Goal: Task Accomplishment & Management: Use online tool/utility

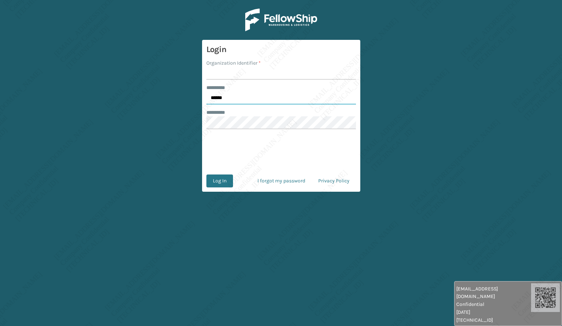
click at [222, 102] on input "******" at bounding box center [281, 98] width 150 height 13
type input "*****"
click at [236, 74] on input "Organization Identifier *" at bounding box center [281, 73] width 150 height 13
type input "[PERSON_NAME]"
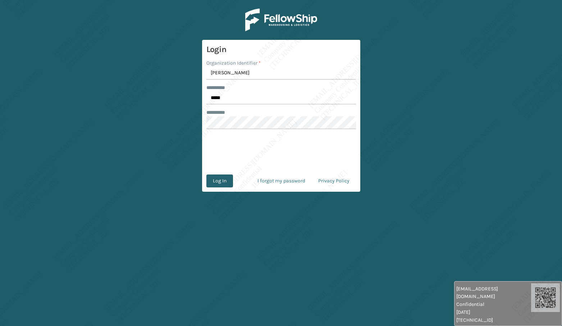
click at [210, 182] on button "Log In" at bounding box center [219, 181] width 27 height 13
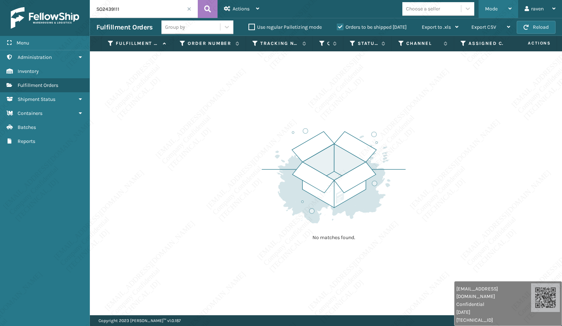
click at [499, 2] on div "Mode" at bounding box center [498, 9] width 27 height 18
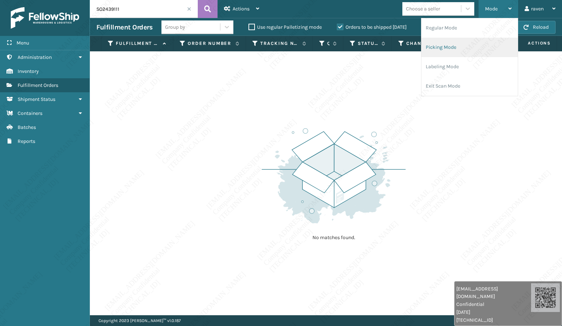
click at [448, 52] on li "Picking Mode" at bounding box center [469, 47] width 96 height 19
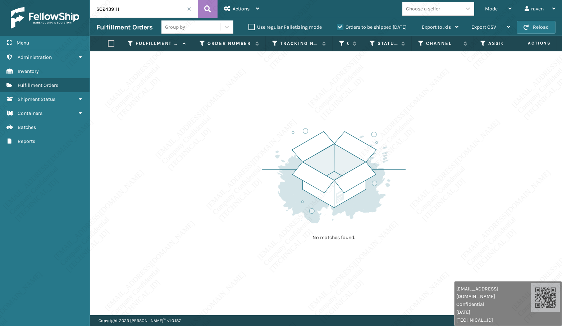
click at [188, 8] on span at bounding box center [189, 9] width 4 height 4
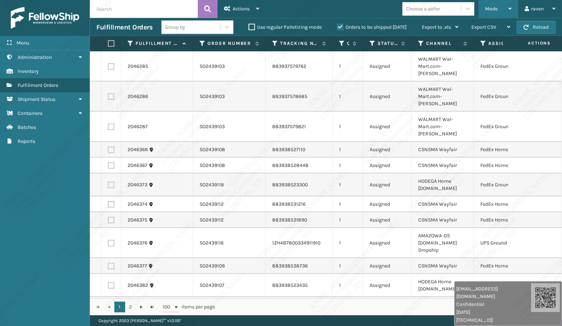
click at [505, 7] on div "Mode" at bounding box center [498, 9] width 27 height 18
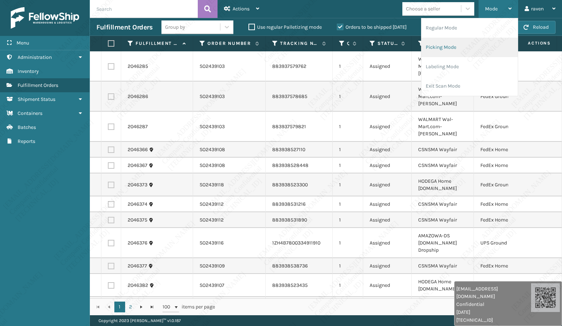
click at [454, 44] on li "Picking Mode" at bounding box center [469, 47] width 96 height 19
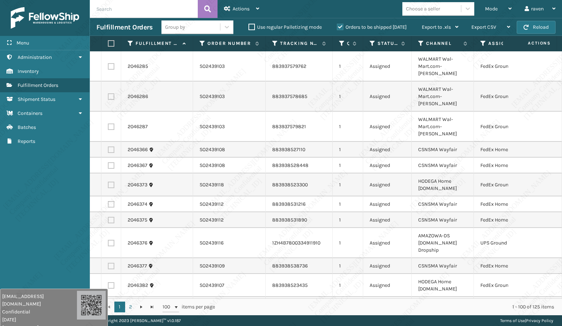
drag, startPoint x: 450, startPoint y: 302, endPoint x: 32, endPoint y: 312, distance: 418.2
click at [32, 312] on div "[EMAIL_ADDRESS][DOMAIN_NAME] Confidential [DATE] [TECHNICAL_ID]" at bounding box center [39, 312] width 75 height 39
click at [485, 43] on icon at bounding box center [483, 43] width 6 height 6
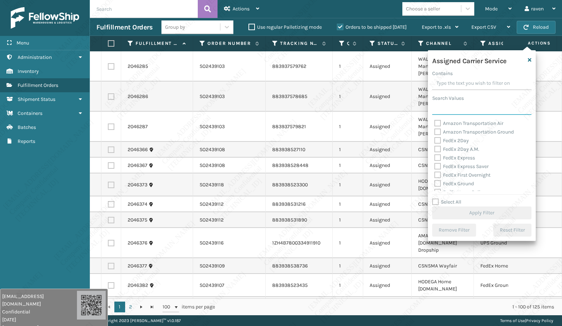
click at [456, 112] on input "Search Values" at bounding box center [481, 108] width 99 height 13
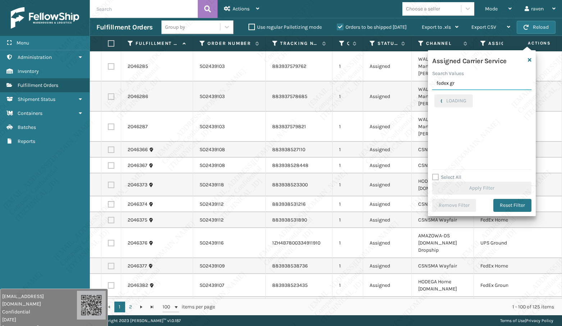
type input "fedex gr"
checkbox input "true"
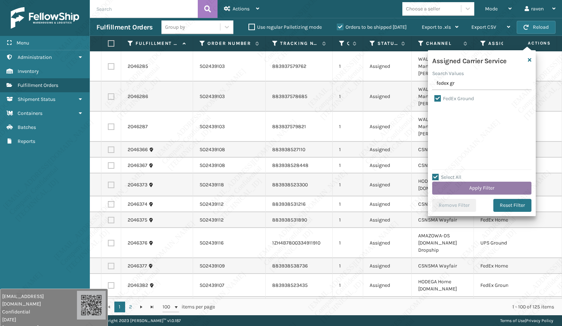
click at [470, 192] on button "Apply Filter" at bounding box center [481, 188] width 99 height 13
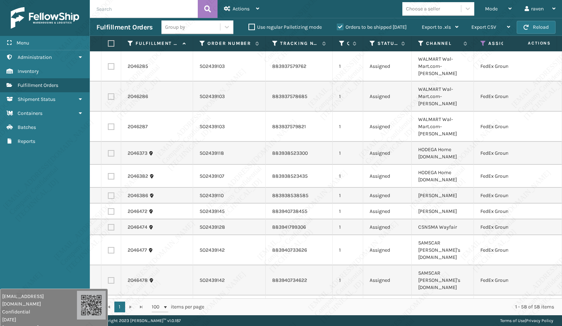
click at [111, 45] on label at bounding box center [110, 43] width 4 height 6
click at [108, 45] on input "checkbox" at bounding box center [108, 43] width 0 height 5
checkbox input "true"
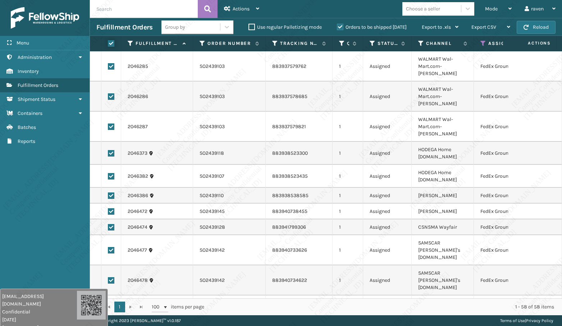
checkbox input "true"
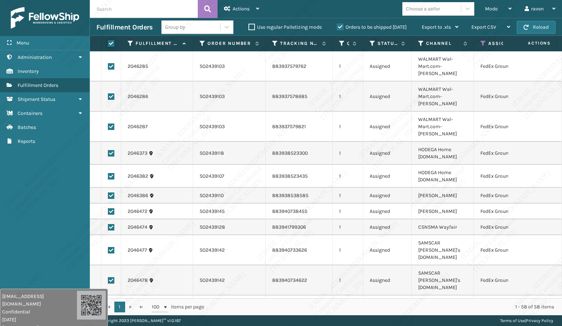
checkbox input "true"
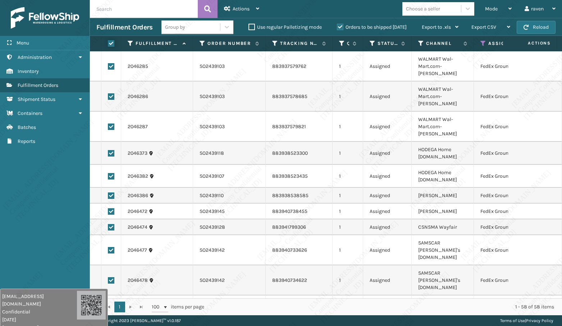
checkbox input "true"
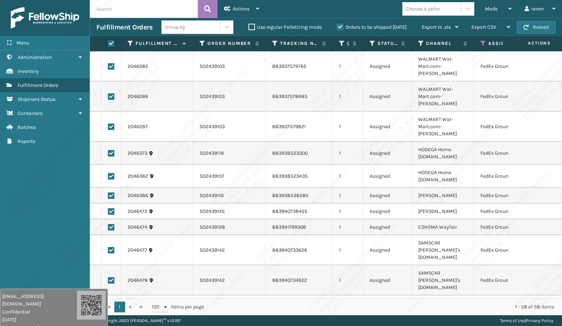
checkbox input "true"
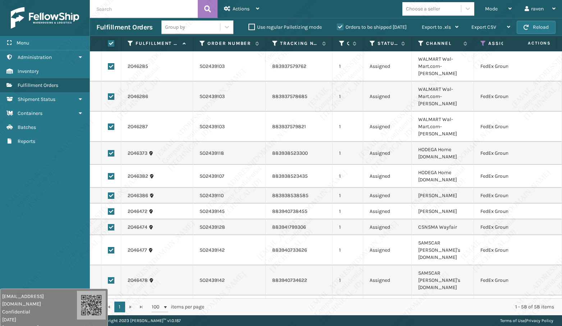
checkbox input "true"
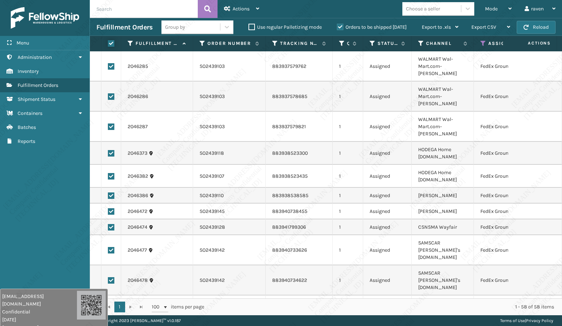
checkbox input "true"
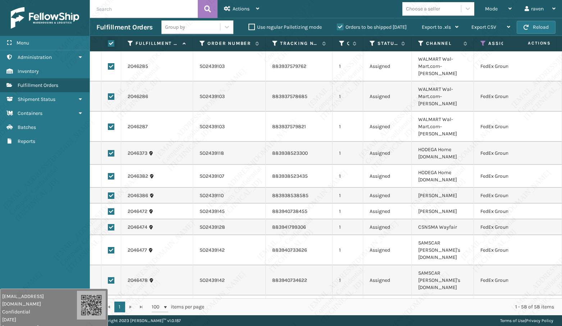
checkbox input "true"
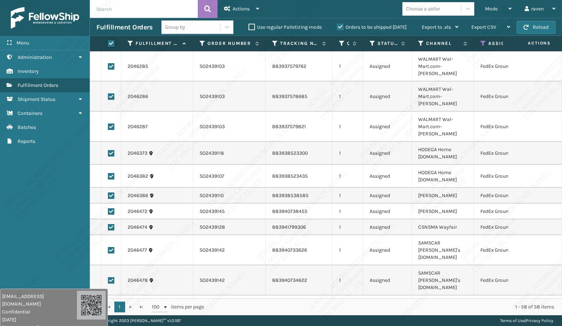
checkbox input "true"
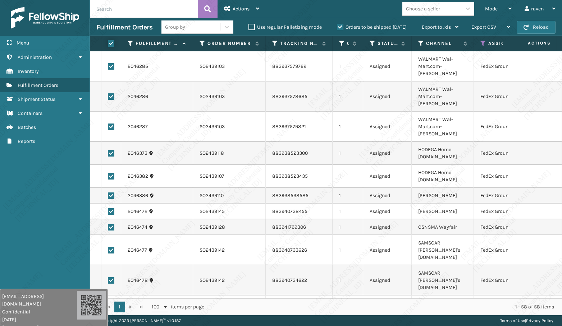
checkbox input "true"
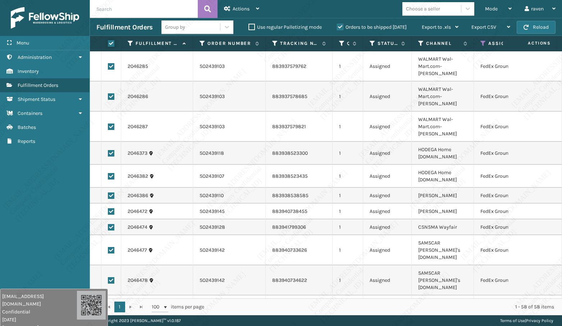
checkbox input "true"
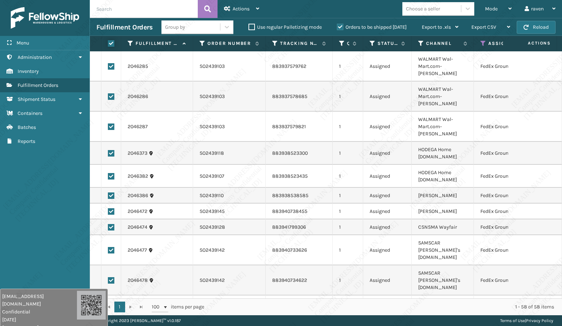
checkbox input "true"
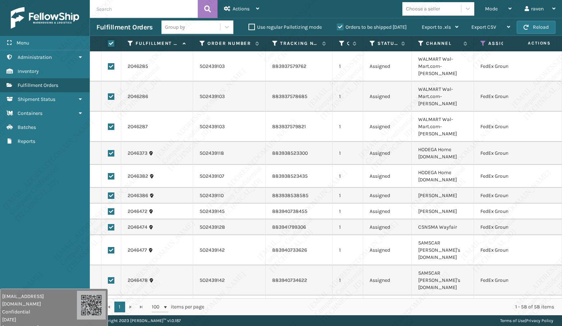
checkbox input "true"
click at [243, 5] on div "Actions" at bounding box center [241, 9] width 35 height 18
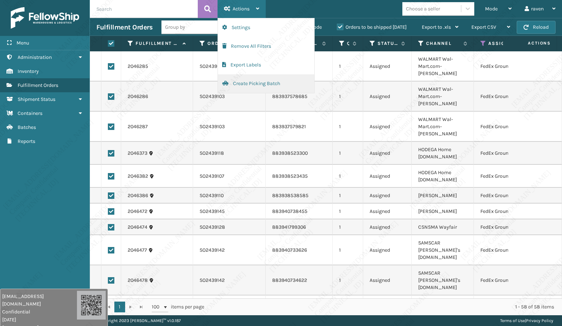
click at [248, 84] on button "Create Picking Batch" at bounding box center [266, 83] width 96 height 19
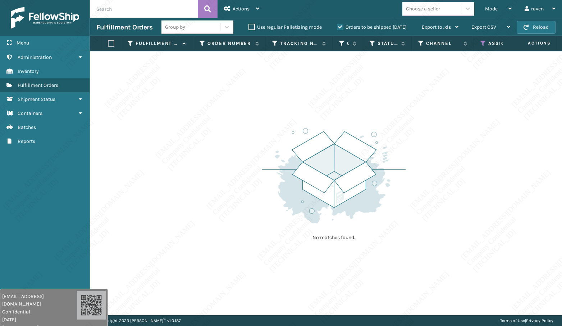
click at [483, 42] on icon at bounding box center [483, 43] width 6 height 6
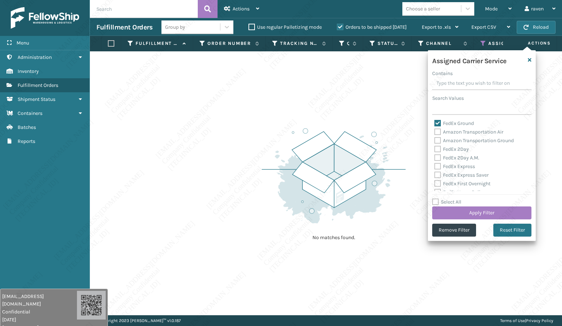
click at [443, 124] on label "FedEx Ground" at bounding box center [454, 123] width 40 height 6
click at [435, 124] on input "FedEx Ground" at bounding box center [434, 121] width 0 height 5
checkbox input "false"
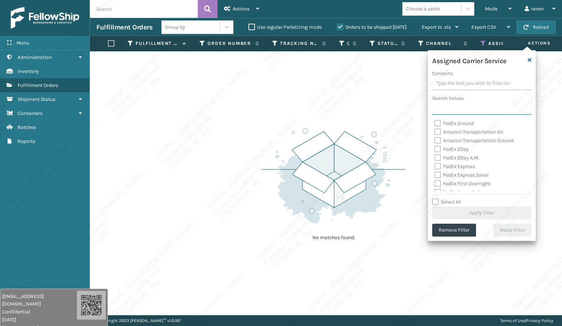
click at [452, 111] on input "Search Values" at bounding box center [481, 108] width 99 height 13
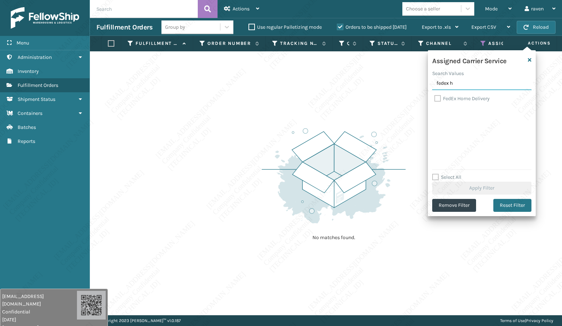
type input "fedex h"
click at [457, 95] on div "FedEx Home Delivery" at bounding box center [481, 99] width 95 height 9
click at [453, 98] on label "FedEx Home Delivery" at bounding box center [461, 99] width 55 height 6
click at [435, 98] on input "FedEx Home Delivery" at bounding box center [434, 97] width 0 height 5
checkbox input "true"
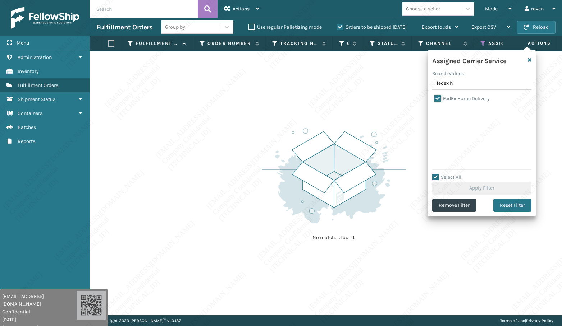
checkbox input "true"
click at [475, 184] on button "Apply Filter" at bounding box center [481, 188] width 99 height 13
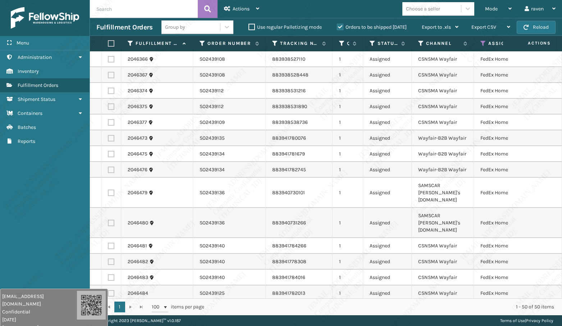
click at [112, 46] on label at bounding box center [110, 43] width 4 height 6
click at [108, 46] on input "checkbox" at bounding box center [108, 43] width 0 height 5
checkbox input "true"
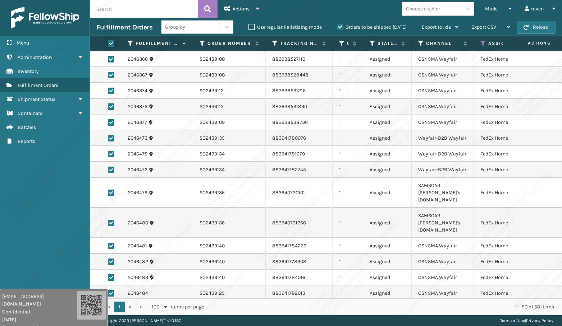
checkbox input "true"
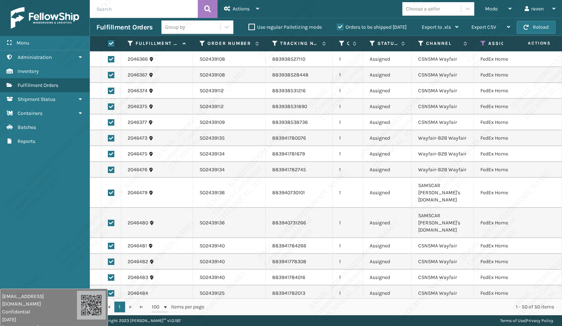
checkbox input "true"
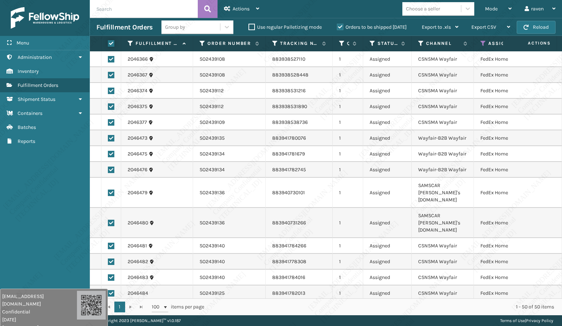
checkbox input "true"
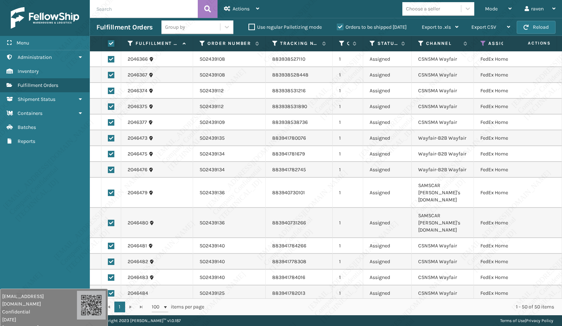
checkbox input "true"
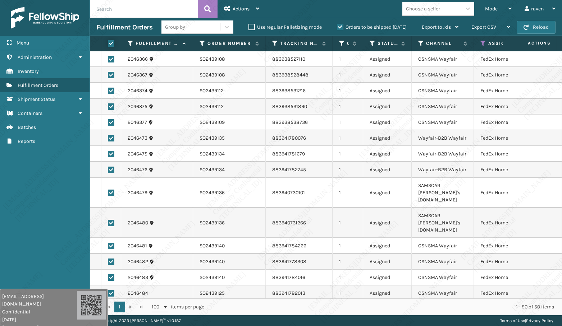
checkbox input "true"
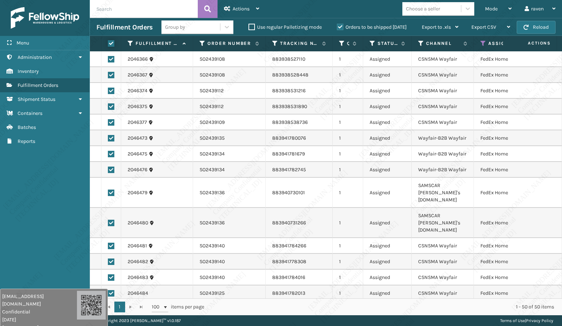
checkbox input "true"
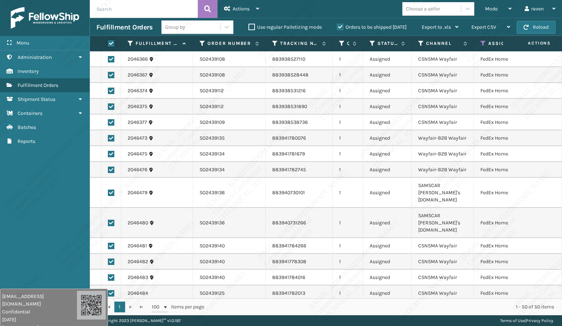
checkbox input "true"
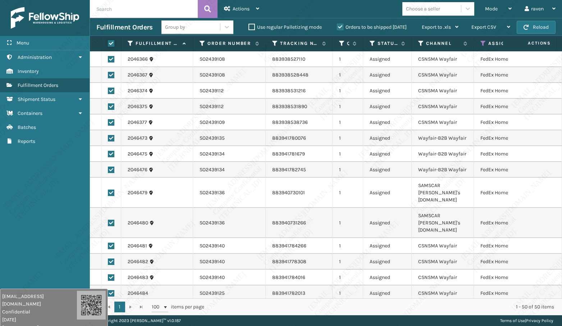
checkbox input "true"
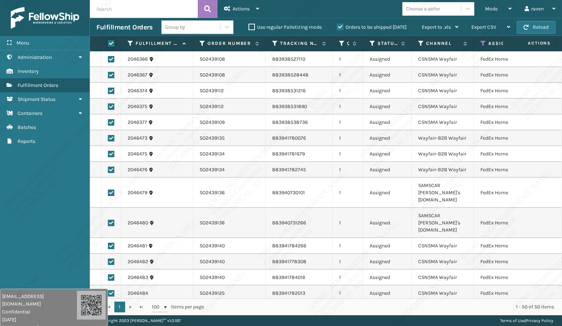
checkbox input "true"
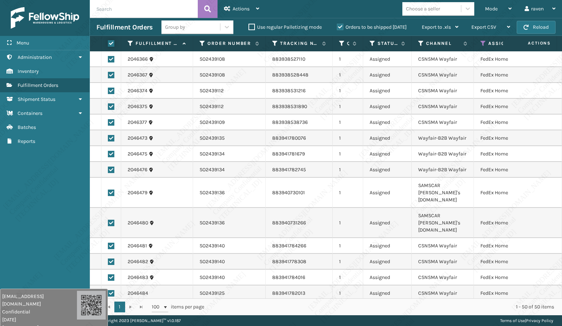
checkbox input "true"
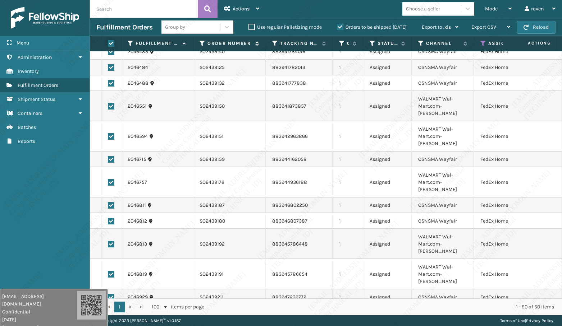
scroll to position [216, 0]
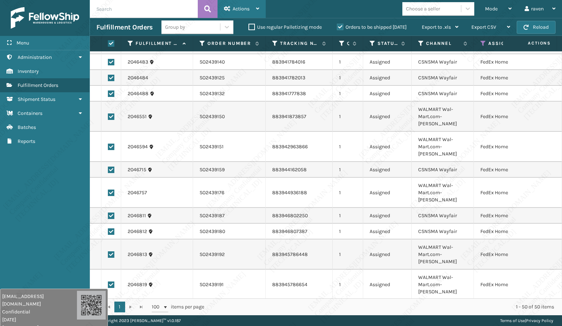
click at [243, 13] on div "Actions" at bounding box center [241, 9] width 35 height 18
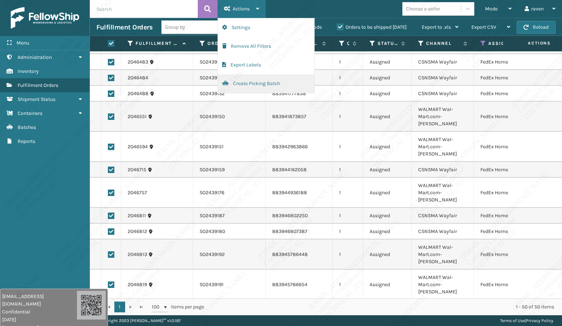
click at [247, 79] on button "Create Picking Batch" at bounding box center [266, 83] width 96 height 19
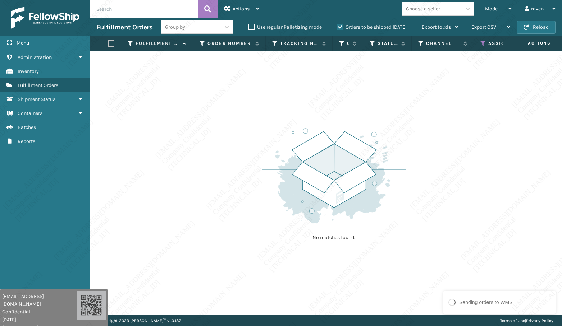
click at [483, 43] on icon at bounding box center [483, 43] width 6 height 6
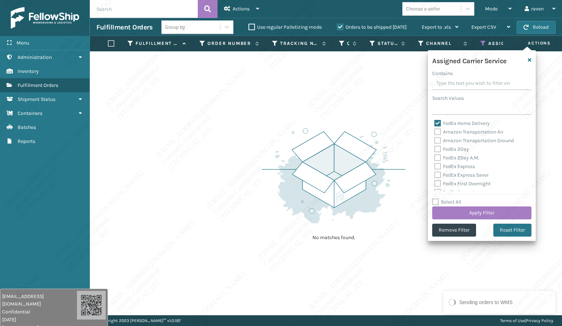
click at [453, 122] on label "FedEx Home Delivery" at bounding box center [461, 123] width 55 height 6
click at [435, 122] on input "FedEx Home Delivery" at bounding box center [434, 121] width 0 height 5
checkbox input "false"
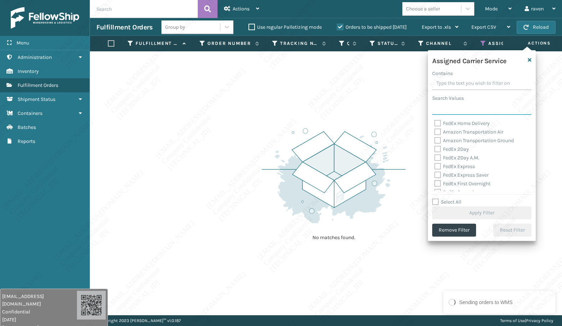
click at [456, 111] on input "Search Values" at bounding box center [481, 108] width 99 height 13
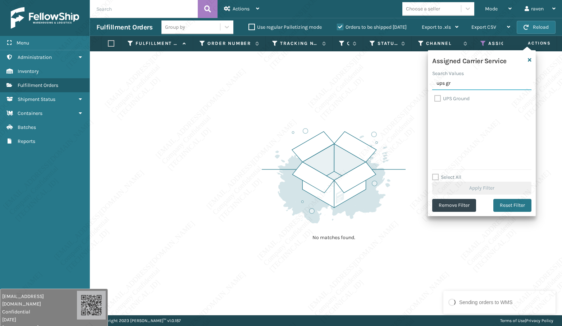
type input "ups gr"
click at [457, 100] on label "UPS Ground" at bounding box center [451, 99] width 35 height 6
click at [435, 99] on input "UPS Ground" at bounding box center [434, 97] width 0 height 5
checkbox input "true"
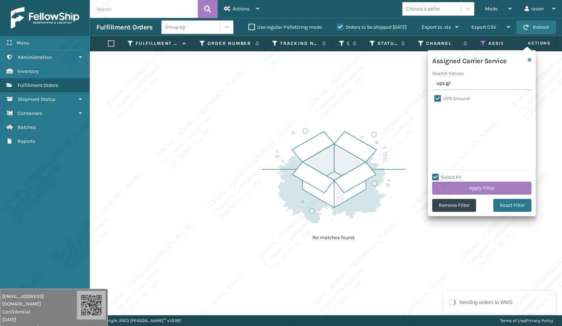
click at [474, 181] on div "Select All Apply Filter" at bounding box center [481, 184] width 99 height 22
click at [482, 192] on button "Apply Filter" at bounding box center [481, 188] width 99 height 13
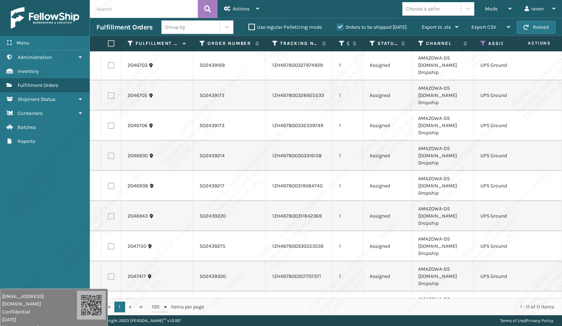
scroll to position [54, 0]
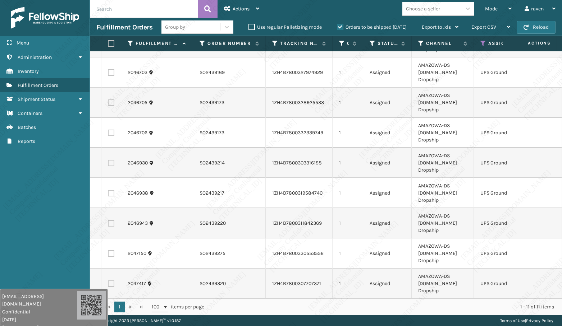
click at [108, 44] on label at bounding box center [110, 43] width 4 height 6
click at [108, 44] on input "checkbox" at bounding box center [108, 43] width 0 height 5
checkbox input "true"
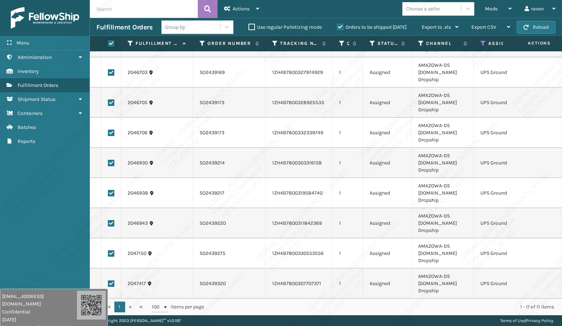
checkbox input "true"
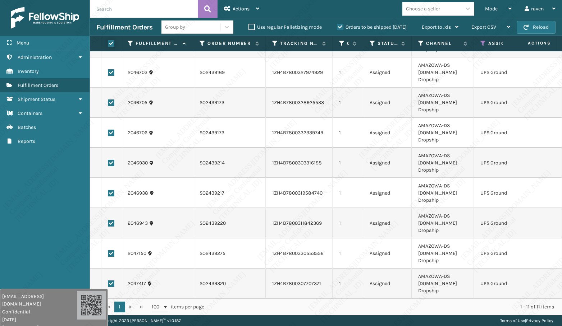
checkbox input "true"
click at [232, 7] on div "Actions" at bounding box center [241, 9] width 35 height 18
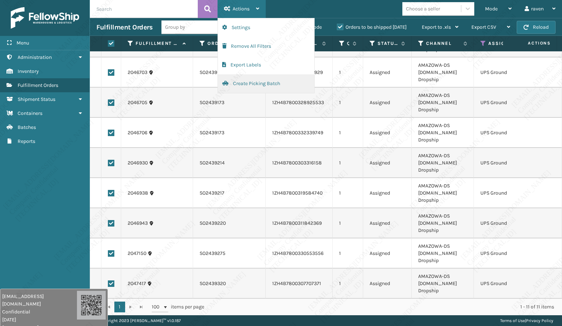
click at [238, 83] on button "Create Picking Batch" at bounding box center [266, 83] width 96 height 19
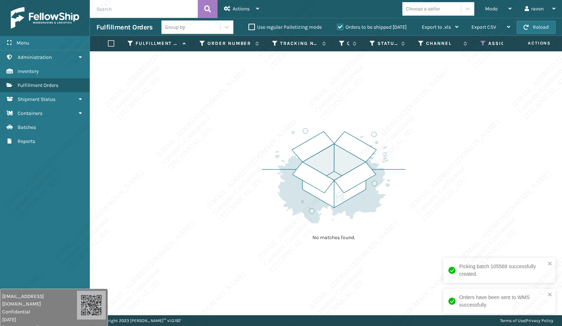
click at [482, 45] on icon at bounding box center [483, 43] width 6 height 6
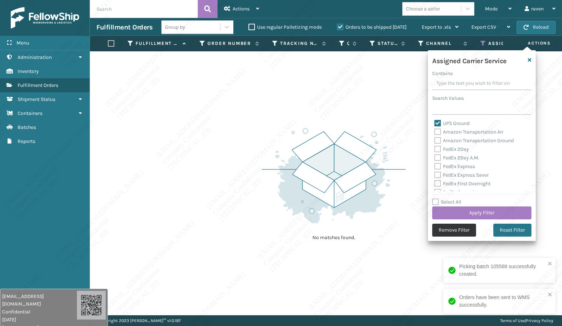
click at [464, 229] on button "Remove Filter" at bounding box center [454, 230] width 44 height 13
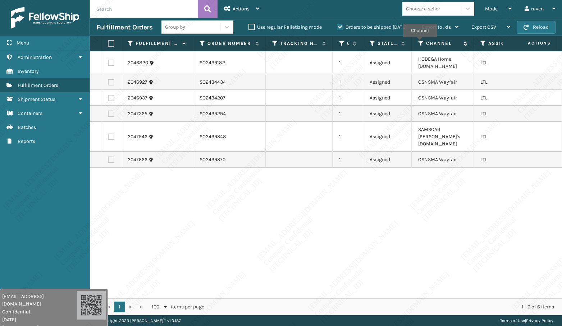
click at [419, 42] on icon at bounding box center [421, 43] width 6 height 6
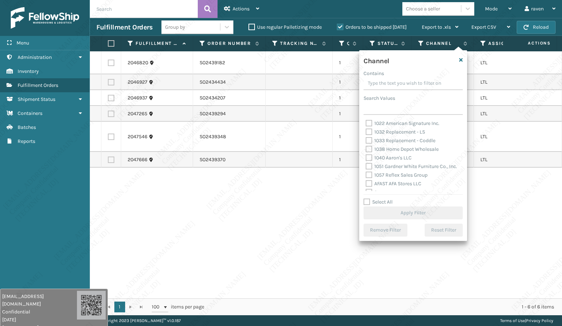
click at [407, 115] on div "Channel Contains Search Values 1022 American Signature Inc. 1032 Replacement - …" at bounding box center [413, 145] width 108 height 191
click at [406, 108] on input "Search Values" at bounding box center [412, 108] width 99 height 13
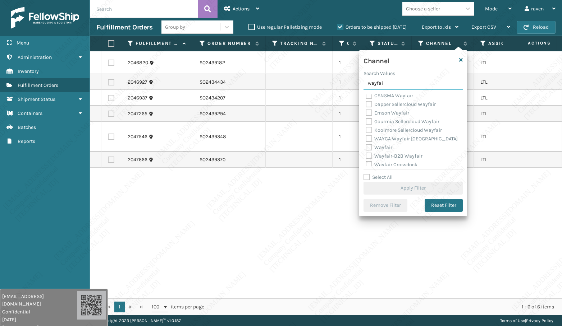
scroll to position [23, 0]
type input "wayfai"
click at [389, 145] on label "Wayfair" at bounding box center [379, 145] width 27 height 6
click at [366, 145] on input "Wayfair" at bounding box center [366, 143] width 0 height 5
checkbox input "true"
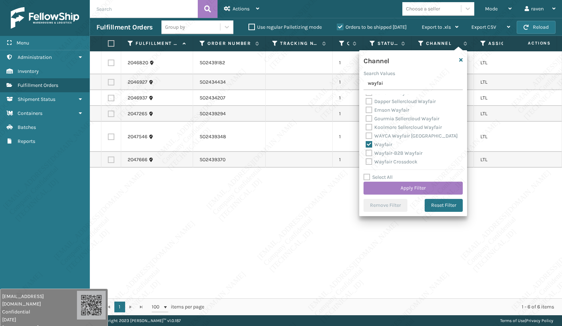
click at [402, 153] on label "Wayfair-B2B Wayfair" at bounding box center [394, 153] width 57 height 6
click at [366, 153] on input "Wayfair-B2B Wayfair" at bounding box center [366, 151] width 0 height 5
checkbox input "true"
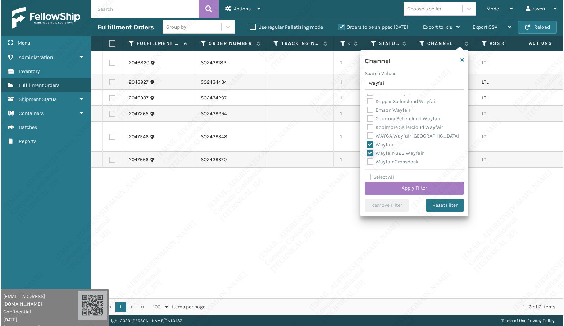
scroll to position [0, 0]
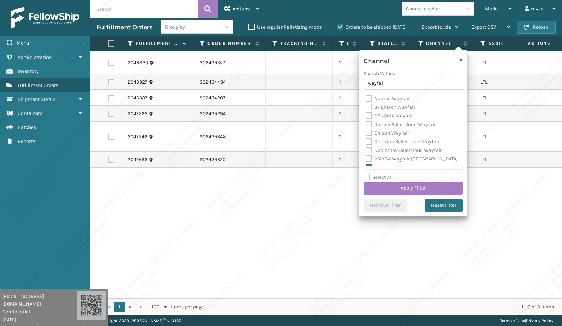
click at [399, 116] on label "CSNSMA Wayfair" at bounding box center [389, 116] width 47 height 6
click at [366, 116] on input "CSNSMA Wayfair" at bounding box center [366, 114] width 0 height 5
checkbox input "true"
click at [426, 188] on button "Apply Filter" at bounding box center [412, 188] width 99 height 13
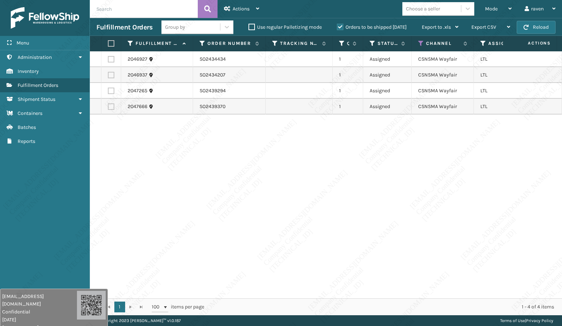
click at [111, 42] on label at bounding box center [110, 43] width 4 height 6
click at [108, 42] on input "checkbox" at bounding box center [108, 43] width 0 height 5
checkbox input "true"
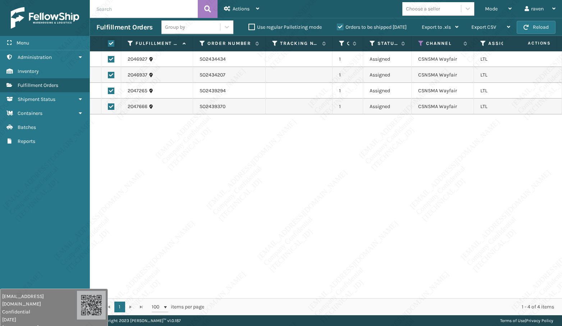
checkbox input "true"
click at [231, 6] on div "Actions" at bounding box center [241, 9] width 35 height 18
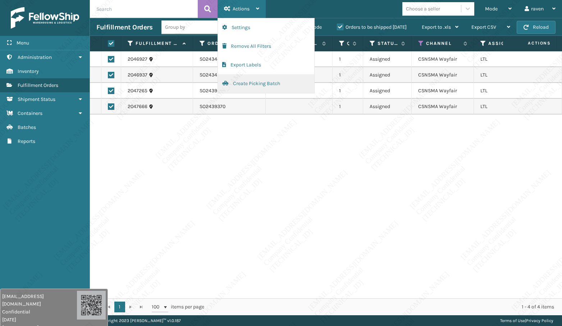
click at [261, 86] on button "Create Picking Batch" at bounding box center [266, 83] width 96 height 19
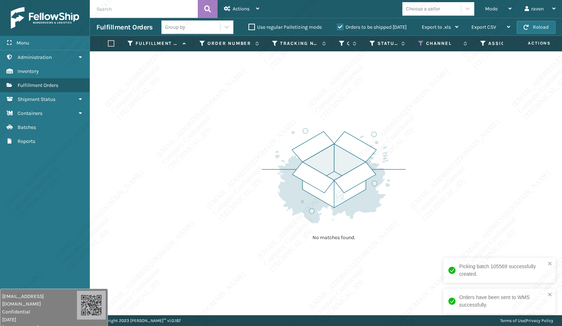
drag, startPoint x: 418, startPoint y: 44, endPoint x: 421, endPoint y: 50, distance: 6.1
click at [418, 45] on icon at bounding box center [421, 43] width 6 height 6
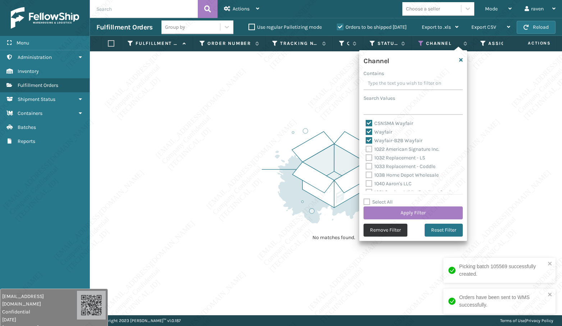
click at [398, 228] on button "Remove Filter" at bounding box center [385, 230] width 44 height 13
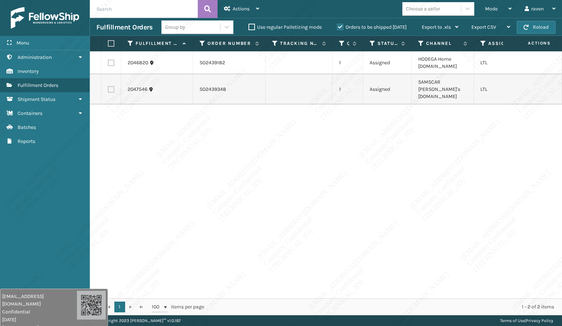
click at [217, 62] on td "SO2439182" at bounding box center [229, 62] width 73 height 23
copy td "SO2439182"
click at [187, 171] on div "2046820 SO2439182 1 Assigned HODEGA Home [DOMAIN_NAME] LTL 2047546 SO2439348 1 …" at bounding box center [326, 174] width 472 height 247
click at [111, 63] on label at bounding box center [111, 63] width 6 height 6
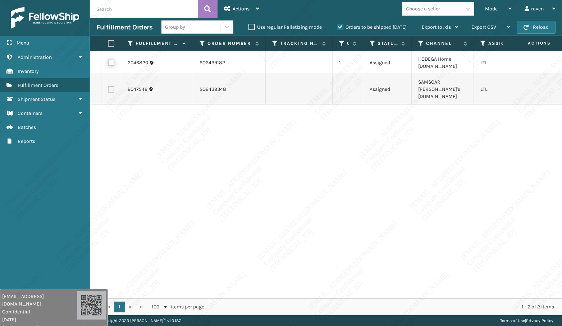
click at [108, 63] on input "checkbox" at bounding box center [108, 62] width 0 height 5
checkbox input "true"
click at [241, 10] on span "Actions" at bounding box center [241, 9] width 17 height 6
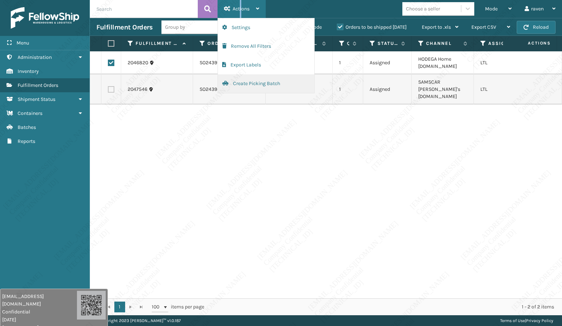
click at [243, 81] on button "Create Picking Batch" at bounding box center [266, 83] width 96 height 19
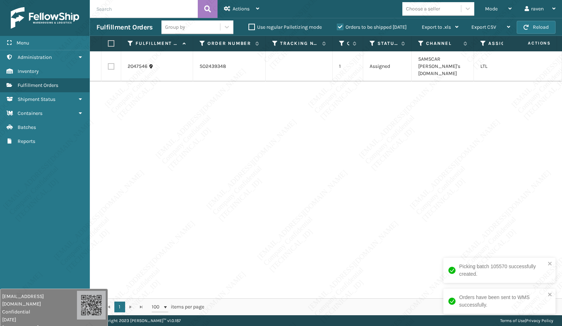
click at [108, 44] on label at bounding box center [110, 43] width 4 height 6
click at [108, 44] on input "checkbox" at bounding box center [108, 43] width 0 height 5
checkbox input "true"
click at [256, 0] on div "Actions" at bounding box center [241, 9] width 35 height 18
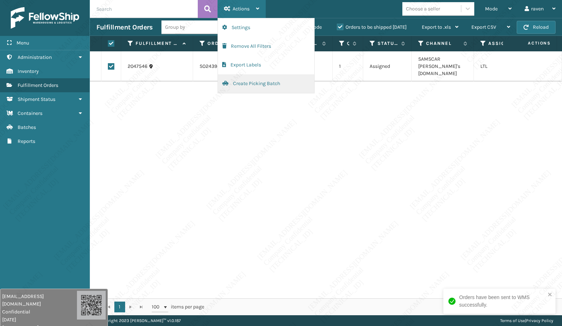
click at [244, 82] on button "Create Picking Batch" at bounding box center [266, 83] width 96 height 19
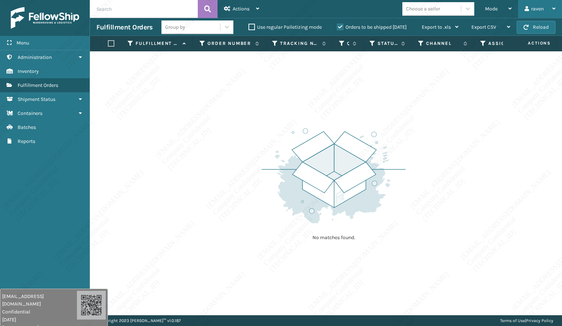
click at [536, 6] on div "raven" at bounding box center [539, 9] width 31 height 18
drag, startPoint x: 433, startPoint y: 107, endPoint x: 240, endPoint y: 17, distance: 213.2
click at [430, 106] on div "No matches found." at bounding box center [326, 183] width 472 height 264
click at [488, 13] on div "Mode" at bounding box center [500, 9] width 27 height 18
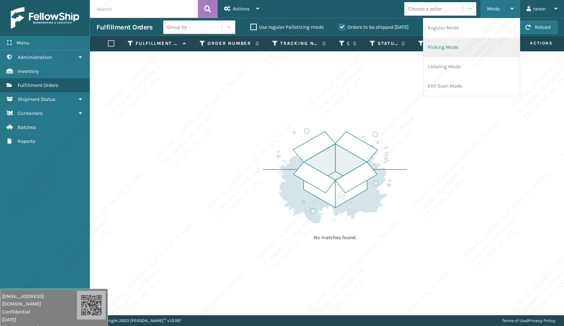
click at [463, 42] on li "Picking Mode" at bounding box center [471, 47] width 96 height 19
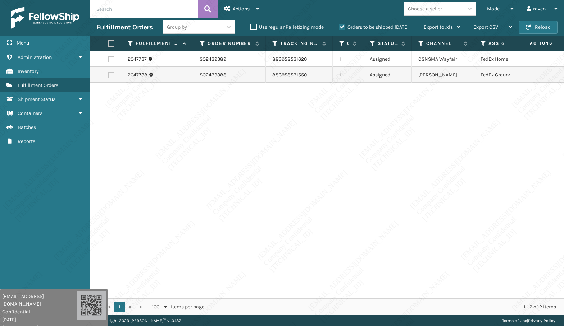
click at [434, 154] on div "2047737 SO2439389 883958531620 1 Assigned CSNSMA Wayfair FedEx Home Delivery 20…" at bounding box center [327, 174] width 474 height 247
click at [112, 74] on label at bounding box center [111, 75] width 6 height 6
click at [108, 74] on input "checkbox" at bounding box center [108, 74] width 0 height 5
checkbox input "true"
click at [234, 10] on span "Actions" at bounding box center [241, 9] width 17 height 6
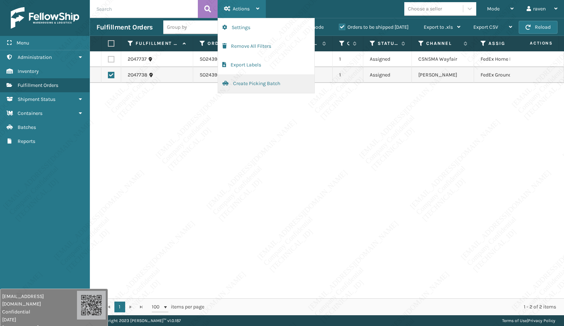
click at [241, 83] on button "Create Picking Batch" at bounding box center [266, 83] width 96 height 19
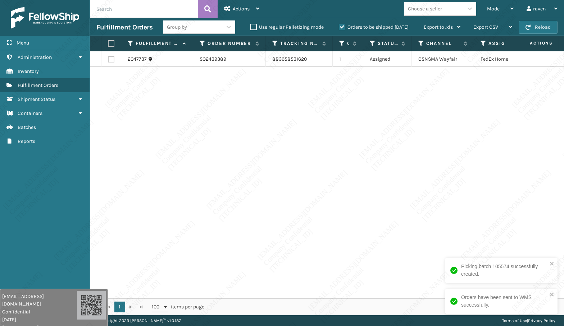
click at [230, 126] on div "2047737 SO2439389 883958531620 1 Assigned CSNSMA Wayfair FedEx Home Delivery" at bounding box center [327, 174] width 474 height 247
click at [115, 43] on th at bounding box center [111, 43] width 20 height 15
click at [112, 42] on label at bounding box center [110, 43] width 4 height 6
click at [108, 42] on input "checkbox" at bounding box center [108, 43] width 0 height 5
checkbox input "true"
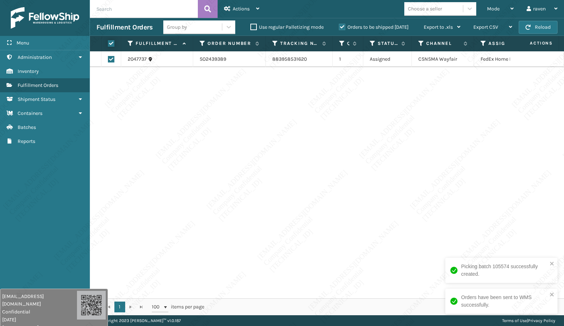
checkbox input "true"
click at [251, 8] on div "Actions" at bounding box center [241, 9] width 35 height 18
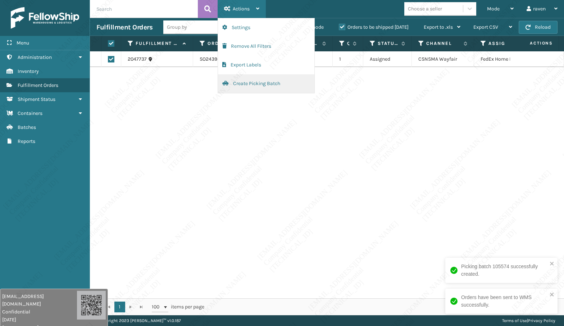
click at [255, 78] on button "Create Picking Batch" at bounding box center [266, 83] width 96 height 19
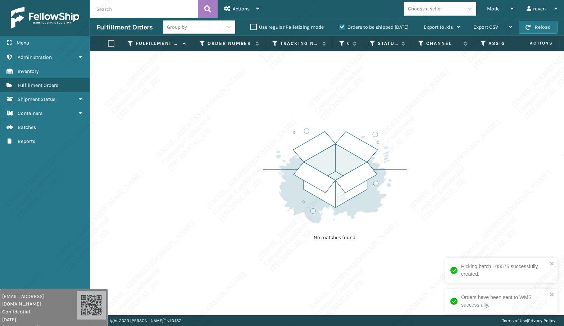
click at [471, 210] on div "No matches found." at bounding box center [327, 183] width 474 height 264
click at [462, 199] on div "No matches found." at bounding box center [327, 183] width 474 height 264
click at [438, 209] on div "No matches found." at bounding box center [327, 183] width 474 height 264
click at [443, 208] on div "No matches found." at bounding box center [327, 183] width 474 height 264
click at [389, 180] on img at bounding box center [335, 176] width 144 height 100
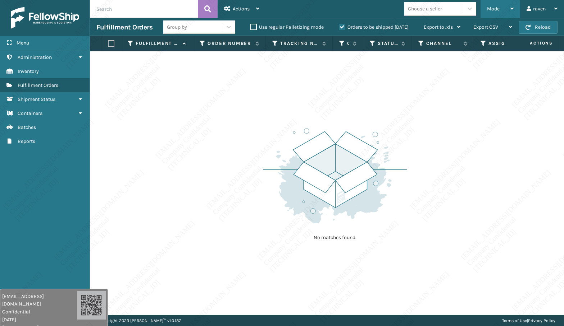
click at [492, 11] on span "Mode" at bounding box center [493, 9] width 13 height 6
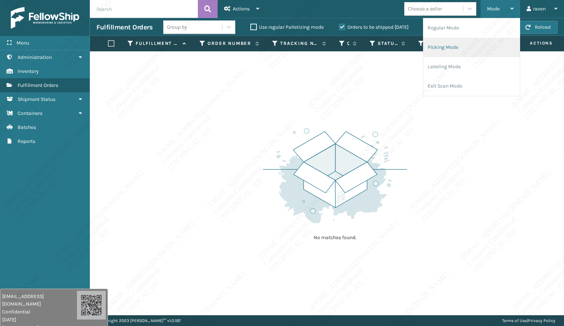
click at [460, 42] on li "Picking Mode" at bounding box center [471, 47] width 96 height 19
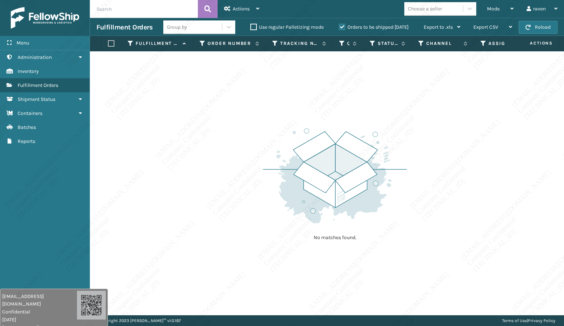
click at [321, 137] on img at bounding box center [335, 176] width 144 height 100
click at [390, 202] on img at bounding box center [335, 176] width 144 height 100
click at [196, 208] on div "No matches found." at bounding box center [327, 183] width 474 height 264
drag, startPoint x: 203, startPoint y: 216, endPoint x: 197, endPoint y: 213, distance: 6.9
click at [205, 215] on div "No matches found." at bounding box center [327, 183] width 474 height 264
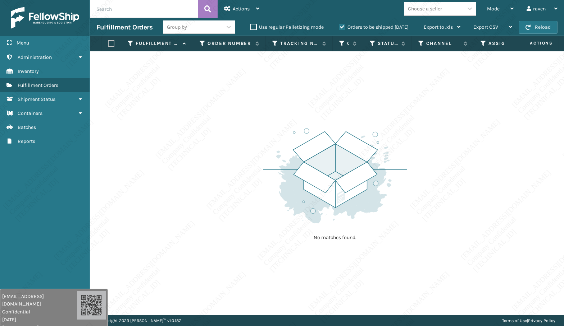
click at [202, 209] on div "No matches found." at bounding box center [327, 183] width 474 height 264
click at [202, 210] on div "No matches found." at bounding box center [327, 183] width 474 height 264
click at [192, 213] on div "No matches found." at bounding box center [327, 183] width 474 height 264
click at [204, 202] on div "No matches found." at bounding box center [327, 183] width 474 height 264
click at [183, 201] on div "No matches found." at bounding box center [327, 183] width 474 height 264
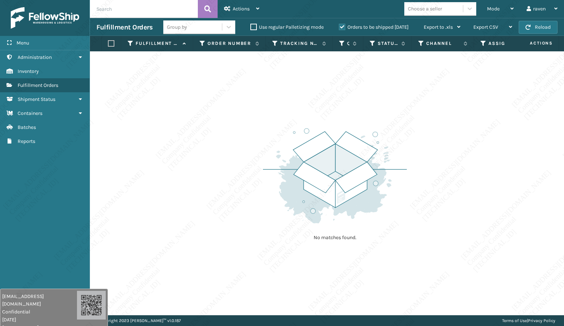
click at [179, 204] on div "No matches found." at bounding box center [327, 183] width 474 height 264
click at [175, 220] on div "No matches found." at bounding box center [327, 183] width 474 height 264
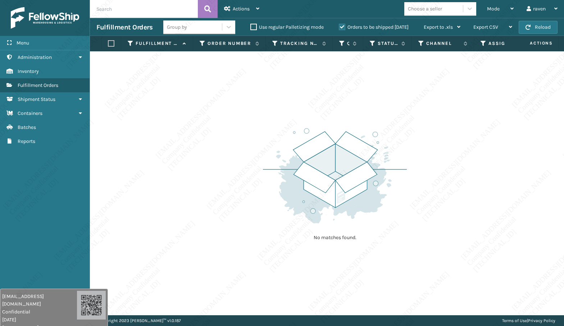
click at [175, 220] on div "No matches found." at bounding box center [327, 183] width 474 height 264
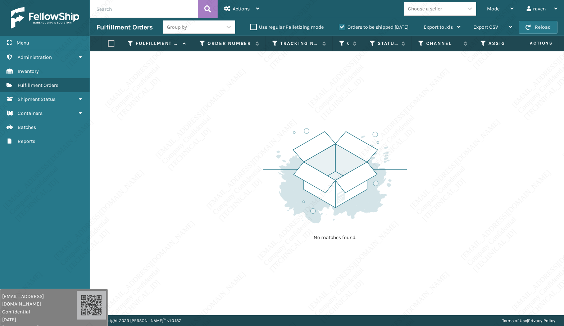
click at [175, 220] on div "No matches found." at bounding box center [327, 183] width 474 height 264
click at [176, 220] on div "No matches found." at bounding box center [327, 183] width 474 height 264
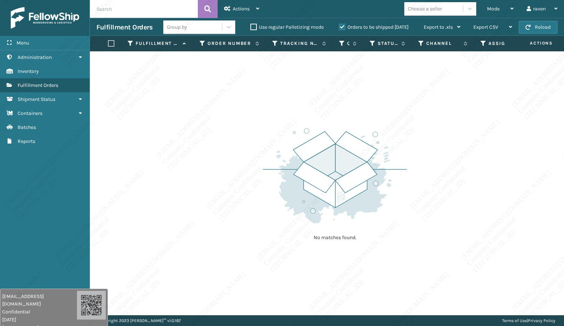
click at [176, 220] on div "No matches found." at bounding box center [327, 183] width 474 height 264
drag, startPoint x: 274, startPoint y: 99, endPoint x: 269, endPoint y: 106, distance: 8.5
click at [271, 103] on div "No matches found." at bounding box center [327, 183] width 474 height 264
click at [283, 97] on div "No matches found." at bounding box center [327, 183] width 474 height 264
drag, startPoint x: 306, startPoint y: 66, endPoint x: 307, endPoint y: 72, distance: 6.3
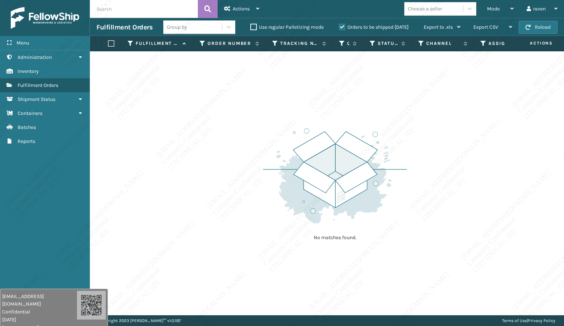
click at [307, 72] on div "No matches found." at bounding box center [327, 183] width 474 height 264
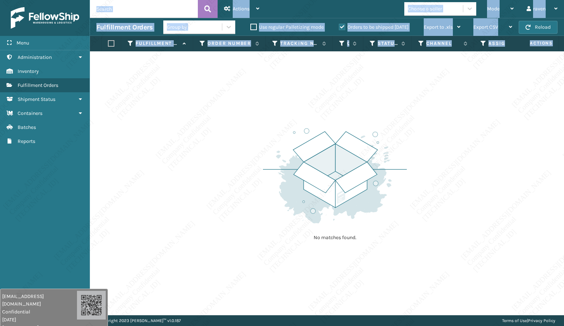
drag, startPoint x: 68, startPoint y: 169, endPoint x: 95, endPoint y: 174, distance: 27.7
click at [95, 0] on div "Menu Batches Administration Batches Inventory Batches Fulfillment Orders Batche…" at bounding box center [282, 0] width 564 height 0
click at [92, 175] on div "No matches found." at bounding box center [327, 183] width 474 height 264
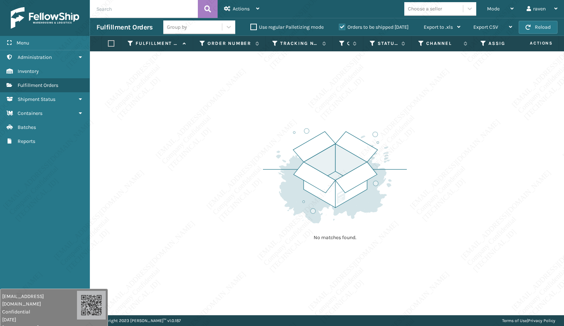
click at [92, 175] on div "No matches found." at bounding box center [327, 183] width 474 height 264
click at [87, 173] on div "Menu Batches Administration Batches Inventory Batches Fulfillment Orders Batche…" at bounding box center [45, 163] width 90 height 326
click at [87, 172] on div "Menu Batches Administration Batches Inventory Batches Fulfillment Orders Batche…" at bounding box center [45, 163] width 90 height 326
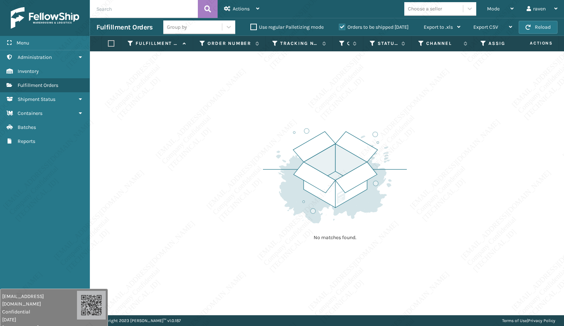
click at [87, 172] on div "Menu Batches Administration Batches Inventory Batches Fulfillment Orders Batche…" at bounding box center [45, 163] width 90 height 326
click at [510, 146] on div "No matches found." at bounding box center [327, 183] width 474 height 264
click at [419, 121] on div "No matches found." at bounding box center [327, 183] width 474 height 264
click at [422, 121] on div "No matches found." at bounding box center [327, 183] width 474 height 264
click at [498, 10] on span "Mode" at bounding box center [493, 9] width 13 height 6
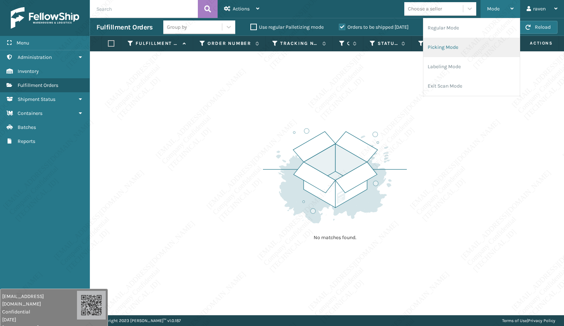
click at [456, 45] on li "Picking Mode" at bounding box center [471, 47] width 96 height 19
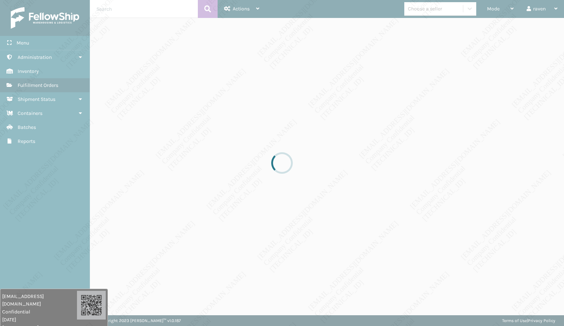
drag, startPoint x: 396, startPoint y: 124, endPoint x: 400, endPoint y: 118, distance: 7.2
click at [396, 124] on div at bounding box center [282, 163] width 564 height 326
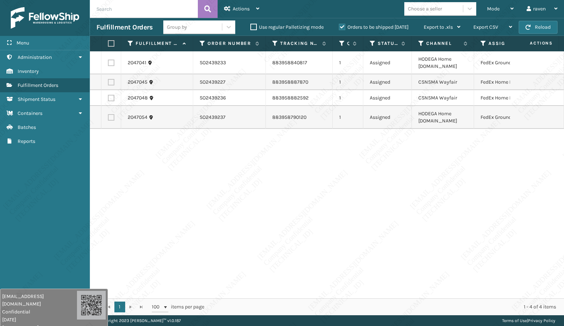
click at [373, 232] on div "2047041 SO2439233 883958840817 1 Assigned HODEGA Home [DOMAIN_NAME] FedEx Groun…" at bounding box center [327, 174] width 474 height 247
click at [370, 237] on div "2047041 SO2439233 883958840817 1 Assigned HODEGA Home [DOMAIN_NAME] FedEx Groun…" at bounding box center [327, 174] width 474 height 247
drag, startPoint x: 364, startPoint y: 229, endPoint x: 359, endPoint y: 225, distance: 6.1
click at [363, 229] on div "2047041 SO2439233 883958840817 1 Assigned HODEGA Home [DOMAIN_NAME] FedEx Groun…" at bounding box center [327, 174] width 474 height 247
drag, startPoint x: 359, startPoint y: 225, endPoint x: 372, endPoint y: 231, distance: 14.6
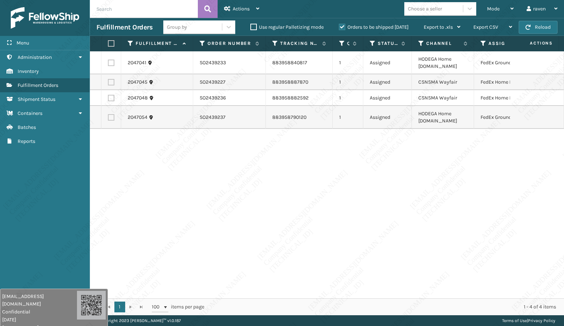
click at [372, 231] on div "2047041 SO2439233 883958840817 1 Assigned HODEGA Home [DOMAIN_NAME] FedEx Groun…" at bounding box center [327, 174] width 474 height 247
drag, startPoint x: 313, startPoint y: 228, endPoint x: 312, endPoint y: 211, distance: 16.9
click at [312, 211] on div "2047041 SO2439233 883958840817 1 Assigned HODEGA Home [DOMAIN_NAME] FedEx Groun…" at bounding box center [327, 174] width 474 height 247
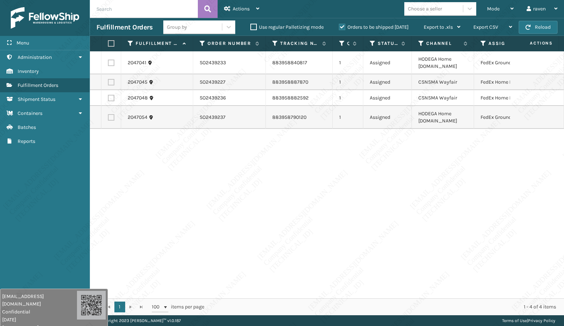
drag, startPoint x: 111, startPoint y: 83, endPoint x: 108, endPoint y: 94, distance: 11.5
click at [111, 82] on label at bounding box center [111, 82] width 6 height 6
click at [108, 82] on input "checkbox" at bounding box center [108, 81] width 0 height 5
checkbox input "true"
click at [107, 95] on td at bounding box center [111, 98] width 20 height 16
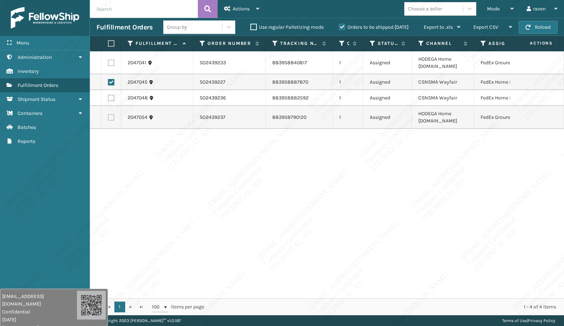
click at [109, 96] on label at bounding box center [111, 98] width 6 height 6
click at [108, 96] on input "checkbox" at bounding box center [108, 97] width 0 height 5
checkbox input "true"
click at [240, 12] on div "Actions" at bounding box center [241, 9] width 35 height 18
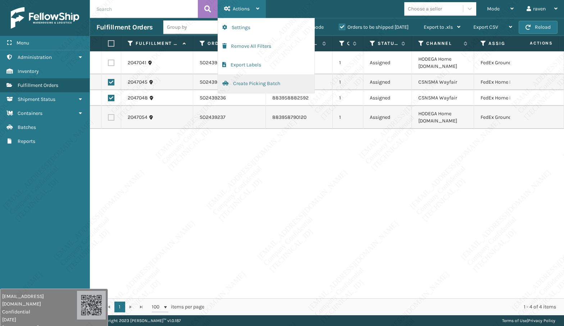
click at [251, 83] on button "Create Picking Batch" at bounding box center [266, 83] width 96 height 19
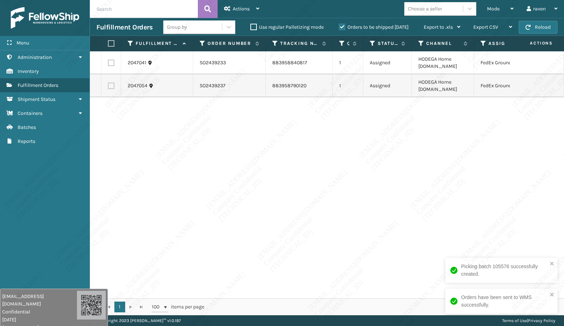
click at [112, 44] on label at bounding box center [110, 43] width 4 height 6
click at [108, 44] on input "checkbox" at bounding box center [108, 43] width 0 height 5
checkbox input "true"
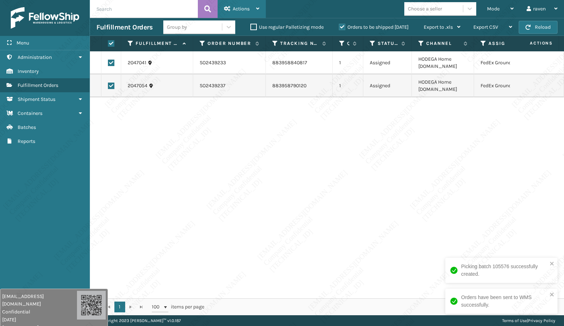
click at [244, 10] on span "Actions" at bounding box center [241, 9] width 17 height 6
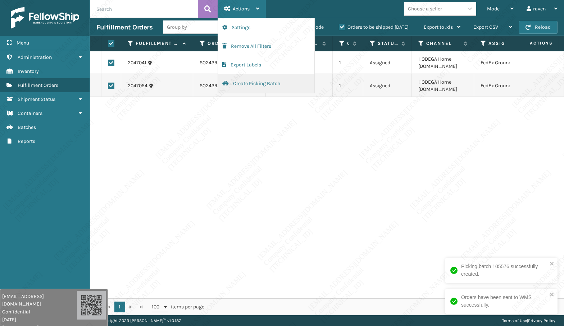
click at [239, 83] on button "Create Picking Batch" at bounding box center [266, 83] width 96 height 19
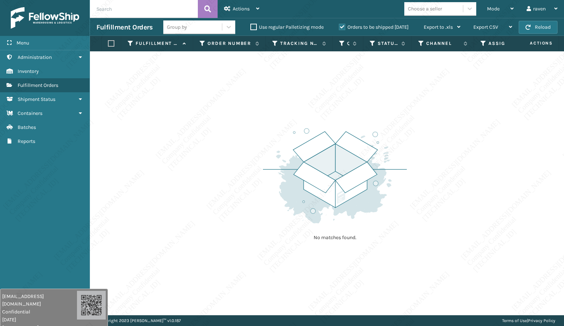
click at [340, 175] on img at bounding box center [335, 176] width 144 height 100
click at [350, 168] on img at bounding box center [335, 176] width 144 height 100
click at [495, 9] on span "Mode" at bounding box center [493, 9] width 13 height 6
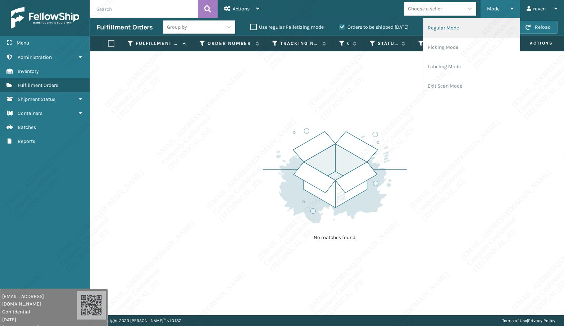
click at [463, 30] on li "Regular Mode" at bounding box center [471, 27] width 96 height 19
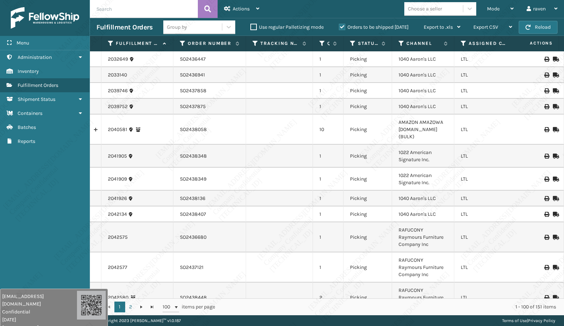
click at [129, 12] on input "text" at bounding box center [144, 9] width 108 height 18
paste input "SO2439203"
type input "SO2439203"
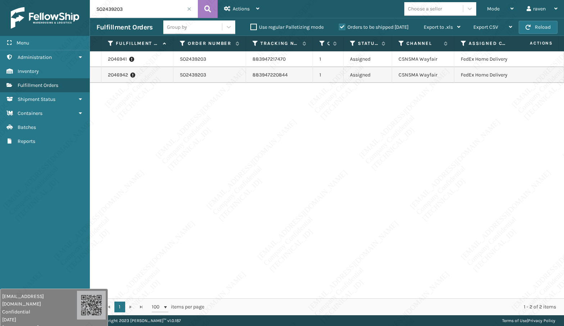
click at [146, 60] on div "2046941" at bounding box center [137, 59] width 59 height 7
click at [208, 63] on td "SO2439203" at bounding box center [209, 59] width 73 height 16
click at [199, 58] on td "SO2439203" at bounding box center [209, 59] width 73 height 16
click at [200, 74] on td "SO2439203" at bounding box center [209, 75] width 73 height 16
click at [291, 64] on td "883947217470" at bounding box center [279, 59] width 67 height 16
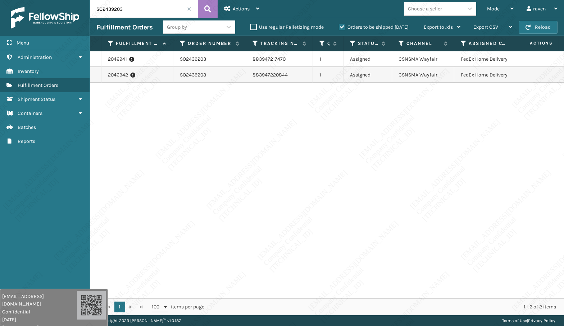
click at [408, 65] on td "CSNSMA Wayfair" at bounding box center [423, 59] width 62 height 16
drag, startPoint x: 223, startPoint y: 59, endPoint x: 219, endPoint y: 61, distance: 4.7
click at [223, 59] on td "SO2439203" at bounding box center [209, 59] width 73 height 16
click at [260, 66] on td "883947217470" at bounding box center [279, 59] width 67 height 16
click at [111, 63] on link "2046941" at bounding box center [117, 59] width 19 height 7
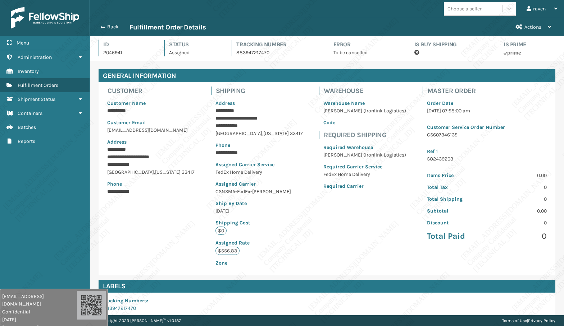
scroll to position [17, 474]
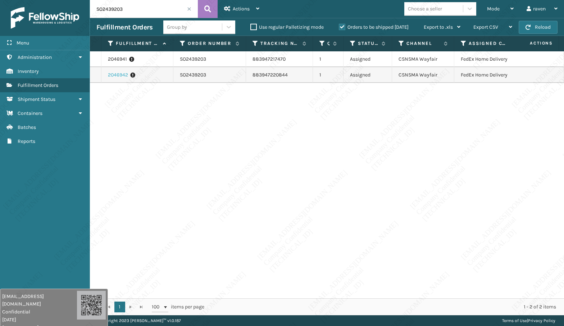
click at [114, 76] on link "2046942" at bounding box center [118, 75] width 20 height 7
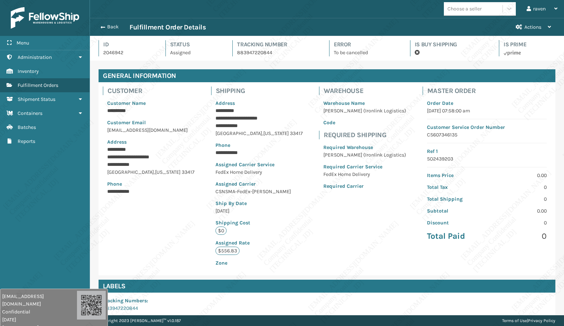
scroll to position [17, 474]
click at [100, 28] on span "button" at bounding box center [102, 27] width 4 height 5
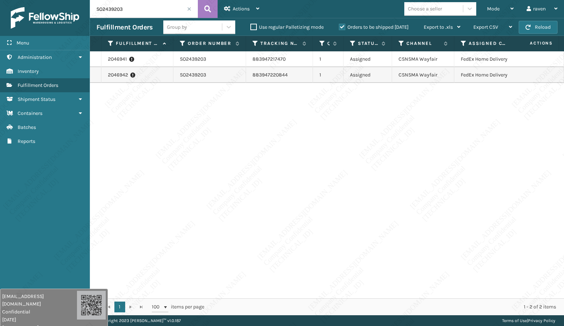
click at [355, 140] on div "2046941 SO2439203 883947217470 1 Assigned CSNSMA Wayfair FedEx Home Delivery 20…" at bounding box center [327, 174] width 474 height 247
click at [265, 184] on div "2046941 SO2439203 883947217470 1 Assigned CSNSMA Wayfair FedEx Home Delivery 20…" at bounding box center [327, 174] width 474 height 247
click at [132, 61] on icon at bounding box center [131, 59] width 5 height 7
click at [117, 60] on link "2046941" at bounding box center [117, 59] width 19 height 7
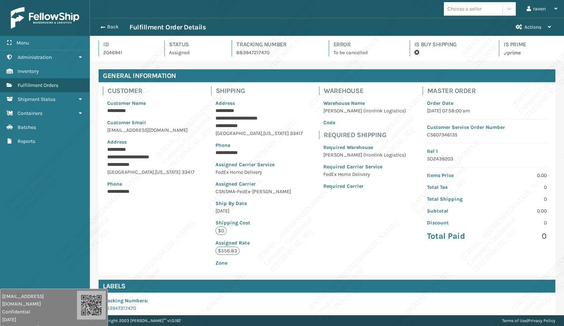
scroll to position [17, 474]
click at [104, 26] on span "button" at bounding box center [102, 27] width 4 height 5
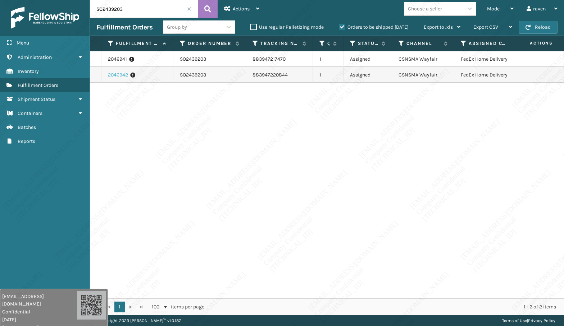
click at [115, 77] on link "2046942" at bounding box center [118, 75] width 20 height 7
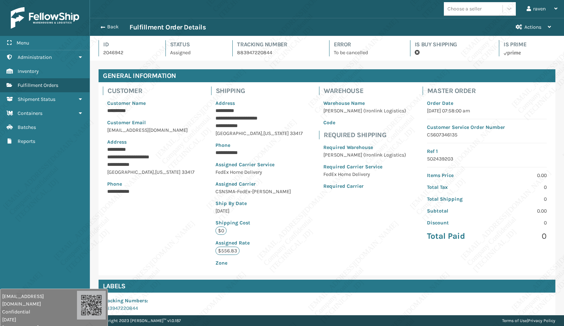
scroll to position [17, 474]
click at [105, 26] on button "Back" at bounding box center [112, 27] width 33 height 6
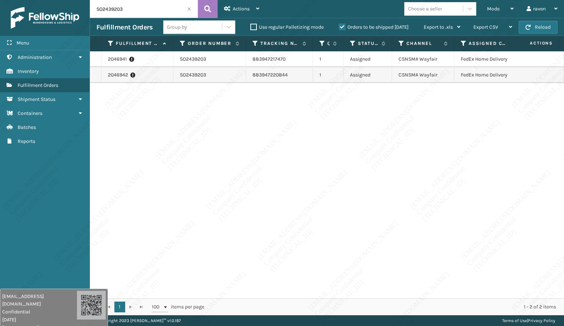
click at [283, 211] on div "2046941 SO2439203 883947217470 1 Assigned CSNSMA Wayfair FedEx Home Delivery 20…" at bounding box center [327, 174] width 474 height 247
click at [115, 61] on link "2046941" at bounding box center [117, 59] width 19 height 7
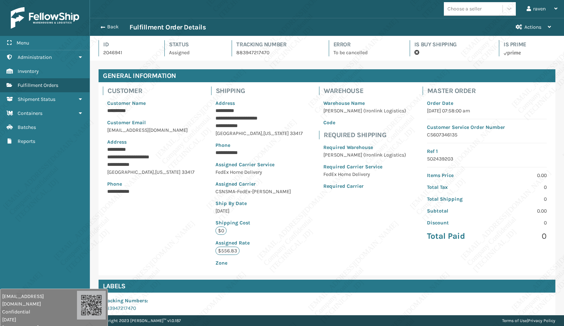
scroll to position [17, 474]
click at [102, 29] on span "button" at bounding box center [102, 27] width 4 height 5
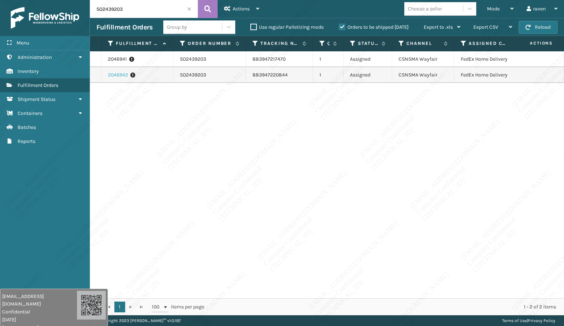
click at [115, 78] on link "2046942" at bounding box center [118, 75] width 20 height 7
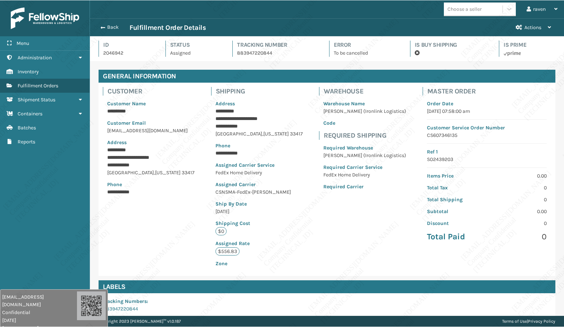
scroll to position [17, 474]
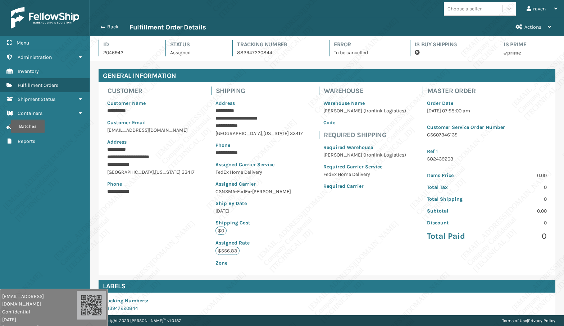
click at [43, 18] on img at bounding box center [45, 18] width 68 height 22
click at [40, 82] on link "Batches Fulfillment Orders" at bounding box center [45, 85] width 90 height 14
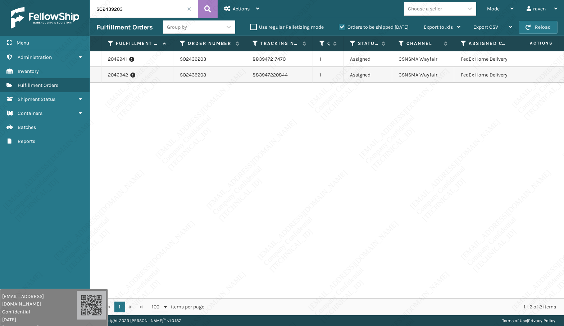
click at [187, 8] on span at bounding box center [189, 9] width 4 height 4
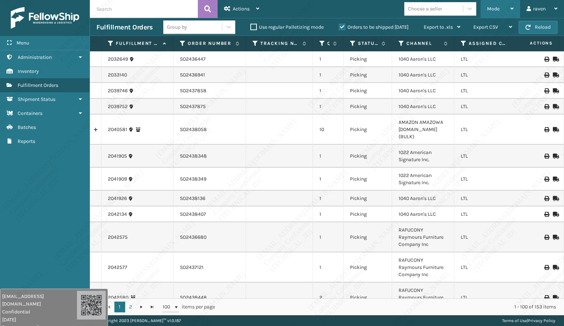
click at [488, 12] on div "Mode" at bounding box center [500, 9] width 27 height 18
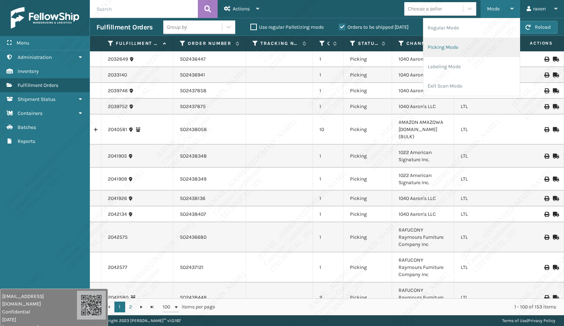
click at [464, 44] on li "Picking Mode" at bounding box center [471, 47] width 96 height 19
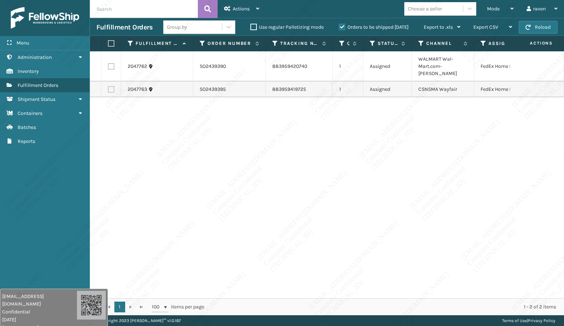
click at [443, 138] on div "2047762 SO2439390 883959420740 1 Assigned WALMART Wal-Mart.com-[PERSON_NAME] Fe…" at bounding box center [327, 174] width 474 height 247
click at [112, 44] on label at bounding box center [110, 43] width 4 height 6
click at [108, 44] on input "checkbox" at bounding box center [108, 43] width 0 height 5
checkbox input "true"
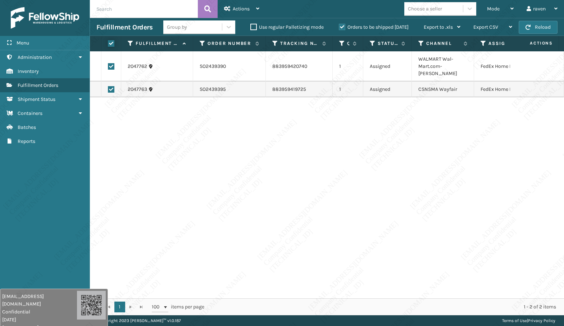
checkbox input "true"
drag, startPoint x: 231, startPoint y: 5, endPoint x: 232, endPoint y: 14, distance: 9.5
click at [231, 4] on div "Actions" at bounding box center [241, 9] width 35 height 18
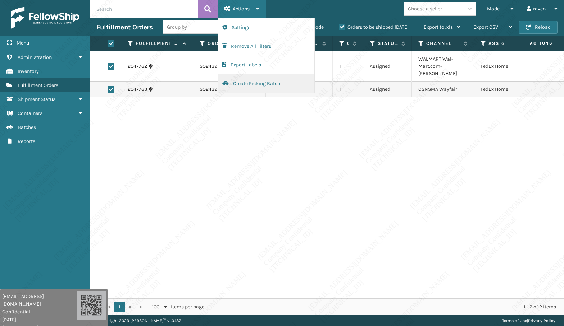
click at [242, 86] on button "Create Picking Batch" at bounding box center [266, 83] width 96 height 19
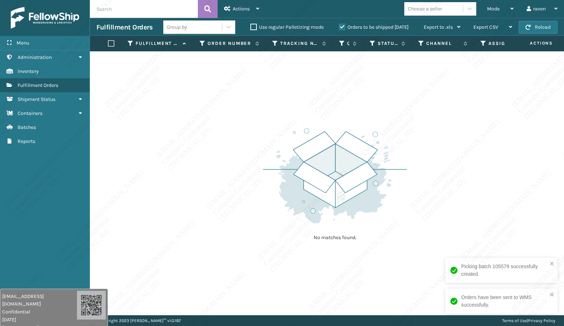
click at [342, 199] on img at bounding box center [335, 176] width 144 height 100
click at [221, 117] on div "No matches found." at bounding box center [327, 183] width 474 height 264
click at [31, 139] on span "Reports" at bounding box center [27, 141] width 18 height 6
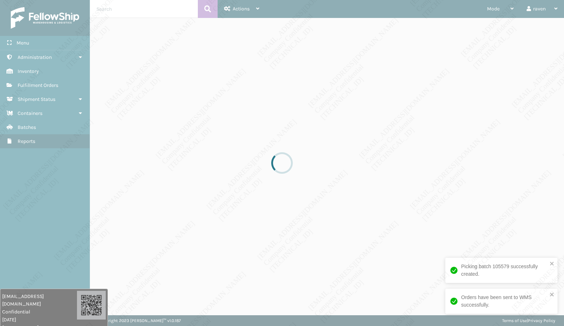
click at [31, 139] on div at bounding box center [282, 163] width 564 height 326
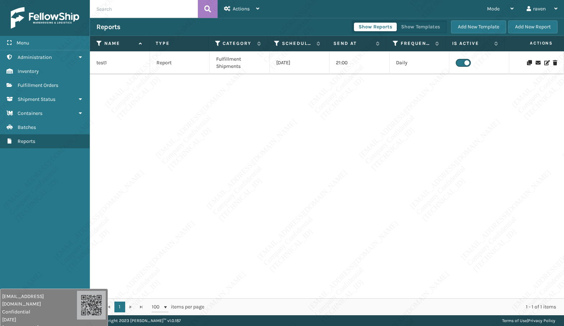
click at [31, 139] on span "Reports" at bounding box center [27, 141] width 18 height 6
click at [20, 104] on link "Shipment Status Shipment Status" at bounding box center [45, 99] width 90 height 14
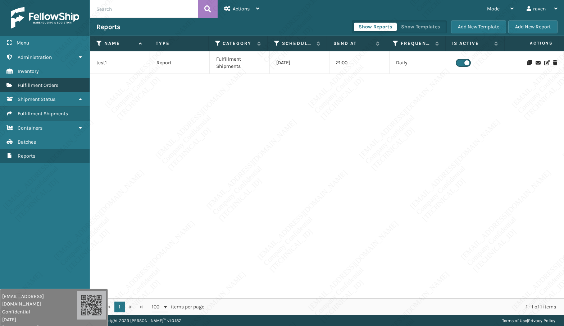
click at [35, 88] on span "Fulfillment Orders" at bounding box center [38, 85] width 41 height 6
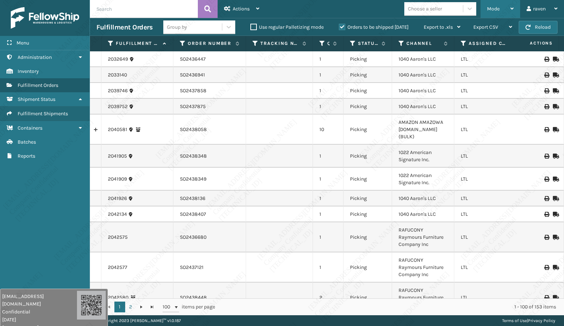
click at [503, 10] on div "Mode" at bounding box center [500, 9] width 27 height 18
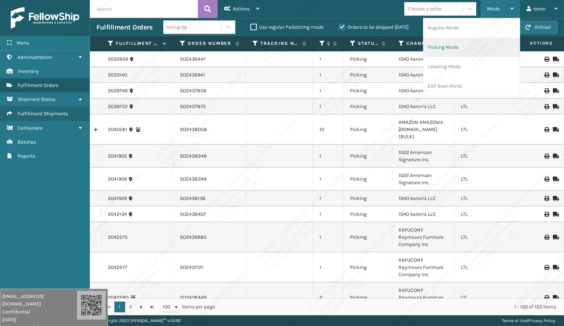
click at [474, 49] on li "Picking Mode" at bounding box center [471, 47] width 96 height 19
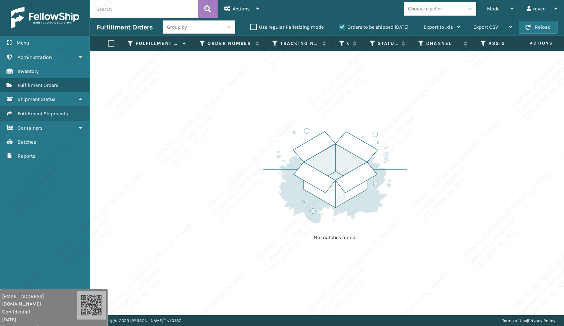
click at [434, 157] on div "No matches found." at bounding box center [327, 183] width 474 height 264
click at [435, 157] on div "No matches found." at bounding box center [327, 183] width 474 height 264
click at [435, 171] on div "No matches found." at bounding box center [327, 183] width 474 height 264
click at [419, 188] on div "No matches found." at bounding box center [327, 183] width 474 height 264
drag, startPoint x: 422, startPoint y: 191, endPoint x: 379, endPoint y: 184, distance: 43.1
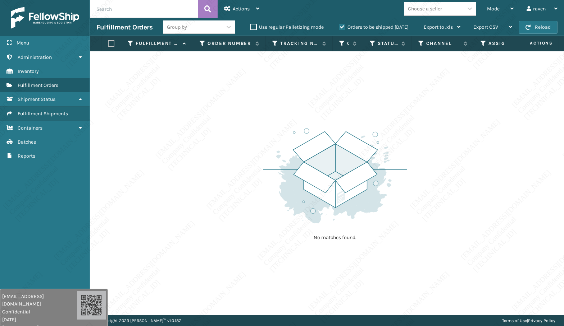
click at [417, 190] on div "No matches found." at bounding box center [327, 183] width 474 height 264
click at [508, 7] on div "Mode" at bounding box center [500, 9] width 27 height 18
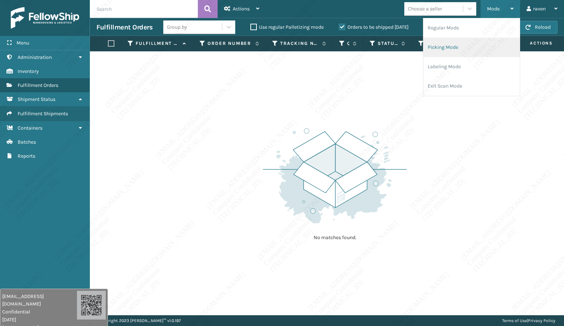
click at [480, 45] on li "Picking Mode" at bounding box center [471, 47] width 96 height 19
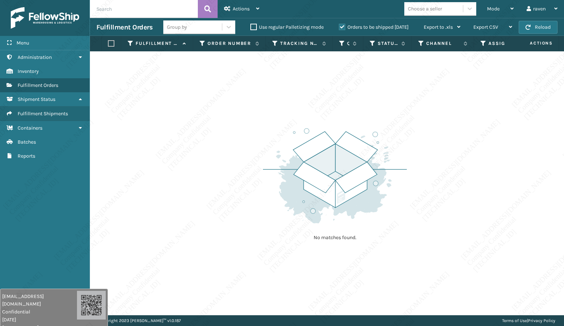
click at [448, 132] on div "No matches found." at bounding box center [327, 183] width 474 height 264
drag, startPoint x: 443, startPoint y: 133, endPoint x: 440, endPoint y: 137, distance: 4.7
click at [442, 134] on div "No matches found." at bounding box center [327, 183] width 474 height 264
click at [441, 142] on div "No matches found." at bounding box center [327, 183] width 474 height 264
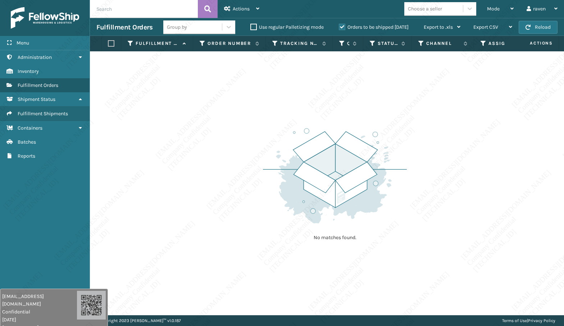
click at [443, 137] on div "No matches found." at bounding box center [327, 183] width 474 height 264
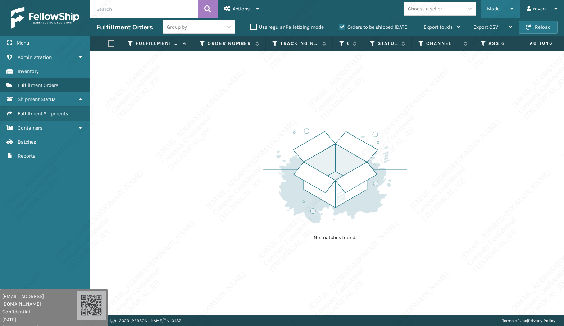
click at [496, 12] on div "Mode" at bounding box center [500, 9] width 27 height 18
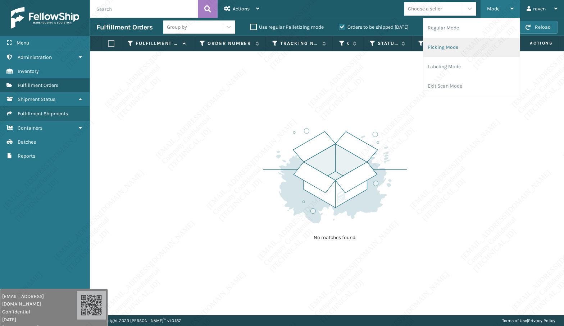
click at [459, 45] on li "Picking Mode" at bounding box center [471, 47] width 96 height 19
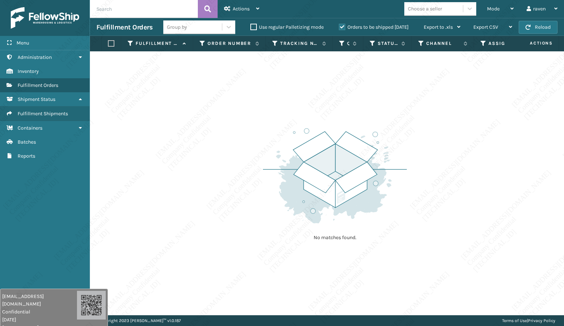
click at [439, 129] on div "No matches found." at bounding box center [327, 183] width 474 height 264
click at [485, 14] on div "Mode Regular Mode Picking Mode Labeling Mode Exit Scan Mode" at bounding box center [500, 9] width 40 height 18
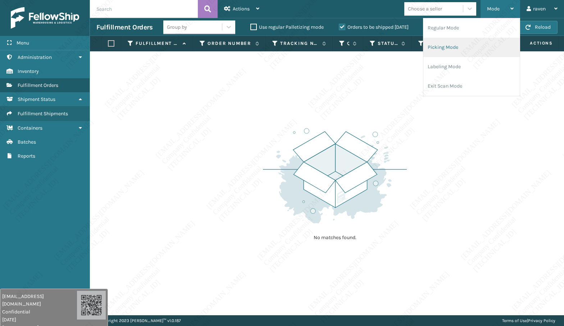
click at [482, 43] on li "Picking Mode" at bounding box center [471, 47] width 96 height 19
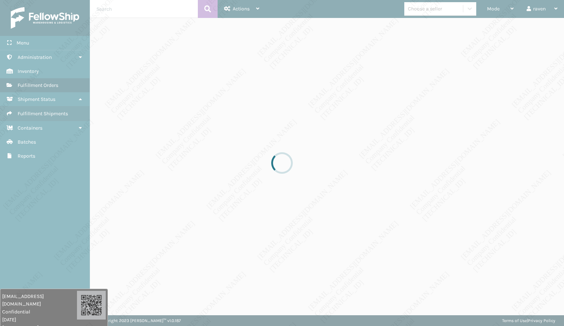
click at [438, 137] on div at bounding box center [282, 163] width 564 height 326
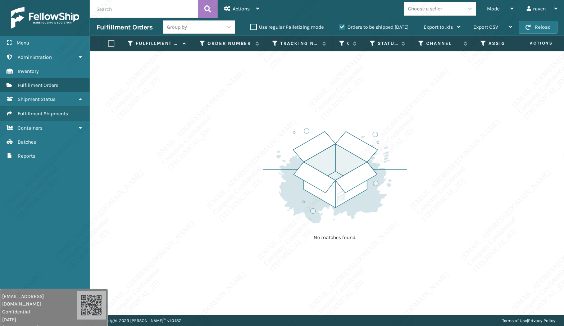
click at [438, 138] on div "No matches found." at bounding box center [327, 183] width 474 height 264
click at [412, 155] on div "No matches found." at bounding box center [327, 183] width 474 height 264
click at [412, 153] on div "No matches found." at bounding box center [327, 183] width 474 height 264
click at [413, 153] on div "No matches found." at bounding box center [327, 183] width 474 height 264
click at [403, 172] on img at bounding box center [335, 176] width 144 height 100
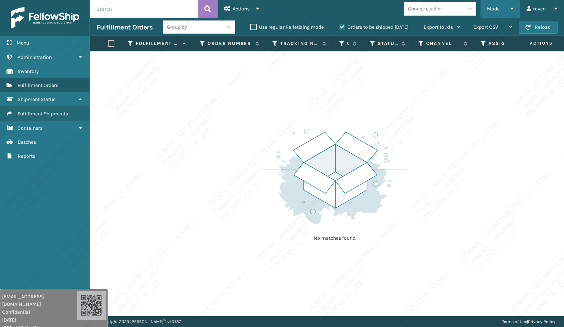
click at [490, 7] on span "Mode" at bounding box center [493, 9] width 13 height 6
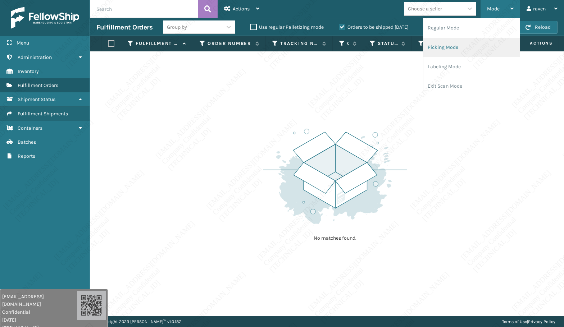
click at [454, 42] on li "Picking Mode" at bounding box center [471, 47] width 96 height 19
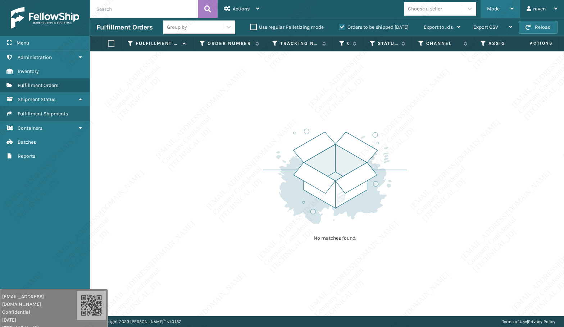
click at [491, 9] on span "Mode" at bounding box center [493, 9] width 13 height 6
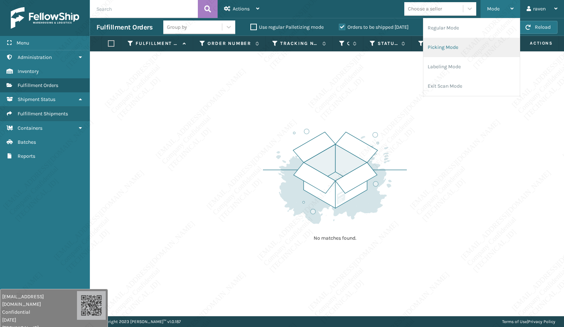
click at [456, 47] on li "Picking Mode" at bounding box center [471, 47] width 96 height 19
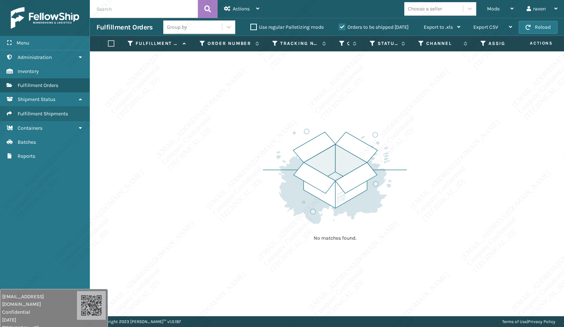
click at [430, 272] on div "No matches found." at bounding box center [327, 183] width 474 height 265
click at [436, 206] on div "No matches found." at bounding box center [327, 183] width 474 height 265
click at [472, 161] on div "No matches found." at bounding box center [327, 183] width 474 height 265
click at [467, 196] on div "No matches found." at bounding box center [327, 183] width 474 height 265
click at [300, 83] on div "No matches found." at bounding box center [327, 183] width 474 height 265
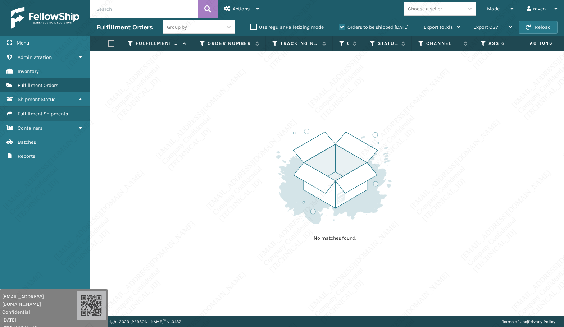
drag, startPoint x: 300, startPoint y: 83, endPoint x: 326, endPoint y: 90, distance: 26.7
click at [330, 102] on div "No matches found." at bounding box center [327, 183] width 474 height 265
click at [338, 114] on div "No matches found." at bounding box center [327, 183] width 474 height 265
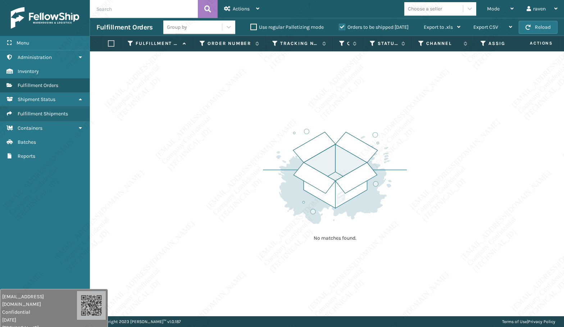
click at [344, 170] on img at bounding box center [335, 177] width 144 height 100
click at [356, 205] on img at bounding box center [335, 177] width 144 height 100
drag, startPoint x: 312, startPoint y: 233, endPoint x: 381, endPoint y: 237, distance: 69.1
click at [381, 237] on div "No matches found." at bounding box center [335, 184] width 144 height 133
click at [381, 238] on div "No matches found." at bounding box center [335, 184] width 144 height 133
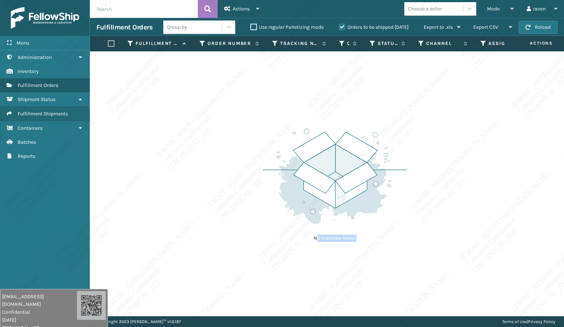
drag, startPoint x: 376, startPoint y: 246, endPoint x: 316, endPoint y: 245, distance: 60.0
click at [316, 245] on div "No matches found." at bounding box center [335, 184] width 144 height 133
click at [405, 242] on div "No matches found." at bounding box center [335, 184] width 144 height 133
click at [402, 244] on div "No matches found." at bounding box center [335, 184] width 144 height 133
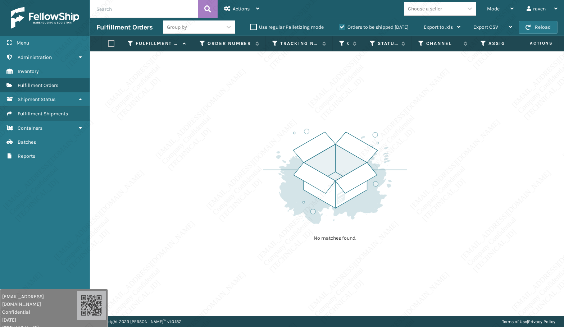
click at [402, 244] on div "No matches found." at bounding box center [335, 184] width 144 height 133
click at [324, 238] on p "No matches found." at bounding box center [335, 238] width 90 height 7
click at [335, 211] on img at bounding box center [335, 177] width 144 height 100
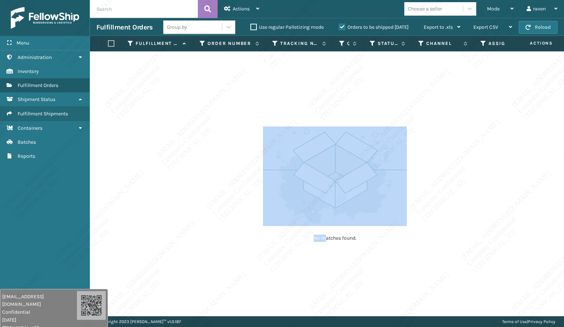
drag, startPoint x: 323, startPoint y: 251, endPoint x: 326, endPoint y: 247, distance: 4.7
click at [324, 250] on div "No matches found." at bounding box center [327, 183] width 474 height 265
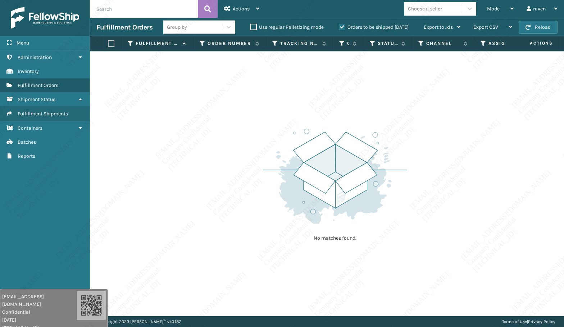
click at [329, 240] on p "No matches found." at bounding box center [335, 238] width 90 height 7
drag, startPoint x: 387, startPoint y: 240, endPoint x: 303, endPoint y: 240, distance: 84.1
click at [300, 242] on div "No matches found." at bounding box center [335, 184] width 144 height 133
drag, startPoint x: 362, startPoint y: 248, endPoint x: 356, endPoint y: 233, distance: 17.2
click at [362, 248] on div "No matches found." at bounding box center [335, 184] width 144 height 133
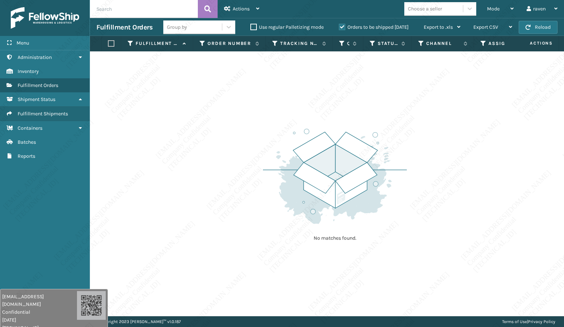
click at [187, 97] on div "No matches found." at bounding box center [327, 183] width 474 height 265
click at [190, 97] on div "No matches found." at bounding box center [327, 183] width 474 height 265
click at [205, 92] on div "No matches found." at bounding box center [327, 183] width 474 height 265
click at [221, 81] on div "No matches found." at bounding box center [327, 183] width 474 height 265
click at [228, 99] on div "No matches found." at bounding box center [327, 183] width 474 height 265
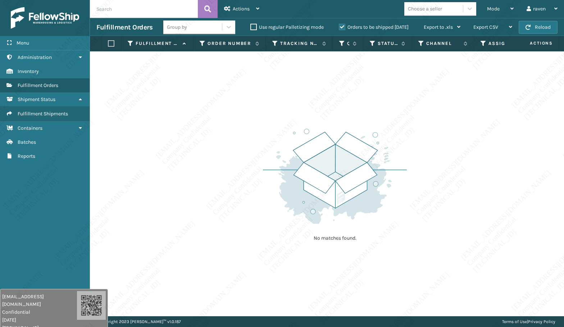
drag, startPoint x: 227, startPoint y: 98, endPoint x: 229, endPoint y: 130, distance: 31.3
click at [228, 99] on div "No matches found." at bounding box center [327, 183] width 474 height 265
click at [233, 123] on div "No matches found." at bounding box center [327, 183] width 474 height 265
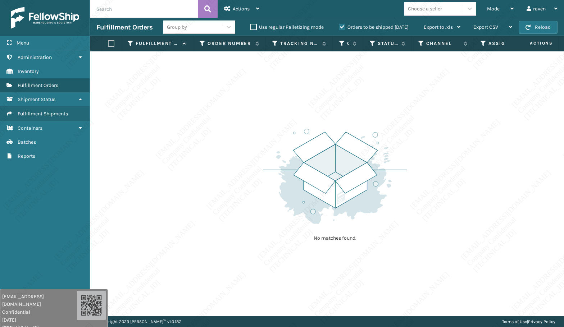
click at [232, 123] on div "No matches found." at bounding box center [327, 183] width 474 height 265
click at [483, 141] on div "No matches found." at bounding box center [327, 183] width 474 height 265
drag, startPoint x: 483, startPoint y: 141, endPoint x: 488, endPoint y: 163, distance: 22.2
click at [488, 163] on div "No matches found." at bounding box center [327, 183] width 474 height 265
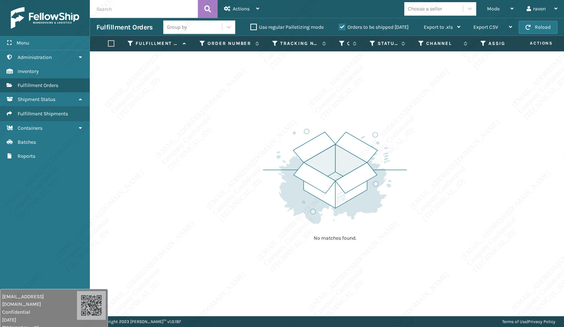
click at [488, 163] on div "No matches found." at bounding box center [327, 183] width 474 height 265
click at [488, 166] on div "No matches found." at bounding box center [327, 183] width 474 height 265
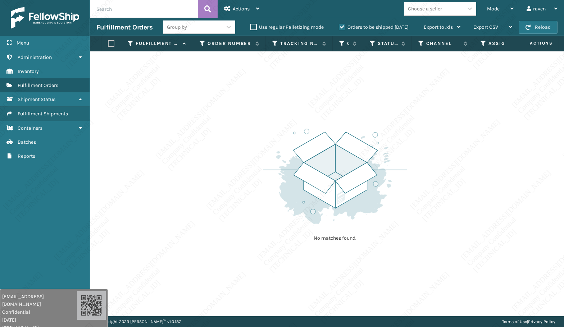
click at [488, 166] on div "No matches found." at bounding box center [327, 183] width 474 height 265
click at [483, 169] on div "No matches found." at bounding box center [327, 183] width 474 height 265
click at [413, 195] on div "No matches found." at bounding box center [327, 183] width 474 height 265
click at [415, 181] on div "No matches found." at bounding box center [327, 183] width 474 height 265
click at [297, 180] on img at bounding box center [335, 177] width 144 height 100
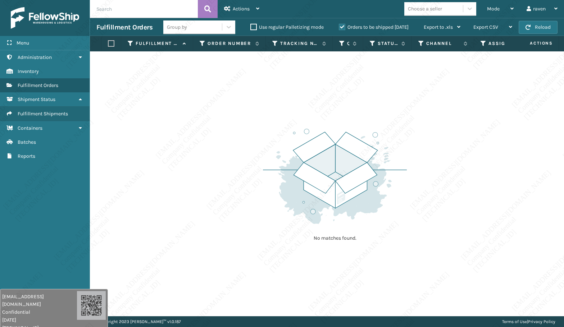
click at [298, 180] on img at bounding box center [335, 177] width 144 height 100
click at [390, 250] on div "No matches found." at bounding box center [335, 184] width 144 height 133
click at [390, 251] on div "No matches found." at bounding box center [327, 183] width 474 height 265
click at [390, 252] on div "No matches found." at bounding box center [327, 183] width 474 height 265
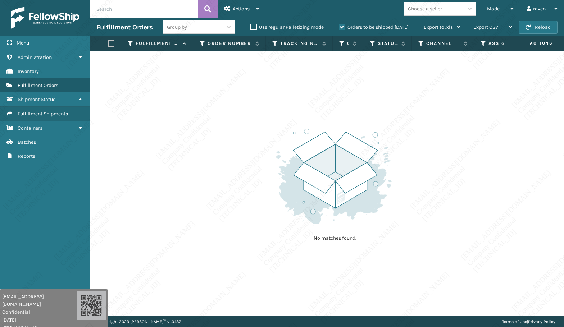
click at [390, 251] on div "No matches found." at bounding box center [327, 183] width 474 height 265
click at [321, 143] on img at bounding box center [335, 177] width 144 height 100
click at [494, 11] on span "Mode" at bounding box center [493, 9] width 13 height 6
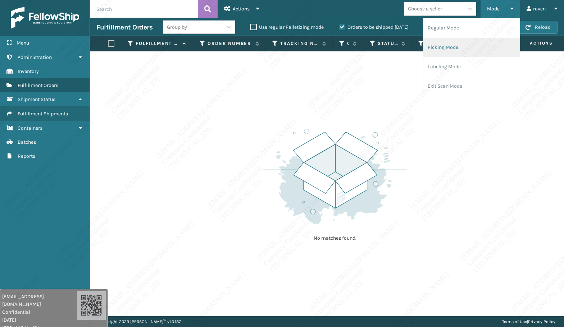
click at [460, 47] on li "Picking Mode" at bounding box center [471, 47] width 96 height 19
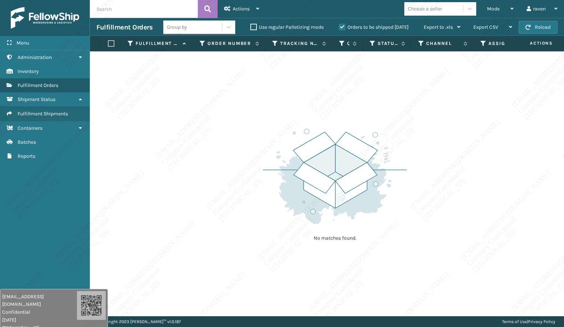
click at [372, 24] on label "Orders to be shipped [DATE]" at bounding box center [374, 27] width 70 height 6
click at [339, 24] on input "Orders to be shipped [DATE]" at bounding box center [339, 25] width 0 height 5
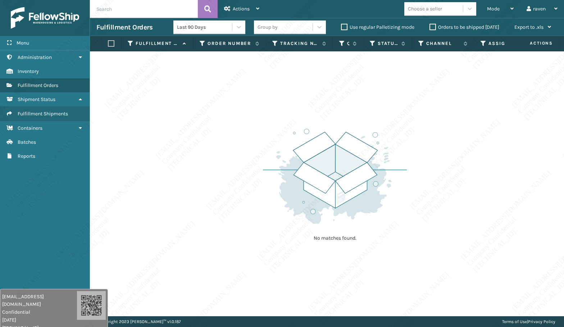
click at [265, 131] on img at bounding box center [335, 177] width 144 height 100
click at [496, 12] on div "Mode" at bounding box center [500, 9] width 27 height 18
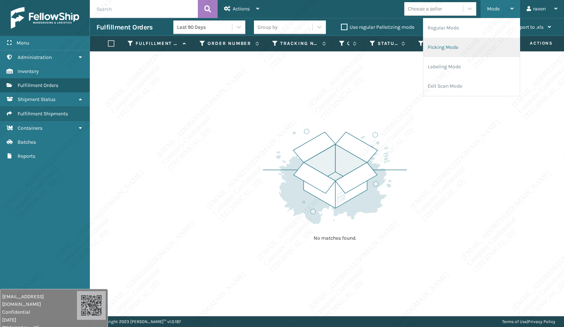
click at [474, 45] on li "Picking Mode" at bounding box center [471, 47] width 96 height 19
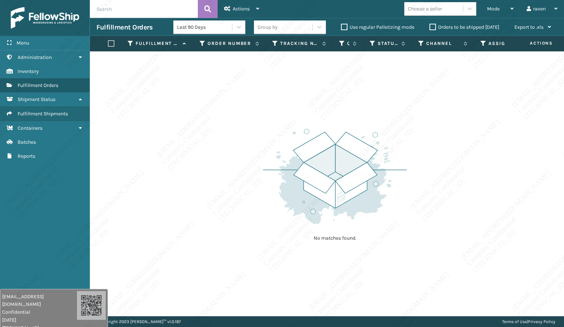
click at [399, 216] on img at bounding box center [335, 177] width 144 height 100
click at [507, 169] on div "No matches found." at bounding box center [327, 183] width 474 height 265
drag, startPoint x: 220, startPoint y: 178, endPoint x: 334, endPoint y: 156, distance: 116.0
click at [221, 178] on div "No matches found." at bounding box center [327, 183] width 474 height 265
click at [492, 15] on div "Mode" at bounding box center [500, 9] width 27 height 18
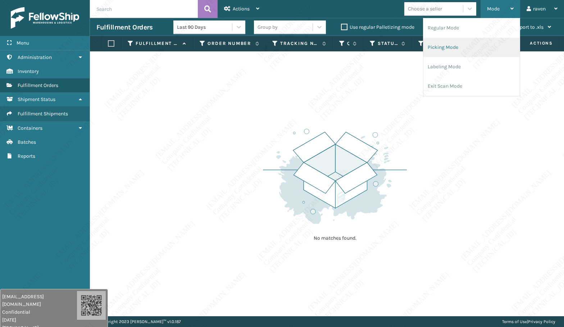
click at [467, 54] on li "Picking Mode" at bounding box center [471, 47] width 96 height 19
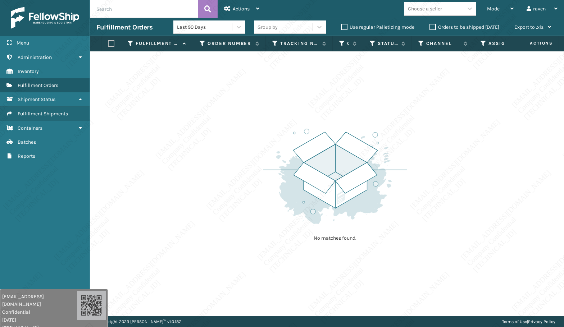
click at [429, 100] on div "No matches found." at bounding box center [327, 183] width 474 height 265
click at [422, 125] on div "No matches found." at bounding box center [327, 183] width 474 height 265
click at [389, 180] on img at bounding box center [335, 177] width 144 height 100
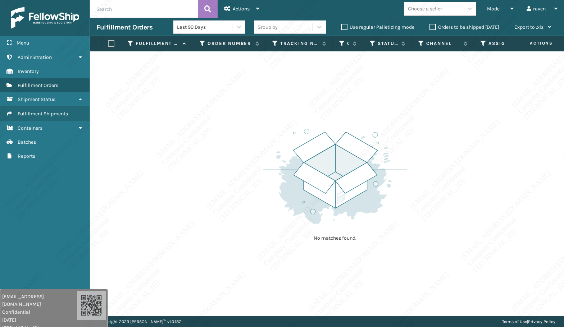
click at [414, 211] on div "No matches found." at bounding box center [327, 183] width 474 height 265
click at [417, 207] on div "No matches found." at bounding box center [327, 183] width 474 height 265
click at [298, 109] on div "No matches found." at bounding box center [327, 183] width 474 height 265
click at [496, 14] on div "Mode" at bounding box center [500, 9] width 27 height 18
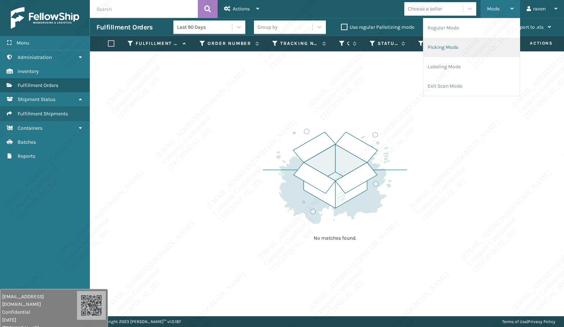
click at [475, 47] on li "Picking Mode" at bounding box center [471, 47] width 96 height 19
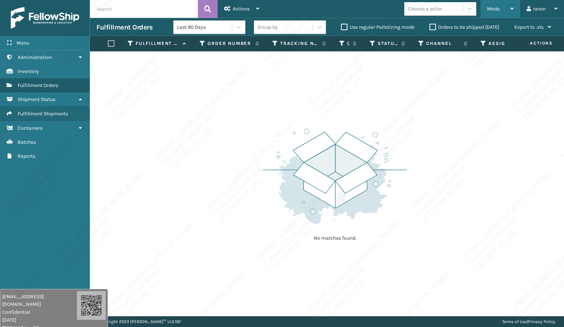
click at [492, 10] on span "Mode" at bounding box center [493, 9] width 13 height 6
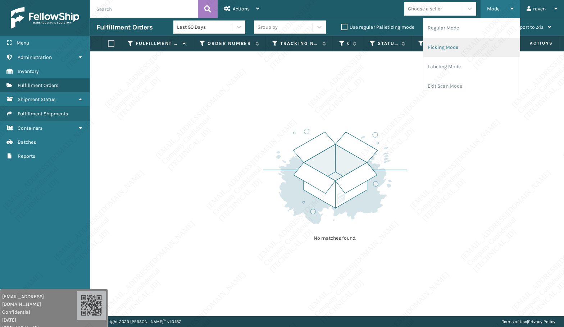
click at [467, 45] on li "Picking Mode" at bounding box center [471, 47] width 96 height 19
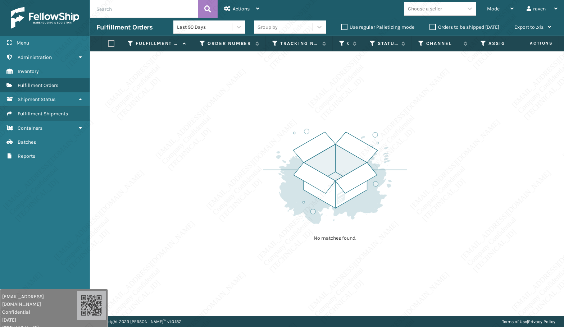
click at [123, 6] on input "text" at bounding box center [144, 9] width 108 height 18
click at [496, 10] on span "Mode" at bounding box center [493, 9] width 13 height 6
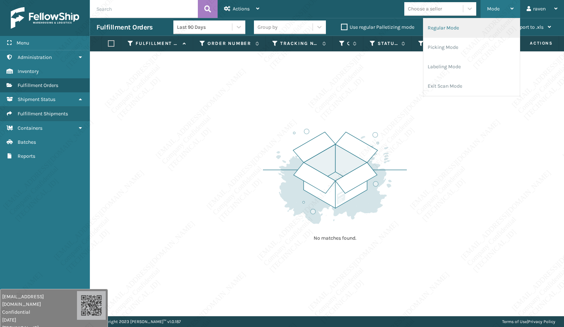
click at [473, 31] on li "Regular Mode" at bounding box center [471, 27] width 96 height 19
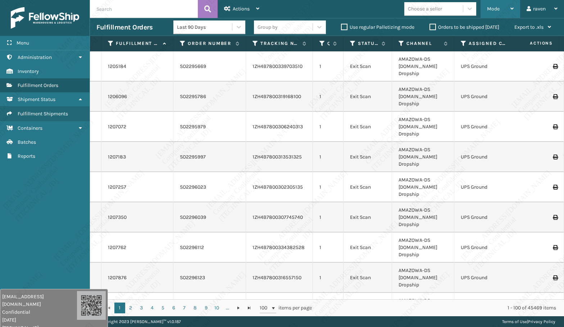
click at [500, 5] on div "Mode" at bounding box center [500, 9] width 27 height 18
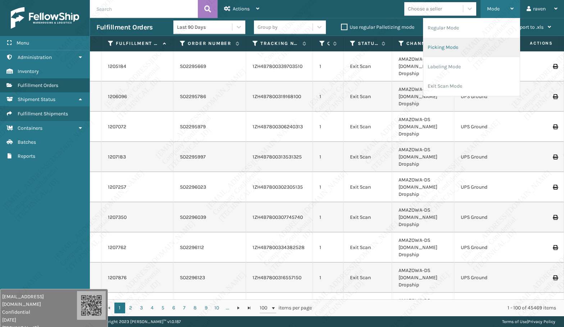
click at [476, 49] on li "Picking Mode" at bounding box center [471, 47] width 96 height 19
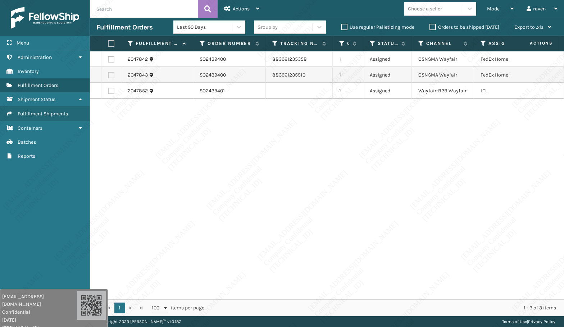
click at [113, 59] on label at bounding box center [111, 59] width 6 height 6
click at [108, 59] on input "checkbox" at bounding box center [108, 58] width 0 height 5
checkbox input "true"
click at [110, 74] on label at bounding box center [111, 75] width 6 height 6
click at [108, 74] on input "checkbox" at bounding box center [108, 74] width 0 height 5
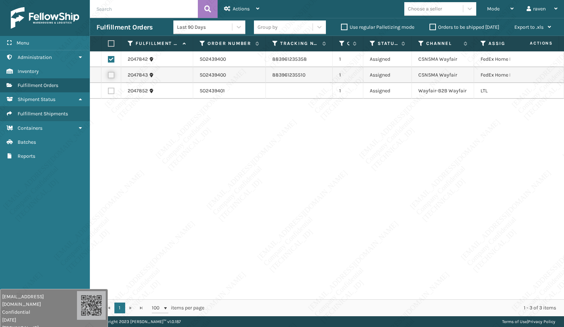
checkbox input "true"
click at [245, 6] on span "Actions" at bounding box center [241, 9] width 17 height 6
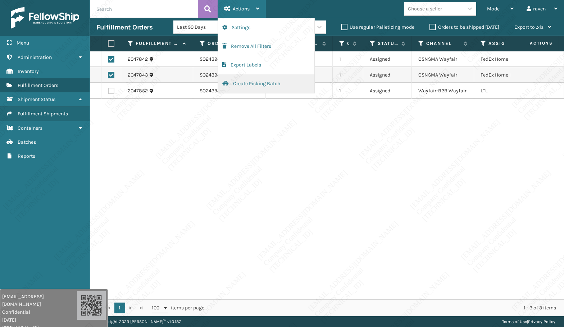
click at [259, 84] on button "Create Picking Batch" at bounding box center [266, 83] width 96 height 19
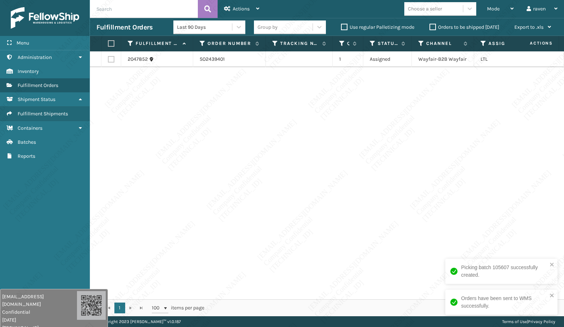
click at [110, 45] on label at bounding box center [110, 43] width 4 height 6
click at [108, 45] on input "checkbox" at bounding box center [108, 43] width 0 height 5
checkbox input "true"
click at [241, 9] on span "Actions" at bounding box center [241, 9] width 17 height 6
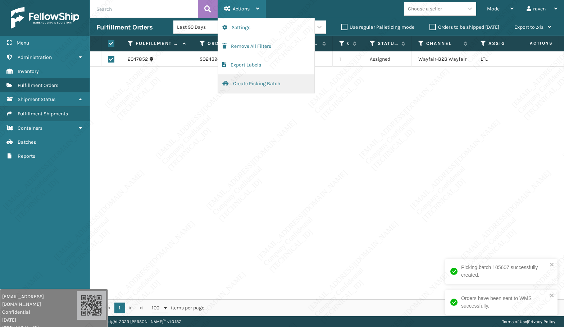
click at [248, 79] on button "Create Picking Batch" at bounding box center [266, 83] width 96 height 19
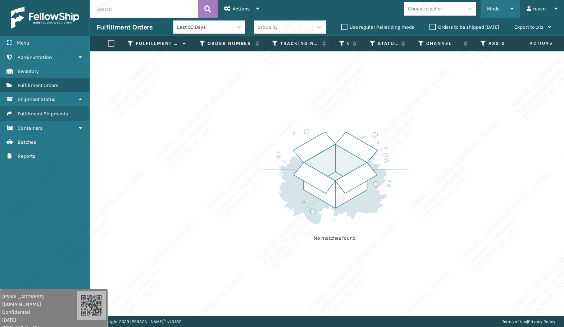
click at [496, 8] on span "Mode" at bounding box center [493, 9] width 13 height 6
click at [416, 74] on div "No matches found." at bounding box center [327, 183] width 474 height 265
click at [505, 7] on div "Mode" at bounding box center [500, 9] width 27 height 18
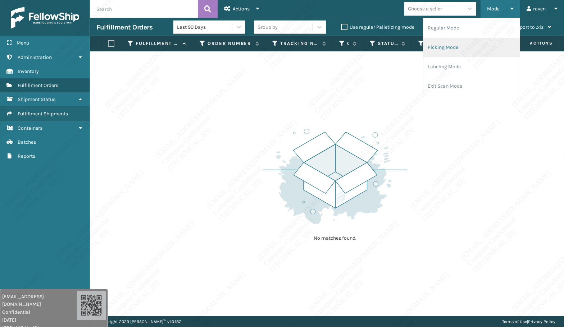
click at [472, 47] on li "Picking Mode" at bounding box center [471, 47] width 96 height 19
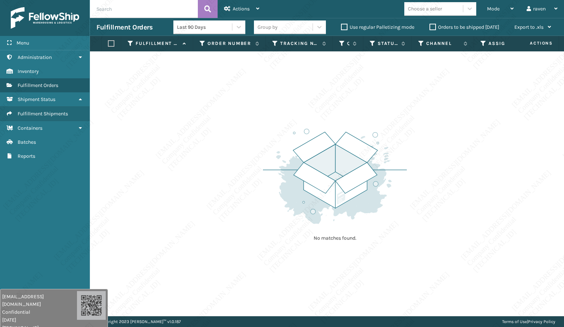
click at [401, 125] on div "No matches found." at bounding box center [335, 184] width 144 height 133
click at [220, 92] on div "No matches found." at bounding box center [327, 183] width 474 height 265
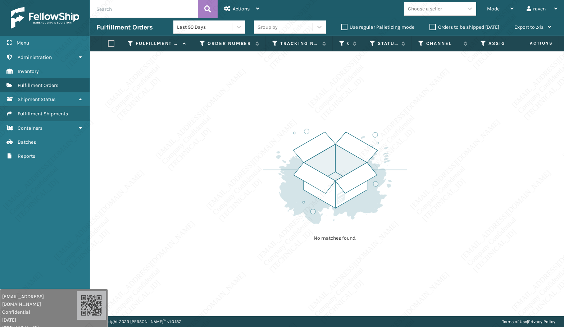
click at [220, 91] on div "No matches found." at bounding box center [327, 183] width 474 height 265
click at [220, 92] on div "No matches found." at bounding box center [327, 183] width 474 height 265
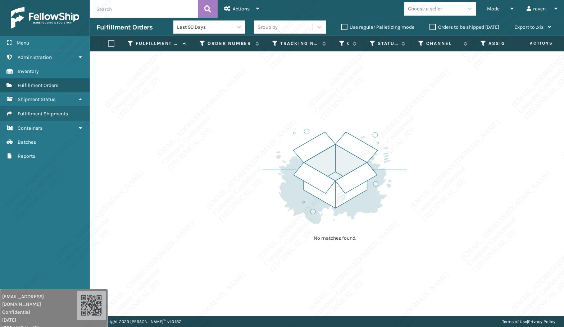
click at [221, 92] on div "No matches found." at bounding box center [327, 183] width 474 height 265
click at [220, 92] on div "No matches found." at bounding box center [327, 183] width 474 height 265
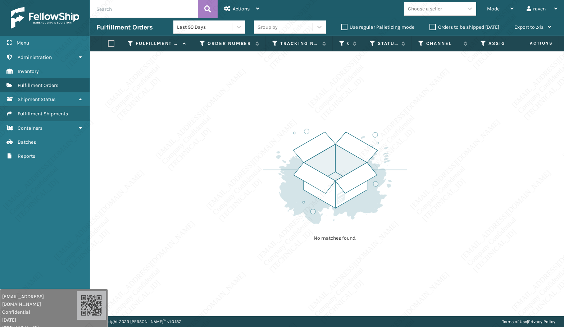
click at [214, 86] on div "No matches found." at bounding box center [327, 183] width 474 height 265
click at [210, 87] on div "No matches found." at bounding box center [327, 183] width 474 height 265
click at [210, 88] on div "No matches found." at bounding box center [327, 183] width 474 height 265
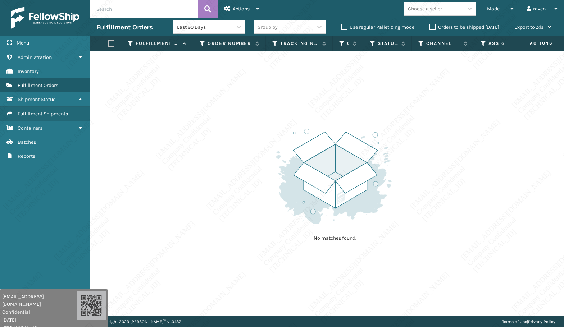
click at [211, 113] on div "No matches found." at bounding box center [327, 183] width 474 height 265
click at [210, 111] on div "No matches found." at bounding box center [327, 183] width 474 height 265
click at [211, 111] on div "No matches found." at bounding box center [327, 183] width 474 height 265
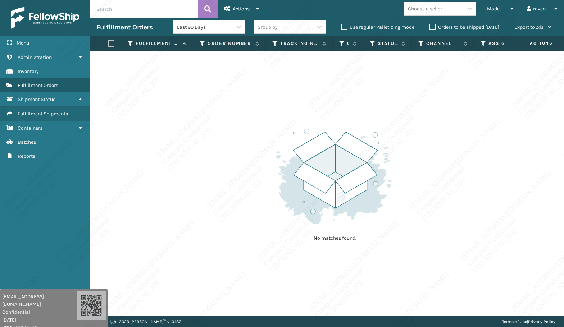
click at [211, 111] on div "No matches found." at bounding box center [327, 183] width 474 height 265
click at [489, 10] on span "Mode" at bounding box center [493, 9] width 13 height 6
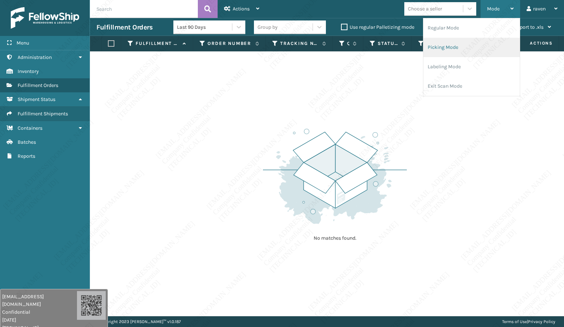
click at [449, 47] on li "Picking Mode" at bounding box center [471, 47] width 96 height 19
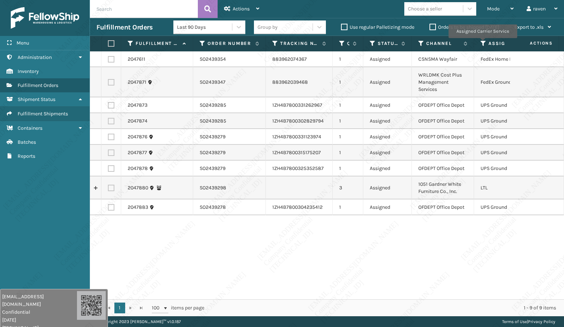
click at [482, 43] on icon at bounding box center [483, 43] width 6 height 6
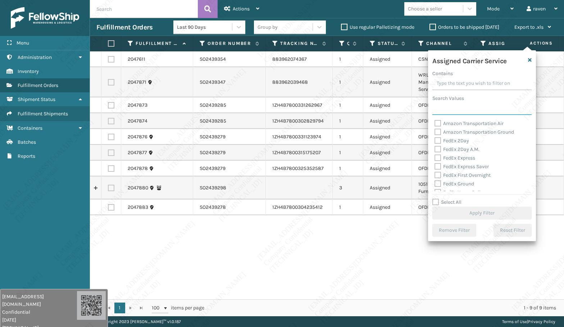
click at [463, 107] on input "Search Values" at bounding box center [481, 108] width 99 height 13
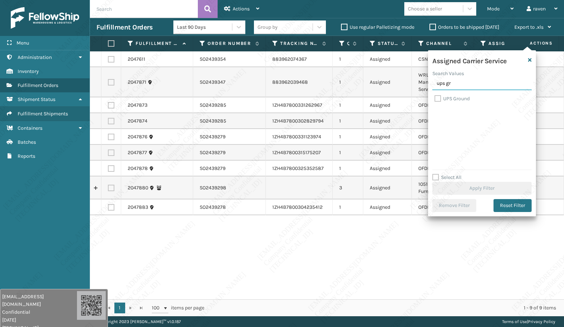
type input "ups gr"
click at [452, 98] on label "UPS Ground" at bounding box center [451, 99] width 35 height 6
click at [435, 98] on input "UPS Ground" at bounding box center [434, 97] width 0 height 5
checkbox input "true"
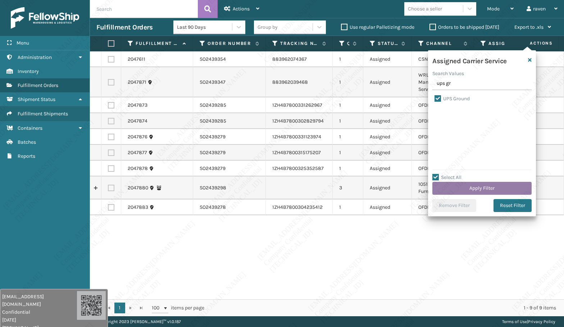
click at [477, 192] on button "Apply Filter" at bounding box center [481, 188] width 99 height 13
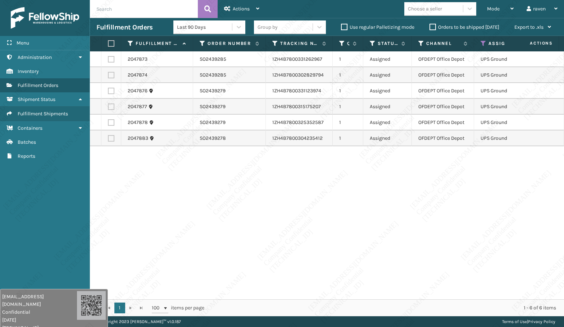
click at [112, 44] on label at bounding box center [110, 43] width 4 height 6
click at [108, 44] on input "checkbox" at bounding box center [108, 43] width 0 height 5
checkbox input "true"
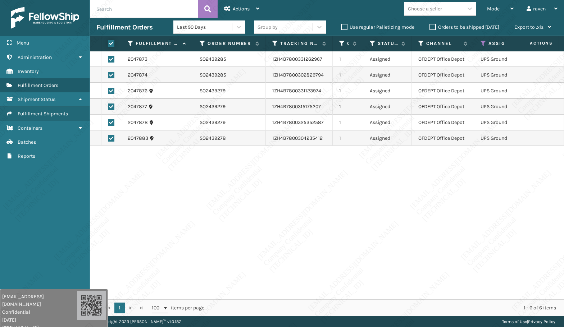
checkbox input "true"
drag, startPoint x: 246, startPoint y: 8, endPoint x: 253, endPoint y: 26, distance: 19.2
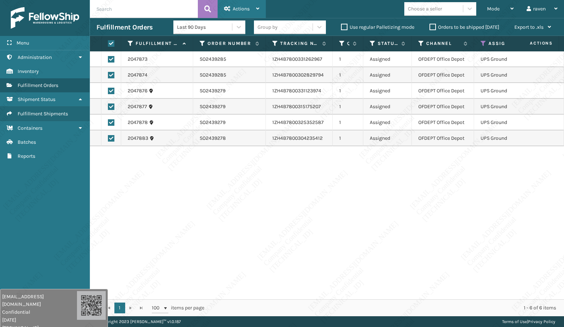
click at [246, 8] on span "Actions" at bounding box center [241, 9] width 17 height 6
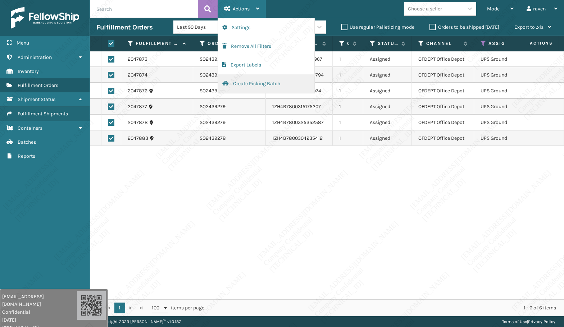
click at [243, 83] on button "Create Picking Batch" at bounding box center [266, 83] width 96 height 19
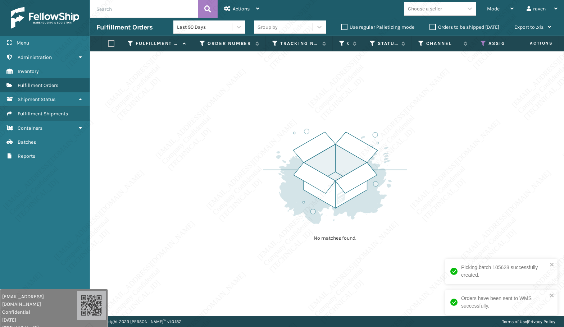
click at [483, 44] on icon at bounding box center [483, 43] width 6 height 6
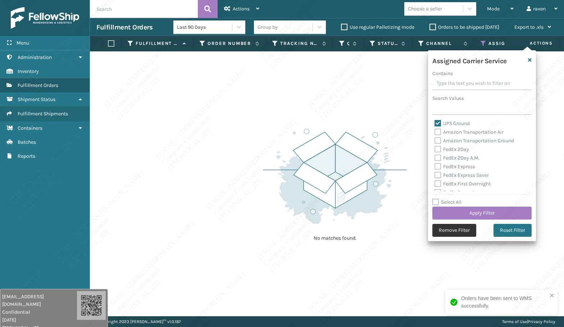
click at [463, 226] on button "Remove Filter" at bounding box center [454, 230] width 44 height 13
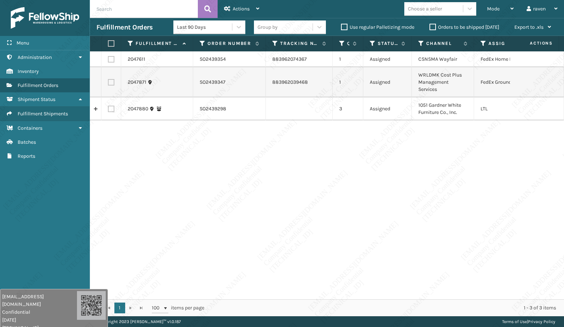
click at [111, 58] on label at bounding box center [111, 59] width 6 height 6
click at [108, 58] on input "checkbox" at bounding box center [108, 58] width 0 height 5
checkbox input "true"
click at [248, 4] on div "Actions" at bounding box center [241, 9] width 35 height 18
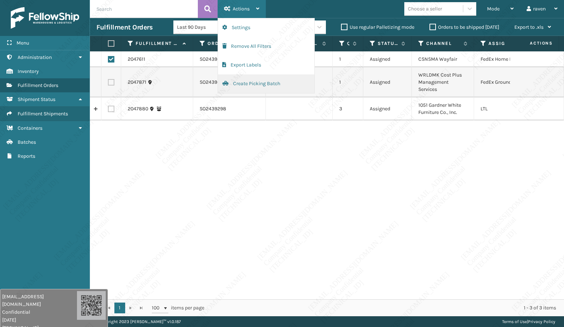
click at [256, 85] on button "Create Picking Batch" at bounding box center [266, 83] width 96 height 19
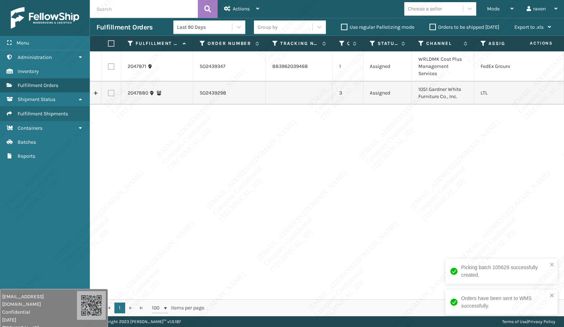
click at [110, 65] on label at bounding box center [111, 66] width 6 height 6
click at [108, 65] on input "checkbox" at bounding box center [108, 65] width 0 height 5
checkbox input "true"
click at [245, 9] on span "Actions" at bounding box center [241, 9] width 17 height 6
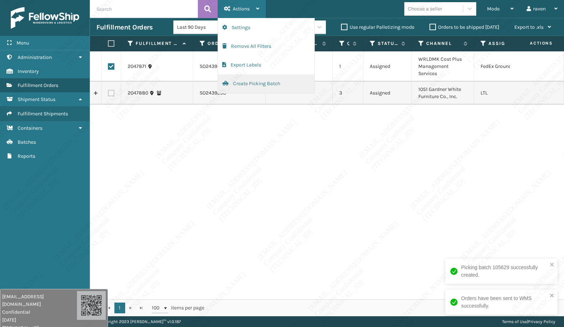
click at [242, 84] on button "Create Picking Batch" at bounding box center [266, 83] width 96 height 19
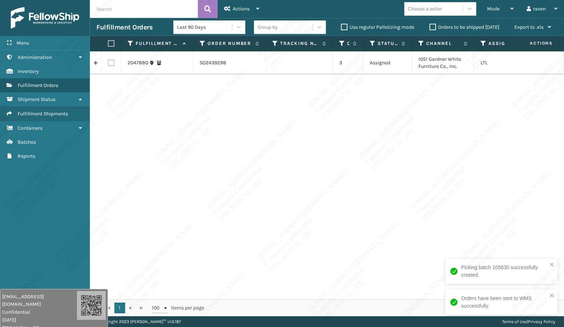
click at [432, 114] on div "2047880 SO2439298 3 Assigned 1051 Gardner White Furniture Co., Inc. LTL" at bounding box center [327, 175] width 474 height 248
click at [494, 6] on span "Mode" at bounding box center [493, 9] width 13 height 6
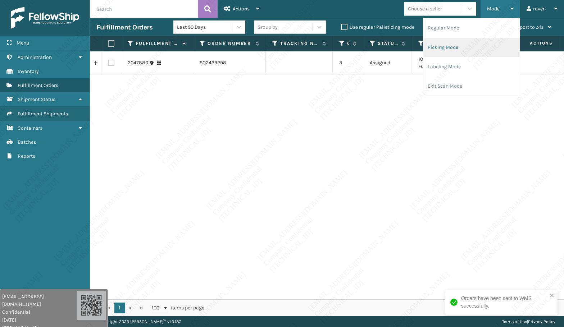
click at [475, 42] on li "Picking Mode" at bounding box center [471, 47] width 96 height 19
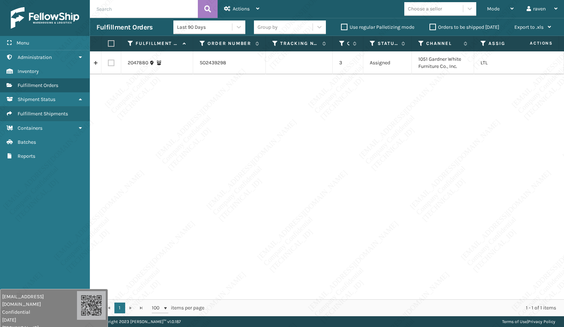
click at [279, 148] on div "2047880 SO2439298 3 Assigned 1051 Gardner White Furniture Co., Inc. LTL" at bounding box center [327, 175] width 474 height 248
click at [484, 9] on div "Mode Regular Mode Picking Mode Labeling Mode Exit Scan Mode" at bounding box center [500, 9] width 40 height 18
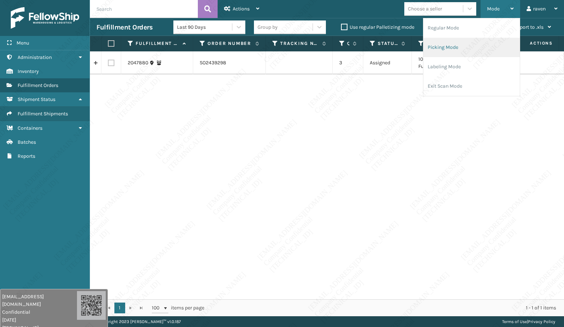
click at [451, 47] on li "Picking Mode" at bounding box center [471, 47] width 96 height 19
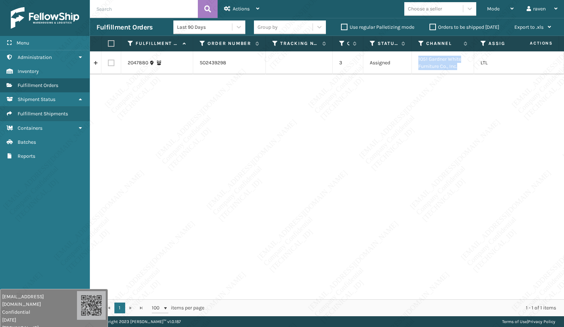
drag, startPoint x: 458, startPoint y: 66, endPoint x: 418, endPoint y: 59, distance: 40.6
click at [418, 59] on td "1051 Gardner White Furniture Co., Inc." at bounding box center [443, 62] width 62 height 23
copy td "1051 Gardner White Furniture Co., Inc."
click at [114, 45] on th at bounding box center [111, 43] width 20 height 15
click at [112, 43] on label at bounding box center [110, 43] width 4 height 6
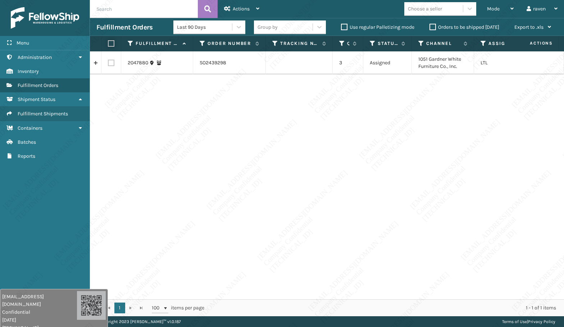
click at [108, 43] on input "checkbox" at bounding box center [108, 43] width 0 height 5
checkbox input "true"
click at [239, 6] on span "Actions" at bounding box center [241, 9] width 17 height 6
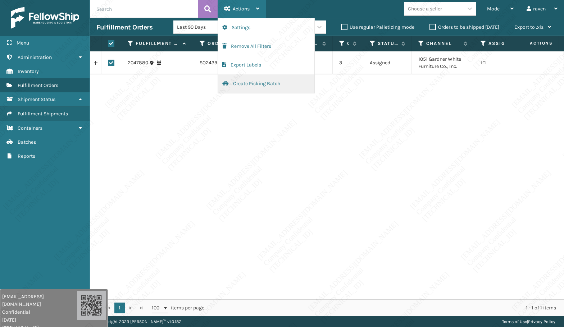
click at [249, 83] on button "Create Picking Batch" at bounding box center [266, 83] width 96 height 19
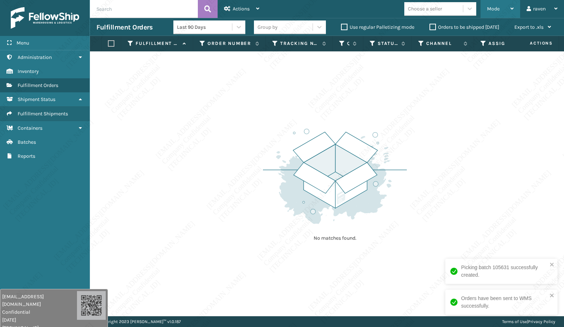
click at [502, 12] on div "Mode" at bounding box center [500, 9] width 27 height 18
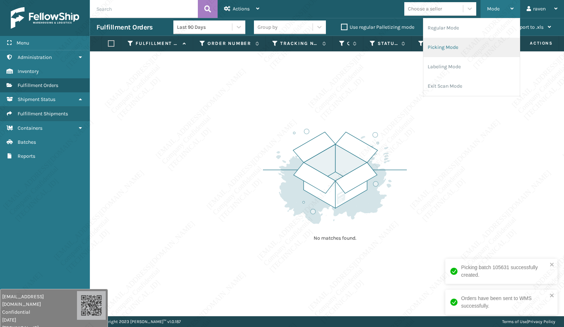
click at [464, 41] on li "Picking Mode" at bounding box center [471, 47] width 96 height 19
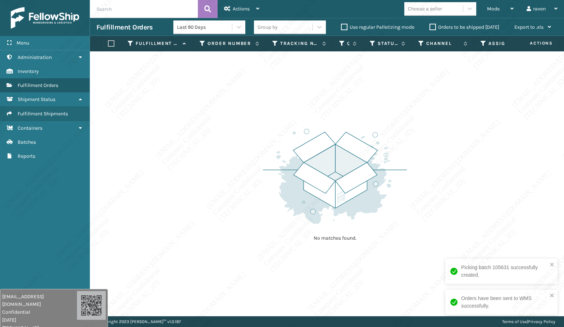
drag, startPoint x: 228, startPoint y: 151, endPoint x: 130, endPoint y: 146, distance: 97.9
click at [219, 152] on div "No matches found." at bounding box center [327, 183] width 474 height 265
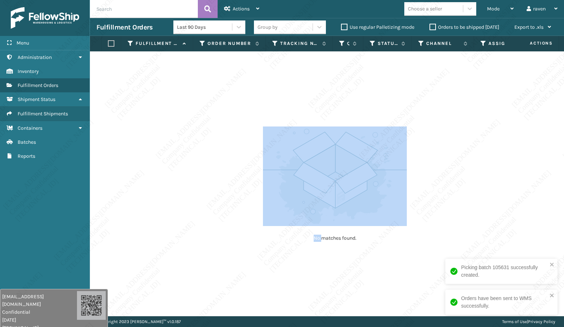
drag, startPoint x: 319, startPoint y: 251, endPoint x: 324, endPoint y: 248, distance: 5.2
click at [321, 248] on div "No matches found." at bounding box center [327, 183] width 474 height 265
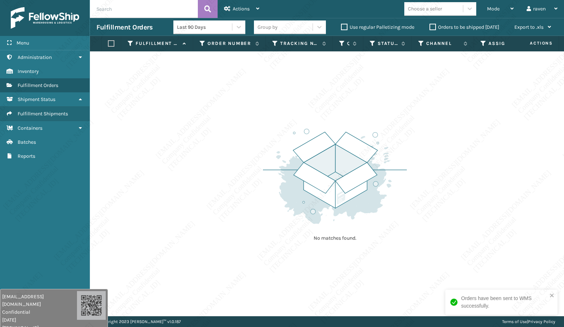
click at [324, 248] on div "No matches found." at bounding box center [335, 184] width 144 height 133
click at [292, 229] on div "No matches found." at bounding box center [335, 184] width 144 height 133
click at [291, 217] on img at bounding box center [335, 177] width 144 height 100
click at [290, 212] on img at bounding box center [335, 177] width 144 height 100
click at [289, 212] on img at bounding box center [335, 177] width 144 height 100
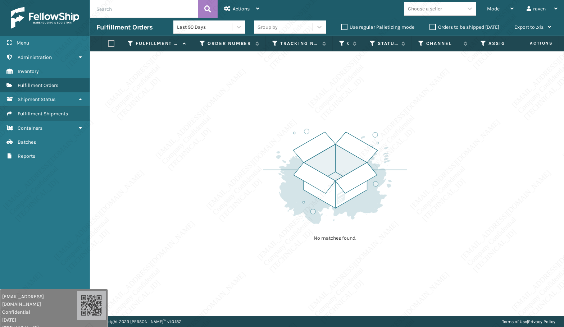
click at [302, 245] on div "No matches found." at bounding box center [335, 184] width 144 height 133
click at [303, 247] on div "No matches found." at bounding box center [335, 184] width 144 height 133
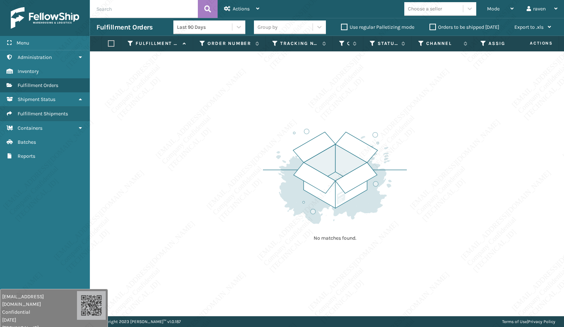
click at [303, 248] on div "No matches found." at bounding box center [335, 184] width 144 height 133
click at [303, 249] on div "No matches found." at bounding box center [335, 184] width 144 height 133
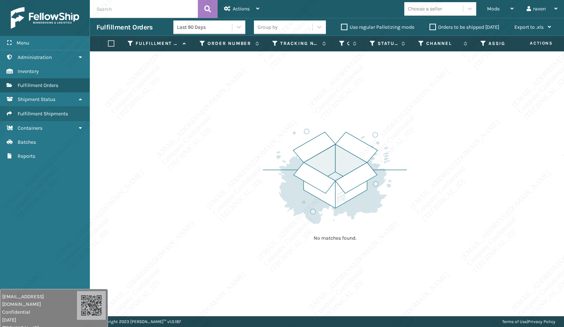
click at [276, 231] on div "No matches found." at bounding box center [335, 184] width 144 height 133
click at [278, 229] on div "No matches found." at bounding box center [335, 184] width 144 height 133
click at [284, 228] on div "No matches found." at bounding box center [335, 184] width 144 height 133
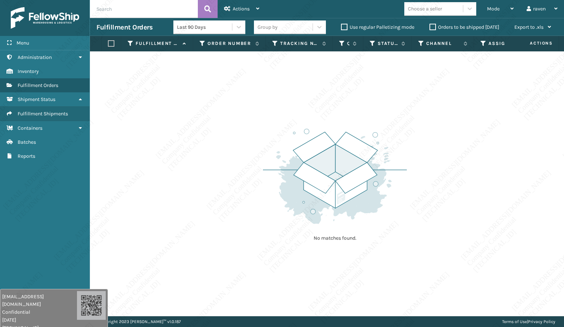
click at [284, 228] on div "No matches found." at bounding box center [335, 184] width 144 height 133
click at [227, 247] on div "No matches found." at bounding box center [327, 183] width 474 height 265
click at [226, 249] on div "No matches found." at bounding box center [327, 183] width 474 height 265
click at [281, 265] on div "No matches found." at bounding box center [327, 183] width 474 height 265
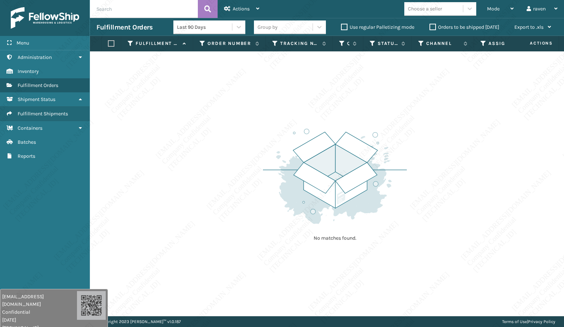
click at [281, 265] on div "No matches found." at bounding box center [327, 183] width 474 height 265
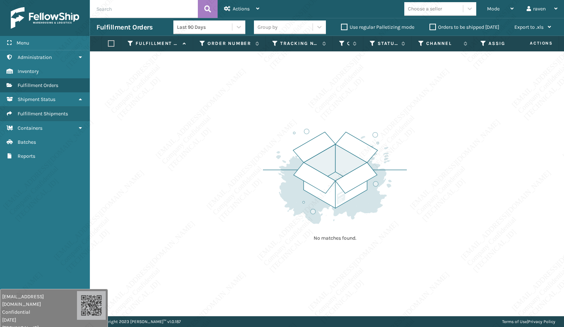
click at [278, 269] on div "No matches found." at bounding box center [327, 183] width 474 height 265
click at [281, 270] on div "No matches found." at bounding box center [327, 183] width 474 height 265
click at [279, 271] on div "No matches found." at bounding box center [327, 183] width 474 height 265
click at [283, 269] on div "No matches found." at bounding box center [327, 183] width 474 height 265
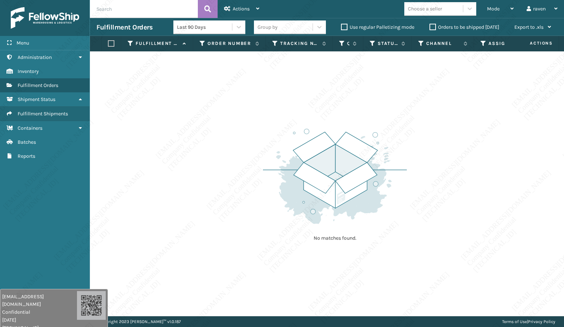
click at [283, 271] on div "No matches found." at bounding box center [327, 183] width 474 height 265
click at [312, 268] on div "No matches found." at bounding box center [327, 183] width 474 height 265
drag, startPoint x: 312, startPoint y: 268, endPoint x: 312, endPoint y: 273, distance: 5.0
click at [312, 273] on div "No matches found." at bounding box center [327, 183] width 474 height 265
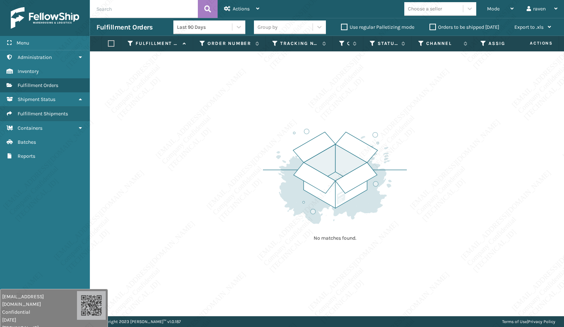
drag, startPoint x: 279, startPoint y: 298, endPoint x: 279, endPoint y: 302, distance: 4.3
click at [279, 302] on div "No matches found." at bounding box center [327, 183] width 474 height 265
click at [150, 138] on div "No matches found." at bounding box center [327, 183] width 474 height 265
click at [488, 10] on span "Mode" at bounding box center [493, 9] width 13 height 6
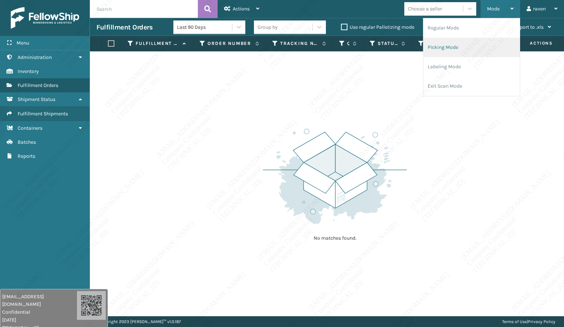
click at [463, 44] on li "Picking Mode" at bounding box center [471, 47] width 96 height 19
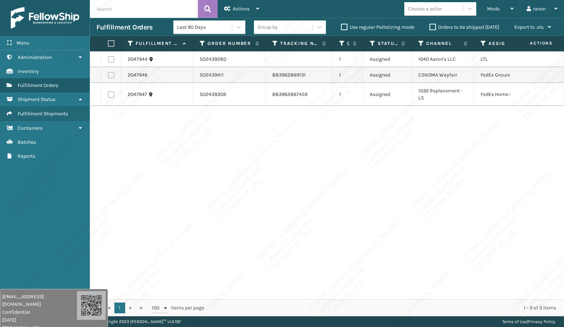
click at [503, 141] on div "2047944 SO2439280 1 Assigned 1040 [PERSON_NAME]'s LLC LTL 2047946 SO2439411 883…" at bounding box center [327, 175] width 474 height 248
click at [111, 74] on label at bounding box center [111, 75] width 6 height 6
click at [108, 74] on input "checkbox" at bounding box center [108, 74] width 0 height 5
checkbox input "true"
click at [208, 8] on icon at bounding box center [207, 9] width 7 height 11
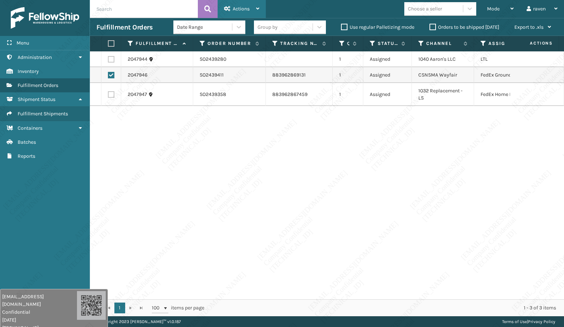
click at [237, 7] on span "Actions" at bounding box center [241, 9] width 17 height 6
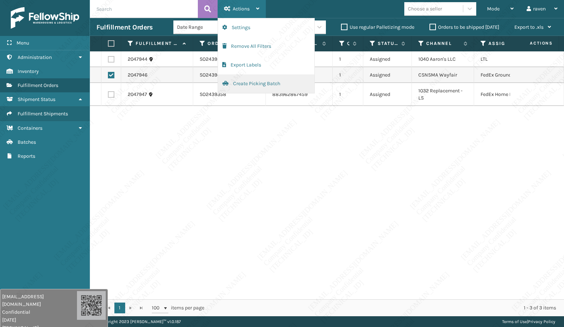
click at [233, 80] on button "Create Picking Batch" at bounding box center [266, 83] width 96 height 19
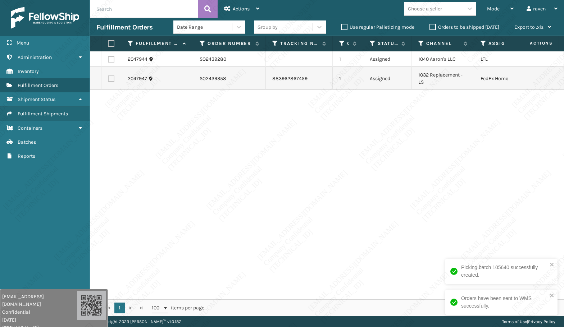
click at [113, 80] on label at bounding box center [111, 78] width 6 height 6
click at [108, 80] on input "checkbox" at bounding box center [108, 77] width 0 height 5
checkbox input "true"
click at [248, 5] on div "Actions" at bounding box center [241, 9] width 35 height 18
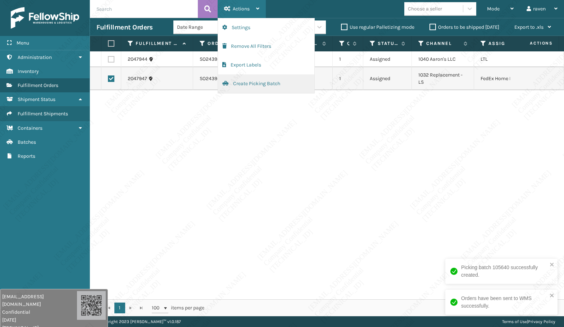
click at [262, 83] on button "Create Picking Batch" at bounding box center [266, 83] width 96 height 19
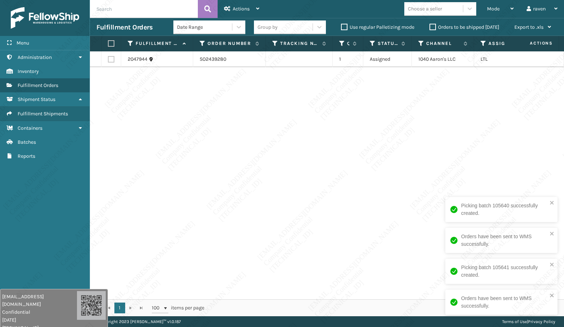
click at [304, 89] on div "2047944 SO2439280 1 Assigned 1040 [PERSON_NAME]'s LLC LTL" at bounding box center [327, 175] width 474 height 248
click at [111, 43] on label at bounding box center [110, 43] width 4 height 6
click at [108, 43] on input "checkbox" at bounding box center [108, 43] width 0 height 5
checkbox input "true"
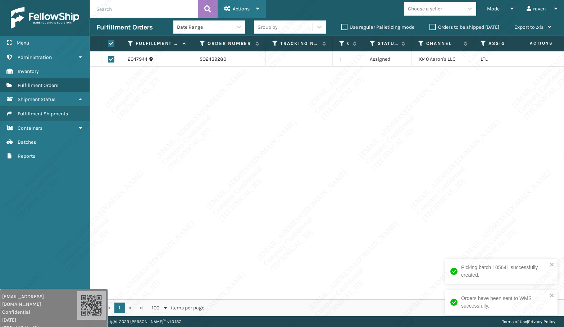
click at [247, 3] on div "Actions" at bounding box center [241, 9] width 35 height 18
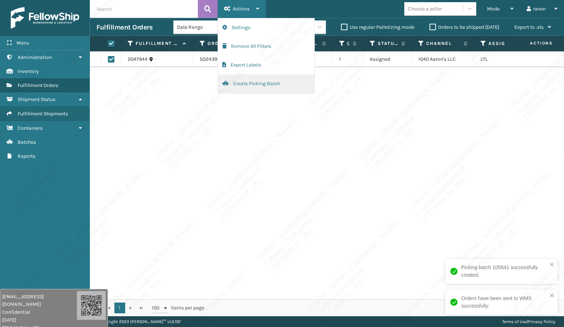
click at [253, 83] on button "Create Picking Batch" at bounding box center [266, 83] width 96 height 19
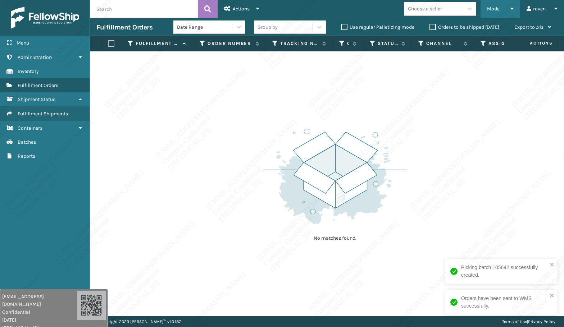
click at [495, 9] on span "Mode" at bounding box center [493, 9] width 13 height 6
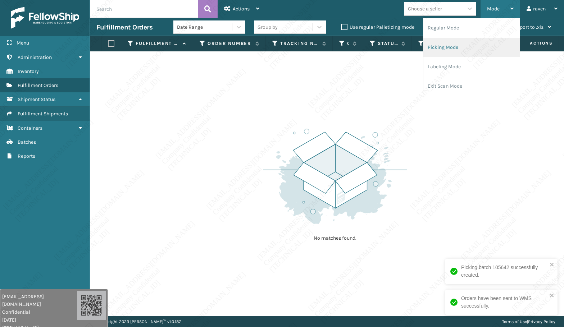
click at [458, 48] on li "Picking Mode" at bounding box center [471, 47] width 96 height 19
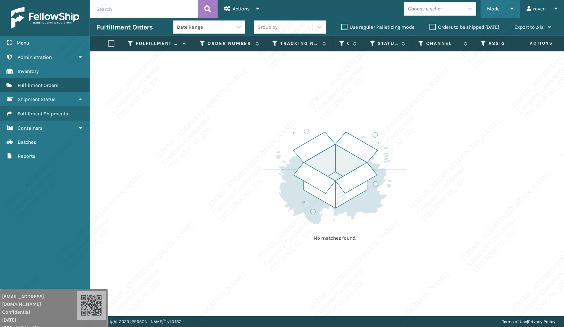
drag, startPoint x: 504, startPoint y: 8, endPoint x: 495, endPoint y: 19, distance: 14.0
click at [505, 8] on div "Mode" at bounding box center [500, 9] width 27 height 18
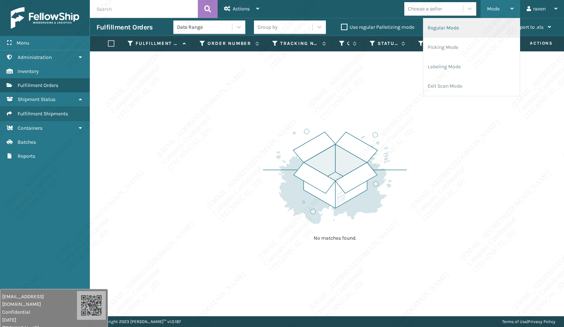
click at [466, 27] on li "Regular Mode" at bounding box center [471, 27] width 96 height 19
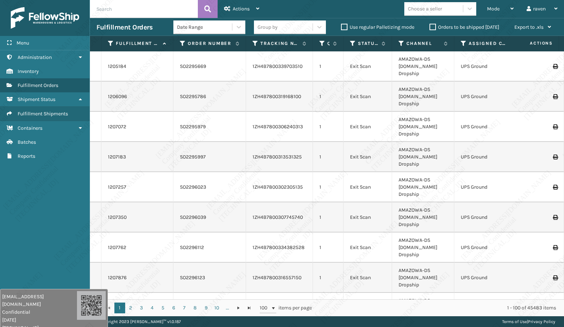
click at [127, 4] on input "text" at bounding box center [144, 9] width 108 height 18
paste input "[CREDIT_CARD_NUMBER]"
type input "[CREDIT_CARD_NUMBER]"
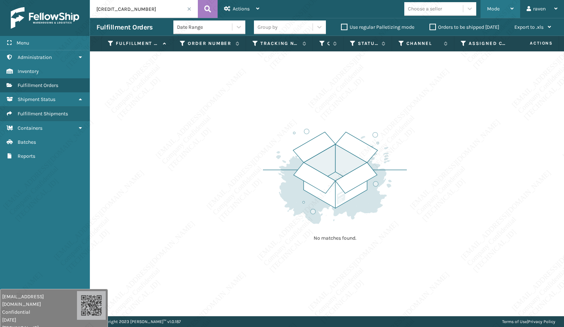
click at [492, 12] on div "Mode" at bounding box center [500, 9] width 27 height 18
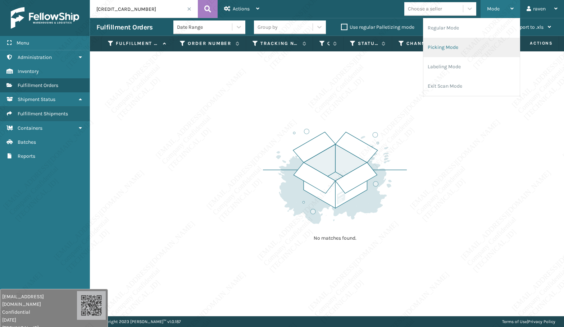
click at [453, 45] on li "Picking Mode" at bounding box center [471, 47] width 96 height 19
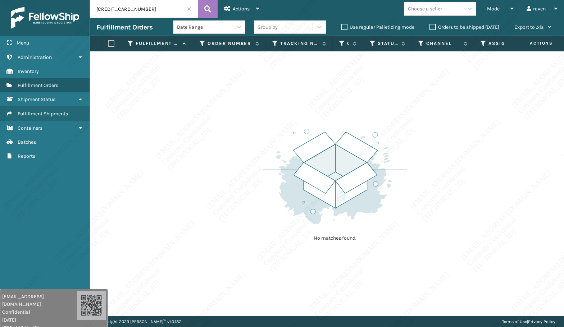
click at [170, 58] on td "No matches found." at bounding box center [343, 55] width 506 height 9
click at [31, 237] on div "Menu Fulfillment Shipments Administration Fulfillment Shipments Inventory Fulfi…" at bounding box center [45, 163] width 90 height 327
click at [522, 170] on div "No matches found." at bounding box center [327, 183] width 474 height 265
click at [145, 10] on input "[CREDIT_CARD_NUMBER]" at bounding box center [144, 9] width 108 height 18
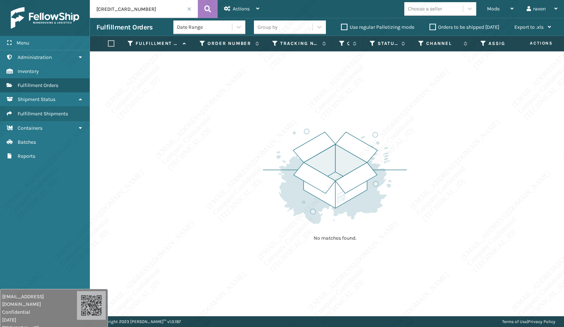
click at [189, 6] on input "[CREDIT_CARD_NUMBER]" at bounding box center [144, 9] width 108 height 18
click at [188, 9] on span at bounding box center [189, 9] width 4 height 4
click at [498, 9] on span "Mode" at bounding box center [493, 9] width 13 height 6
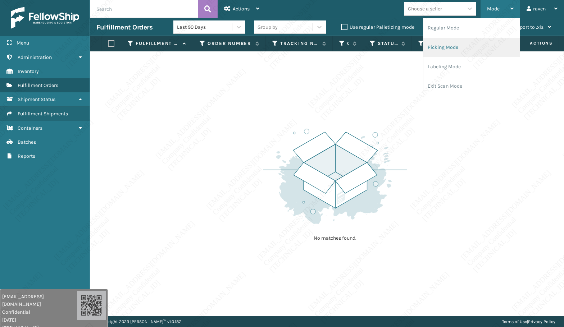
click at [473, 39] on li "Picking Mode" at bounding box center [471, 47] width 96 height 19
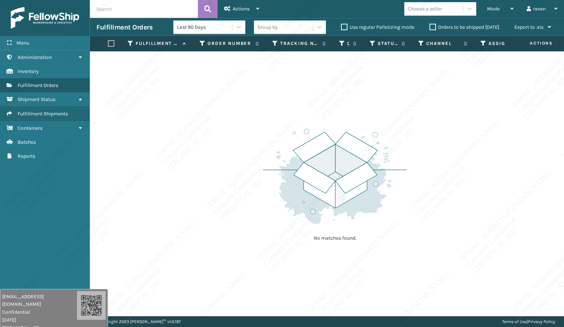
click at [350, 208] on img at bounding box center [335, 177] width 144 height 100
click at [349, 208] on img at bounding box center [335, 177] width 144 height 100
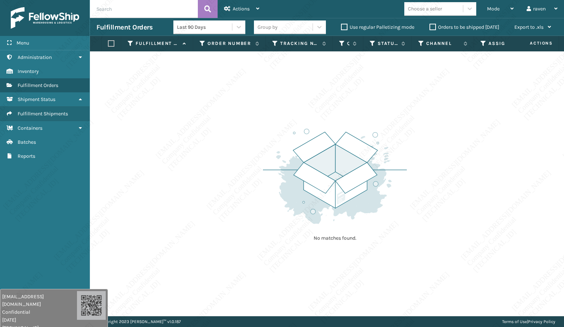
click at [349, 208] on img at bounding box center [335, 177] width 144 height 100
click at [349, 207] on img at bounding box center [335, 177] width 144 height 100
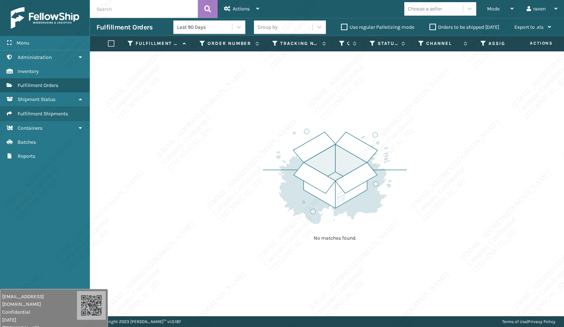
click at [349, 207] on img at bounding box center [335, 177] width 144 height 100
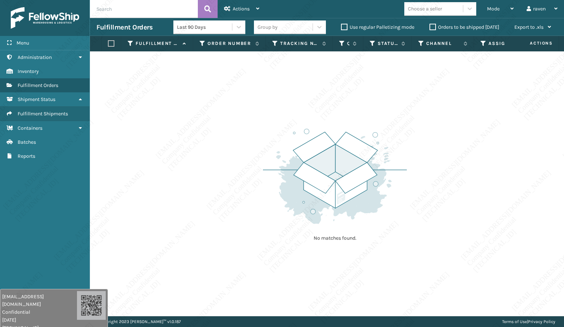
click at [349, 208] on img at bounding box center [335, 177] width 144 height 100
click at [343, 211] on img at bounding box center [335, 177] width 144 height 100
click at [333, 257] on div "No matches found." at bounding box center [327, 183] width 474 height 265
drag, startPoint x: 332, startPoint y: 261, endPoint x: 330, endPoint y: 265, distance: 4.5
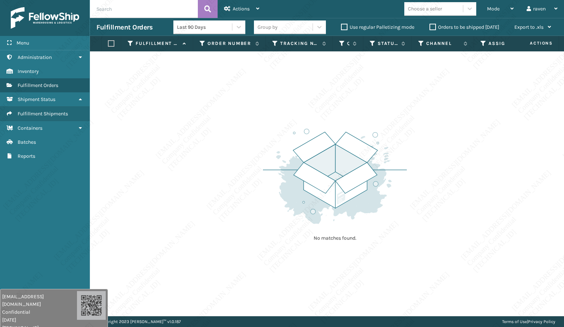
click at [330, 265] on div "No matches found." at bounding box center [327, 183] width 474 height 265
click at [326, 304] on div "No matches found." at bounding box center [327, 183] width 474 height 265
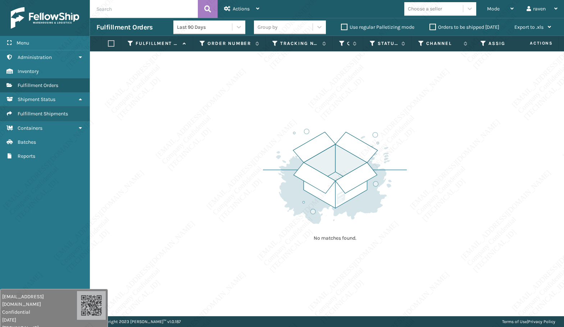
click at [326, 304] on div "No matches found." at bounding box center [327, 183] width 474 height 265
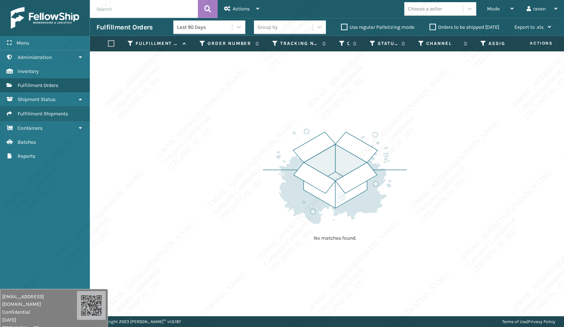
click at [326, 304] on div "No matches found." at bounding box center [327, 183] width 474 height 265
drag, startPoint x: 326, startPoint y: 304, endPoint x: 318, endPoint y: 309, distance: 8.9
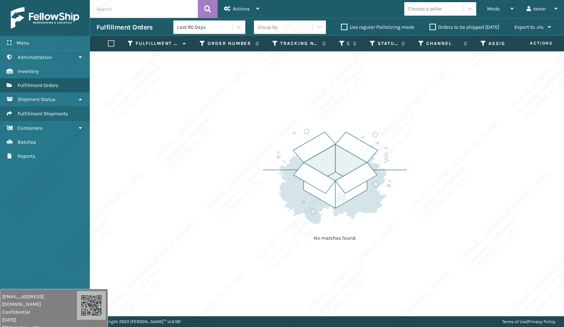
click at [318, 309] on div "No matches found." at bounding box center [327, 183] width 474 height 265
click at [173, 298] on div "No matches found." at bounding box center [327, 183] width 474 height 265
drag, startPoint x: 295, startPoint y: 184, endPoint x: 305, endPoint y: 170, distance: 17.3
click at [296, 184] on img at bounding box center [335, 177] width 144 height 100
click at [494, 12] on div "Mode" at bounding box center [500, 9] width 27 height 18
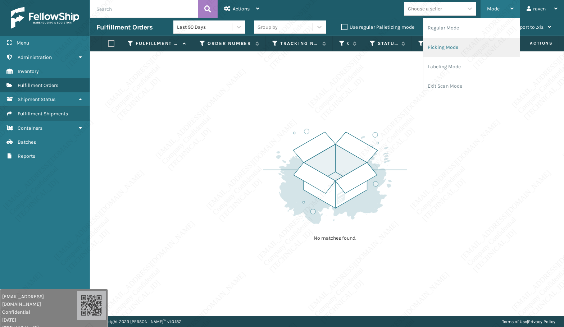
click at [472, 43] on li "Picking Mode" at bounding box center [471, 47] width 96 height 19
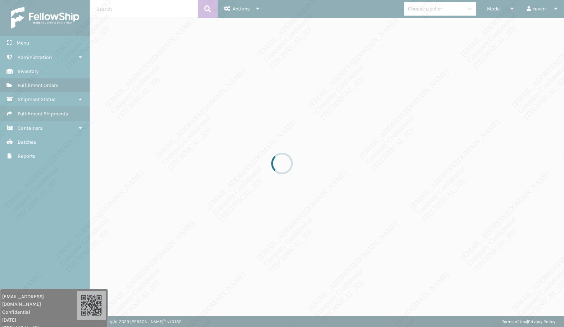
click at [457, 126] on div at bounding box center [282, 163] width 564 height 327
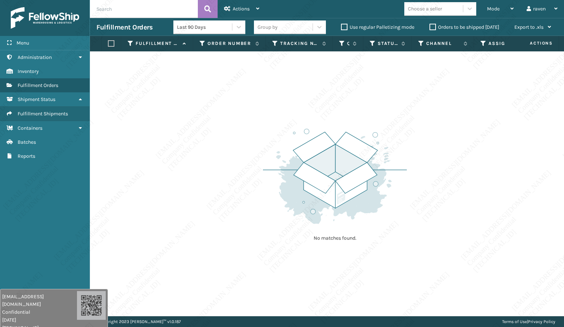
click at [463, 139] on div "No matches found." at bounding box center [327, 183] width 474 height 265
click at [495, 120] on div "No matches found." at bounding box center [327, 183] width 474 height 265
click at [499, 129] on div "No matches found." at bounding box center [327, 183] width 474 height 265
click at [493, 131] on div "No matches found." at bounding box center [327, 183] width 474 height 265
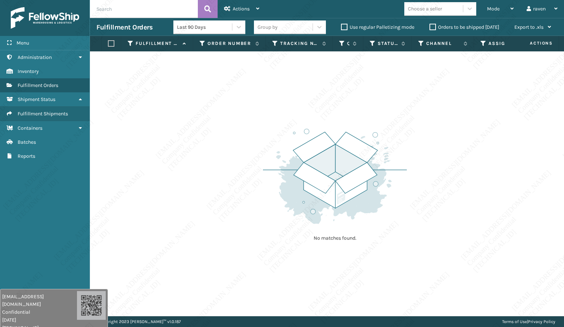
drag, startPoint x: 486, startPoint y: 132, endPoint x: 486, endPoint y: 124, distance: 7.9
click at [486, 124] on div "No matches found." at bounding box center [327, 183] width 474 height 265
drag, startPoint x: 440, startPoint y: 109, endPoint x: 432, endPoint y: 90, distance: 20.3
click at [440, 107] on div "No matches found." at bounding box center [327, 183] width 474 height 265
click at [489, 10] on span "Mode" at bounding box center [493, 9] width 13 height 6
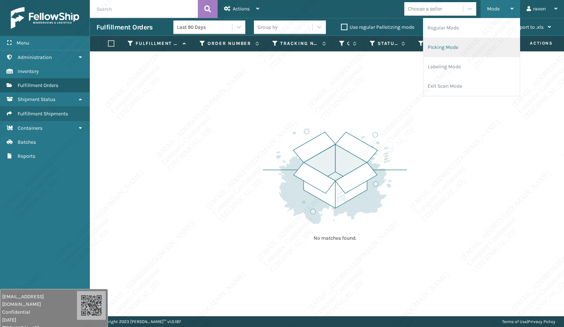
click at [465, 44] on li "Picking Mode" at bounding box center [471, 47] width 96 height 19
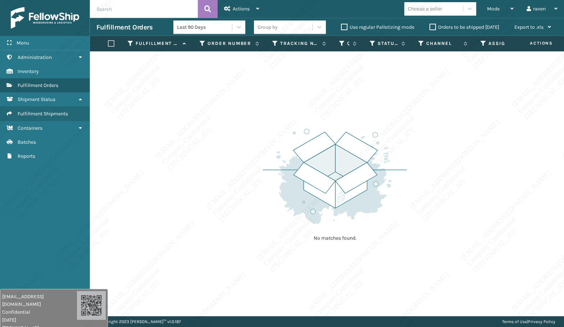
click at [461, 131] on div "No matches found." at bounding box center [327, 183] width 474 height 265
drag, startPoint x: 457, startPoint y: 118, endPoint x: 500, endPoint y: 187, distance: 81.5
click at [500, 184] on div "No matches found." at bounding box center [327, 183] width 474 height 265
click at [500, 187] on div "No matches found." at bounding box center [327, 183] width 474 height 265
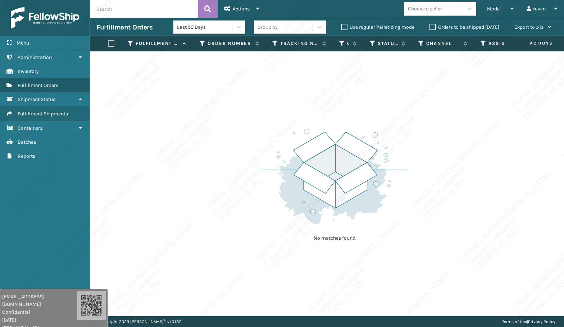
click at [526, 175] on div "No matches found." at bounding box center [327, 183] width 474 height 265
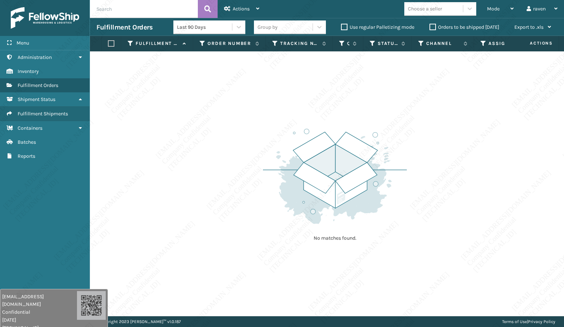
click at [526, 175] on div "No matches found." at bounding box center [327, 183] width 474 height 265
drag, startPoint x: 526, startPoint y: 175, endPoint x: 535, endPoint y: 186, distance: 14.3
click at [535, 186] on div "No matches found." at bounding box center [327, 183] width 474 height 265
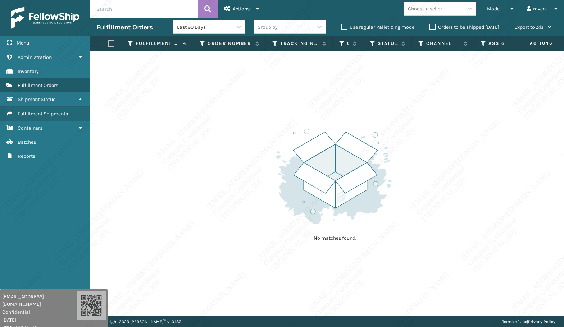
drag, startPoint x: 535, startPoint y: 186, endPoint x: 540, endPoint y: 185, distance: 5.1
click at [540, 185] on div "No matches found." at bounding box center [327, 183] width 474 height 265
drag, startPoint x: 441, startPoint y: 292, endPoint x: 434, endPoint y: 294, distance: 8.0
click at [438, 296] on div "No matches found." at bounding box center [327, 183] width 474 height 265
click at [54, 185] on div "Menu Fulfillment Shipments Administration Fulfillment Shipments Inventory Fulfi…" at bounding box center [45, 163] width 90 height 327
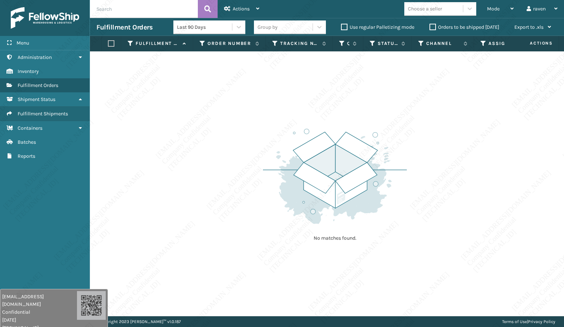
click at [156, 15] on input "text" at bounding box center [144, 9] width 108 height 18
click at [489, 8] on span "Mode" at bounding box center [493, 9] width 13 height 6
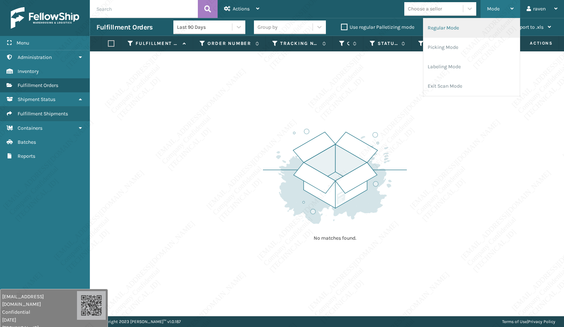
click at [474, 28] on li "Regular Mode" at bounding box center [471, 27] width 96 height 19
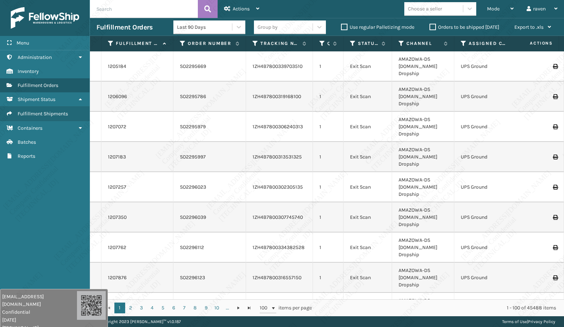
click at [118, 11] on input "text" at bounding box center [144, 9] width 108 height 18
paste input "SO2438737"
type input "SO2438737"
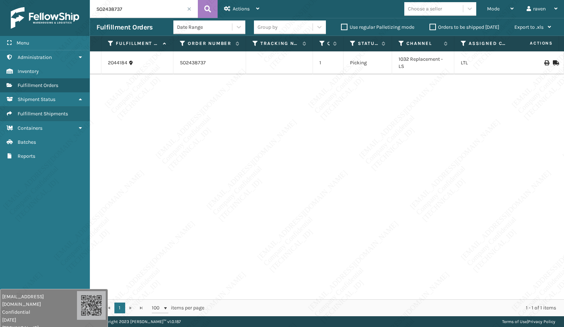
click at [189, 8] on span at bounding box center [189, 9] width 4 height 4
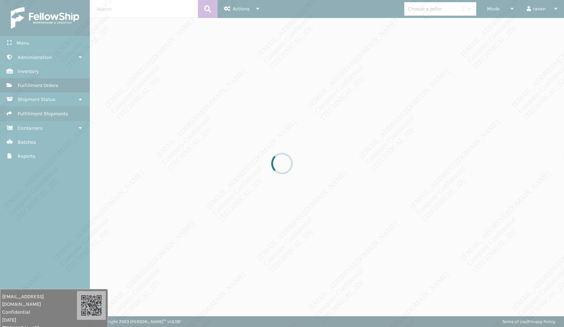
click at [495, 7] on div at bounding box center [282, 163] width 564 height 327
click at [492, 12] on div at bounding box center [282, 163] width 564 height 327
click at [494, 10] on div at bounding box center [282, 163] width 564 height 327
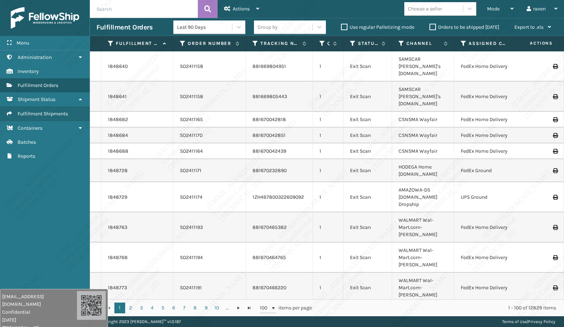
click at [494, 10] on span "Mode" at bounding box center [493, 9] width 13 height 6
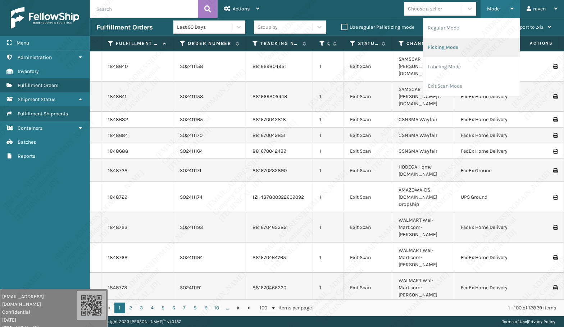
click at [466, 48] on li "Picking Mode" at bounding box center [471, 47] width 96 height 19
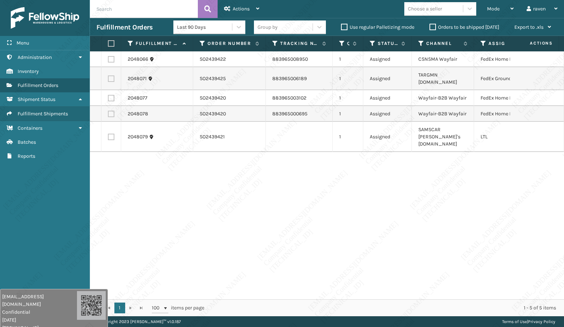
click at [423, 147] on div "2048066 SO2439422 883965008950 1 Assigned CSNSMA Wayfair FedEx Home Delivery 20…" at bounding box center [327, 175] width 474 height 248
click at [307, 179] on div "2048066 SO2439422 883965008950 1 Assigned CSNSMA Wayfair FedEx Home Delivery 20…" at bounding box center [327, 175] width 474 height 248
click at [483, 45] on icon at bounding box center [483, 43] width 6 height 6
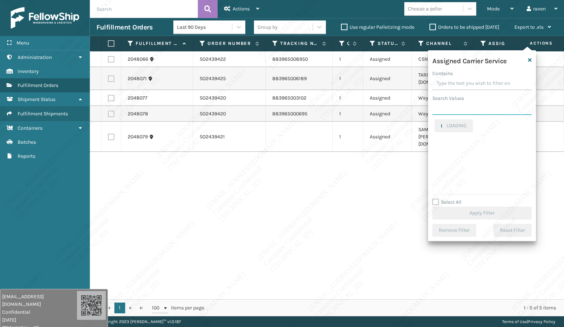
click at [459, 105] on input "Search Values" at bounding box center [481, 108] width 99 height 13
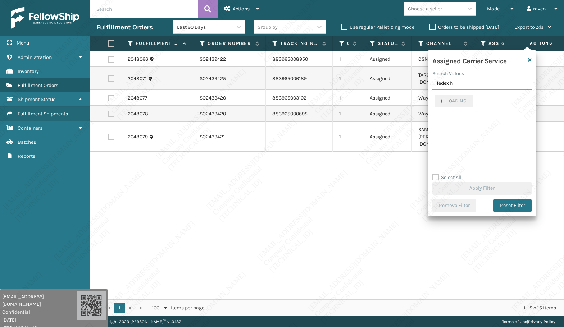
type input "fedex h"
click at [458, 100] on label "FedEx Home Delivery" at bounding box center [461, 99] width 55 height 6
click at [435, 99] on input "FedEx Home Delivery" at bounding box center [434, 97] width 0 height 5
checkbox input "true"
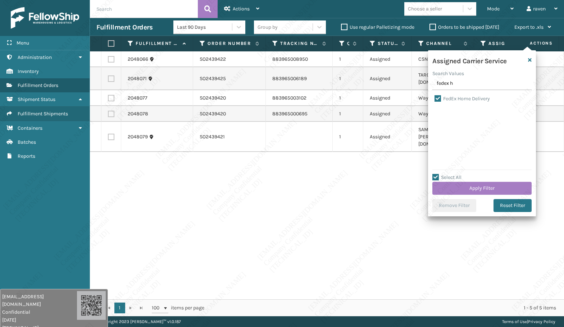
click at [495, 181] on div "Select All Apply Filter" at bounding box center [481, 184] width 99 height 22
click at [495, 191] on button "Apply Filter" at bounding box center [481, 188] width 99 height 13
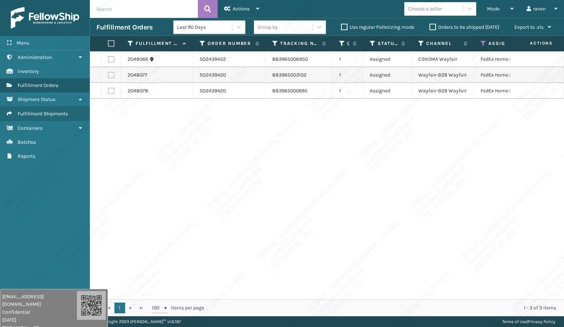
click at [107, 43] on th at bounding box center [111, 43] width 20 height 15
click at [112, 43] on label at bounding box center [110, 43] width 4 height 6
click at [108, 43] on input "checkbox" at bounding box center [108, 43] width 0 height 5
checkbox input "true"
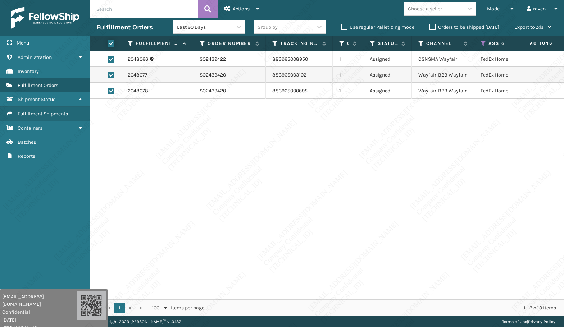
checkbox input "true"
click at [251, 7] on div "Actions" at bounding box center [241, 9] width 35 height 18
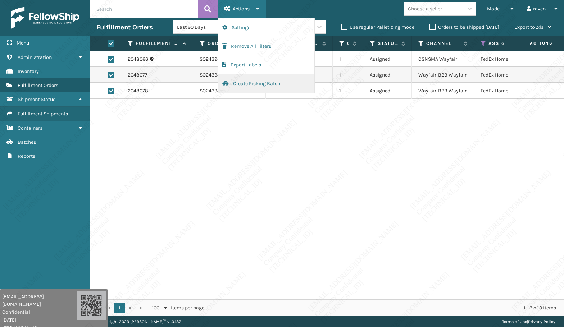
click at [237, 84] on button "Create Picking Batch" at bounding box center [266, 83] width 96 height 19
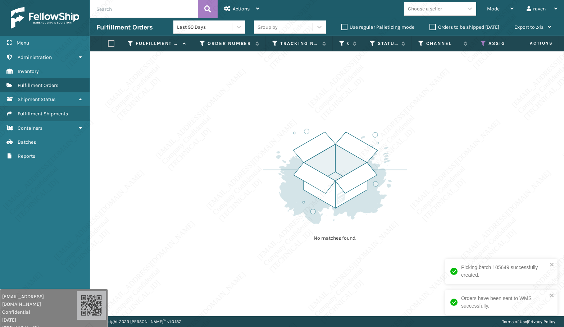
click at [485, 41] on icon at bounding box center [483, 43] width 6 height 6
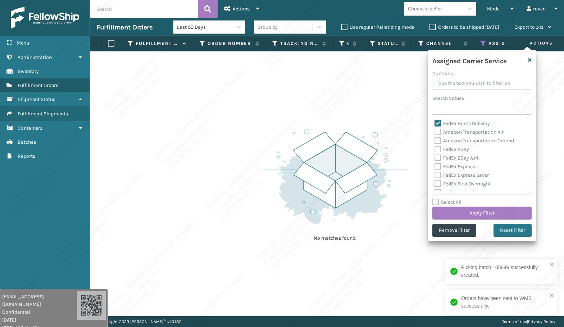
click at [462, 124] on label "FedEx Home Delivery" at bounding box center [461, 123] width 55 height 6
click at [435, 124] on input "FedEx Home Delivery" at bounding box center [434, 121] width 0 height 5
checkbox input "false"
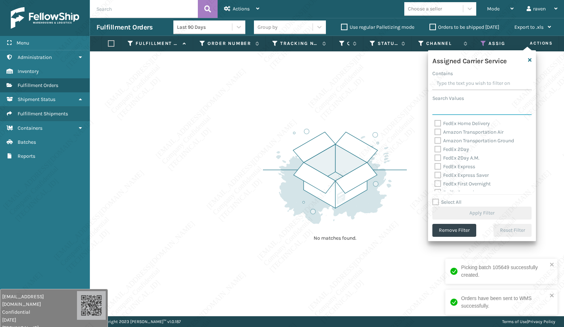
click at [462, 111] on input "Search Values" at bounding box center [481, 108] width 99 height 13
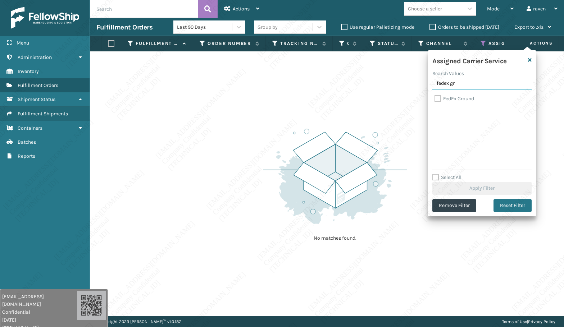
type input "fedex gr"
click at [465, 100] on label "FedEx Ground" at bounding box center [454, 99] width 40 height 6
click at [435, 99] on input "FedEx Ground" at bounding box center [434, 97] width 0 height 5
checkbox input "true"
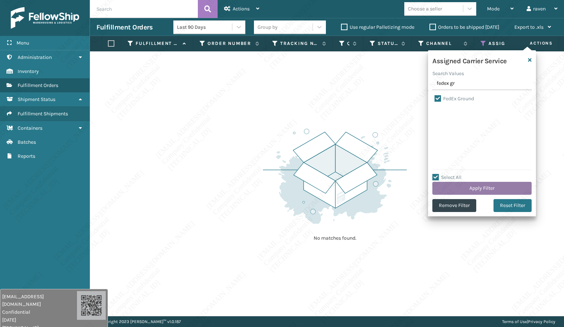
click at [492, 189] on button "Apply Filter" at bounding box center [481, 188] width 99 height 13
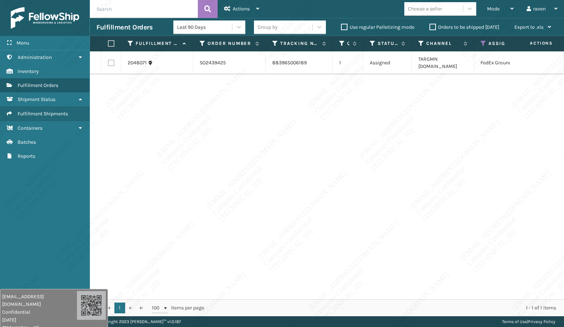
click at [111, 43] on label at bounding box center [110, 43] width 4 height 6
click at [108, 43] on input "checkbox" at bounding box center [108, 43] width 0 height 5
checkbox input "true"
click at [236, 12] on div "Actions" at bounding box center [241, 9] width 35 height 18
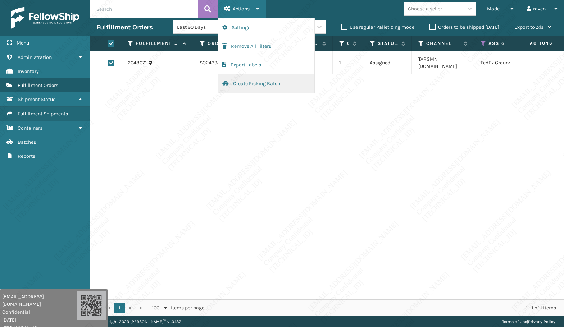
click at [244, 83] on button "Create Picking Batch" at bounding box center [266, 83] width 96 height 19
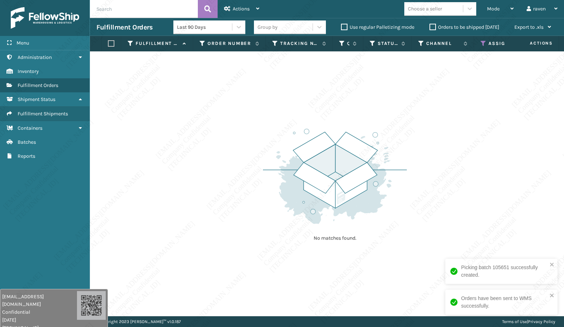
click at [480, 43] on th "Assigned Carrier Service" at bounding box center [508, 43] width 69 height 15
click at [482, 42] on icon at bounding box center [483, 43] width 6 height 6
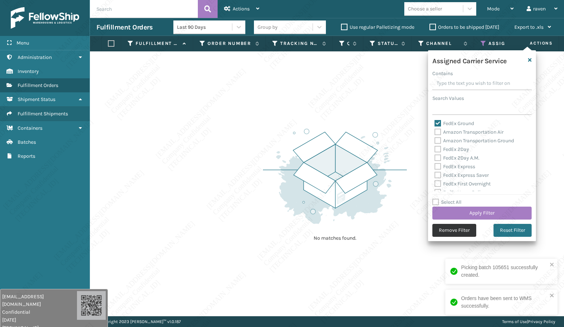
click at [461, 225] on button "Remove Filter" at bounding box center [454, 230] width 44 height 13
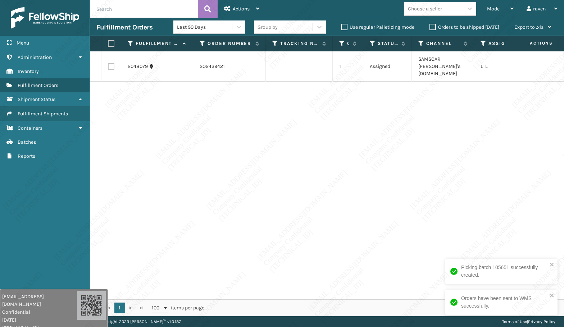
click at [462, 101] on div "2048079 SO2439421 1 Assigned SAMSCAR [PERSON_NAME]'s [DOMAIN_NAME] LTL" at bounding box center [327, 175] width 474 height 248
click at [112, 42] on label at bounding box center [110, 43] width 4 height 6
click at [108, 42] on input "checkbox" at bounding box center [108, 43] width 0 height 5
checkbox input "true"
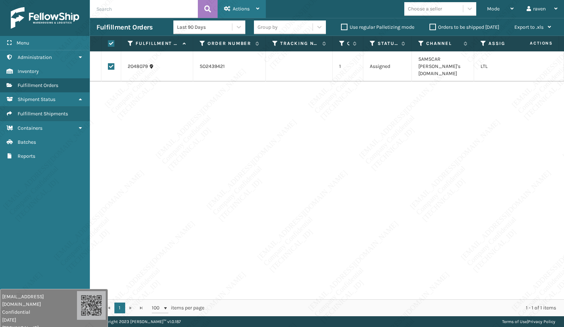
click at [257, 5] on div "Actions" at bounding box center [241, 9] width 35 height 18
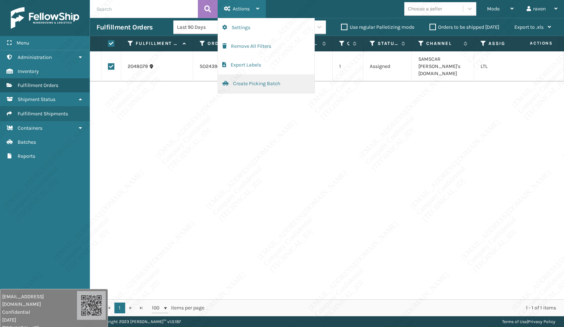
click at [245, 85] on button "Create Picking Batch" at bounding box center [266, 83] width 96 height 19
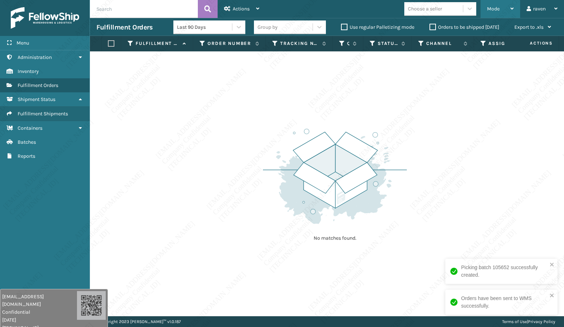
click at [506, 16] on div "Mode" at bounding box center [500, 9] width 27 height 18
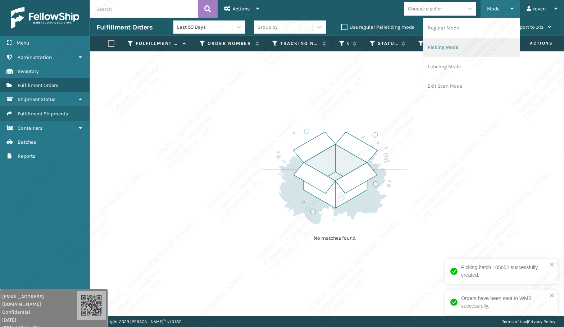
click at [478, 47] on li "Picking Mode" at bounding box center [471, 47] width 96 height 19
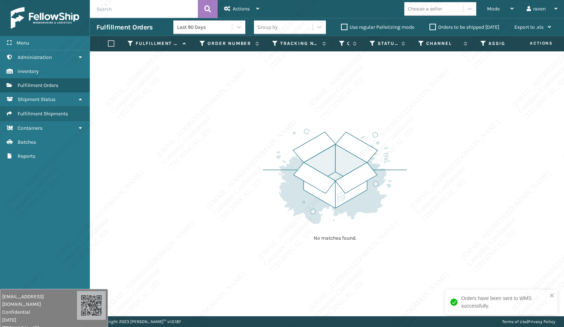
click at [405, 170] on img at bounding box center [335, 177] width 144 height 100
click at [509, 178] on div "No matches found." at bounding box center [327, 183] width 474 height 265
click at [519, 228] on div "No matches found." at bounding box center [327, 183] width 474 height 265
click at [383, 159] on img at bounding box center [335, 177] width 144 height 100
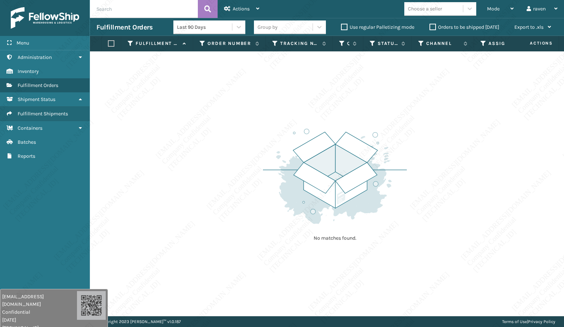
click at [384, 159] on img at bounding box center [335, 177] width 144 height 100
click at [486, 8] on div "Mode Regular Mode Picking Mode Labeling Mode Exit Scan Mode" at bounding box center [500, 9] width 40 height 18
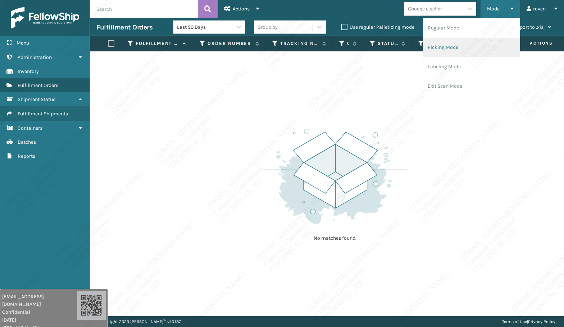
click at [469, 43] on li "Picking Mode" at bounding box center [471, 47] width 96 height 19
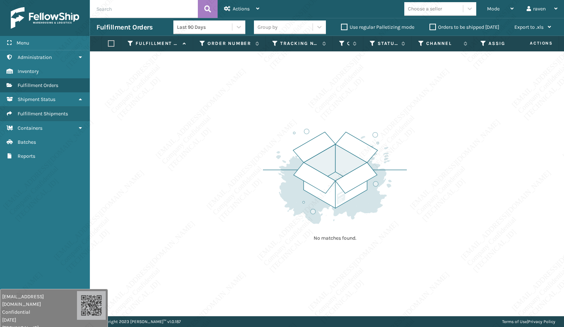
click at [327, 170] on img at bounding box center [335, 177] width 144 height 100
click at [239, 170] on div "No matches found." at bounding box center [327, 183] width 474 height 265
click at [240, 169] on div "No matches found." at bounding box center [327, 183] width 474 height 265
click at [240, 171] on div "No matches found." at bounding box center [327, 183] width 474 height 265
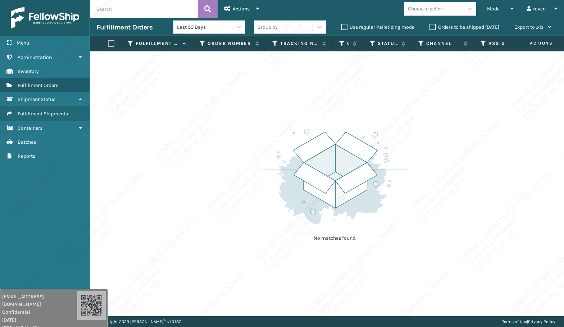
click at [238, 173] on div "No matches found." at bounding box center [327, 183] width 474 height 265
click at [237, 174] on div "No matches found." at bounding box center [327, 183] width 474 height 265
click at [238, 175] on div "No matches found." at bounding box center [327, 183] width 474 height 265
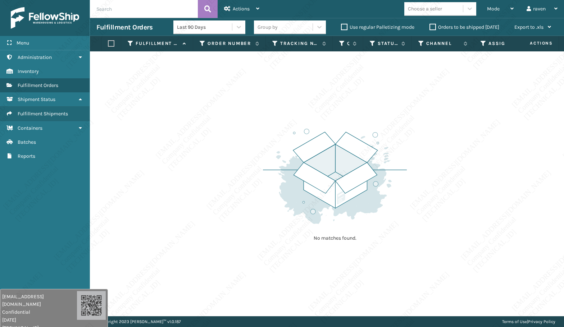
click at [232, 168] on div "No matches found." at bounding box center [327, 183] width 474 height 265
click at [212, 147] on div "No matches found." at bounding box center [327, 183] width 474 height 265
click at [214, 148] on div "No matches found." at bounding box center [327, 183] width 474 height 265
click at [222, 143] on div "No matches found." at bounding box center [327, 183] width 474 height 265
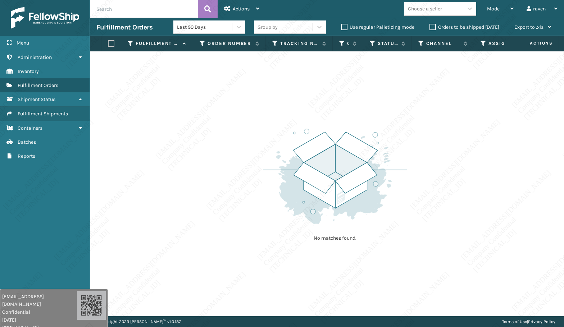
click at [222, 144] on div "No matches found." at bounding box center [327, 183] width 474 height 265
click at [221, 148] on div "No matches found." at bounding box center [327, 183] width 474 height 265
click at [490, 110] on div "No matches found." at bounding box center [327, 183] width 474 height 265
click at [491, 110] on div "No matches found." at bounding box center [327, 183] width 474 height 265
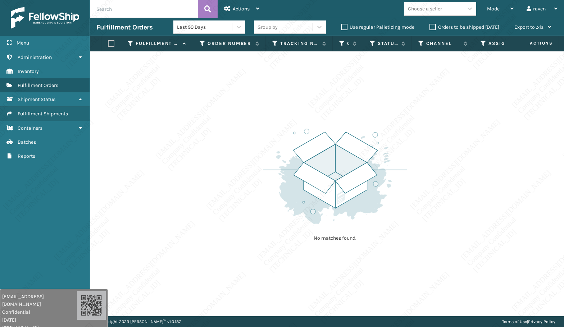
click at [491, 110] on div "No matches found." at bounding box center [327, 183] width 474 height 265
click at [490, 113] on div "No matches found." at bounding box center [327, 183] width 474 height 265
drag, startPoint x: 427, startPoint y: 117, endPoint x: 432, endPoint y: 120, distance: 5.6
click at [432, 120] on div "No matches found." at bounding box center [327, 183] width 474 height 265
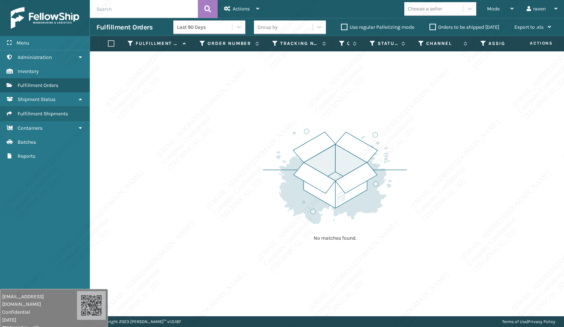
click at [432, 121] on div "No matches found." at bounding box center [327, 183] width 474 height 265
drag, startPoint x: 396, startPoint y: 142, endPoint x: 383, endPoint y: 157, distance: 20.4
click at [396, 141] on img at bounding box center [335, 177] width 144 height 100
drag, startPoint x: 361, startPoint y: 104, endPoint x: 354, endPoint y: 110, distance: 9.7
click at [354, 110] on div "No matches found." at bounding box center [327, 183] width 474 height 265
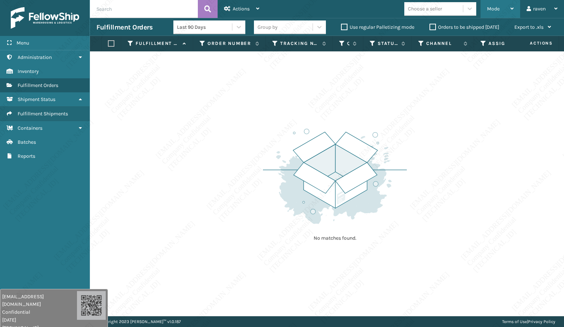
click at [505, 12] on div "Mode" at bounding box center [500, 9] width 27 height 18
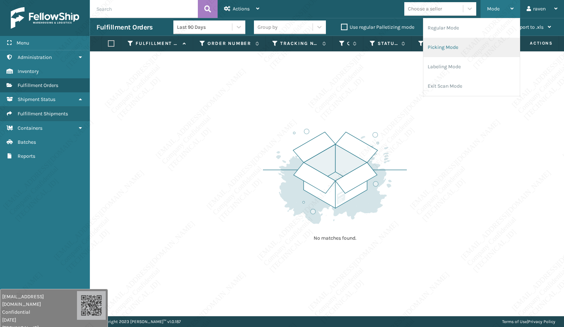
click at [451, 50] on li "Picking Mode" at bounding box center [471, 47] width 96 height 19
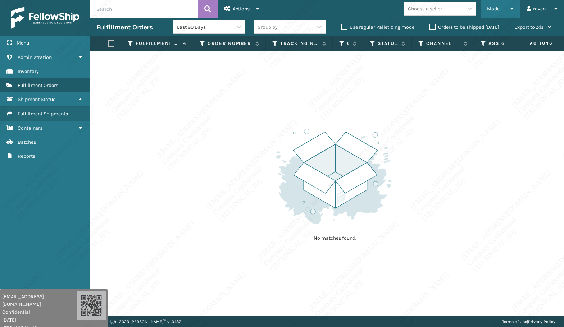
click at [485, 5] on div "Mode Regular Mode Picking Mode Labeling Mode Exit Scan Mode" at bounding box center [500, 9] width 40 height 18
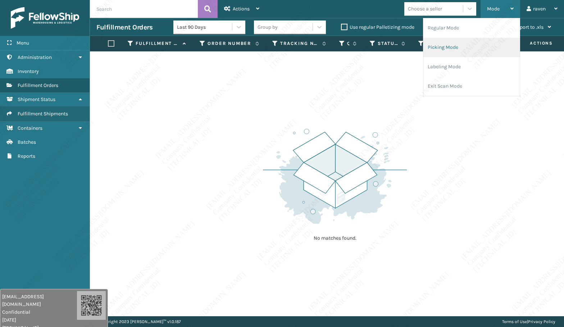
click at [466, 43] on li "Picking Mode" at bounding box center [471, 47] width 96 height 19
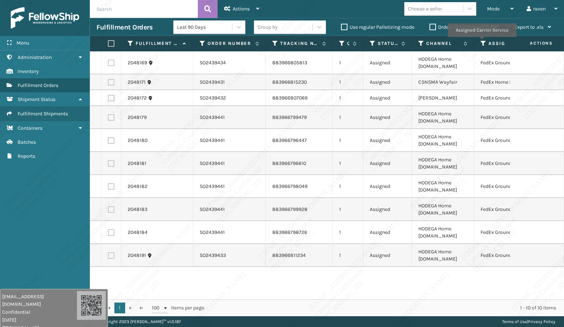
click at [481, 42] on icon at bounding box center [483, 43] width 6 height 6
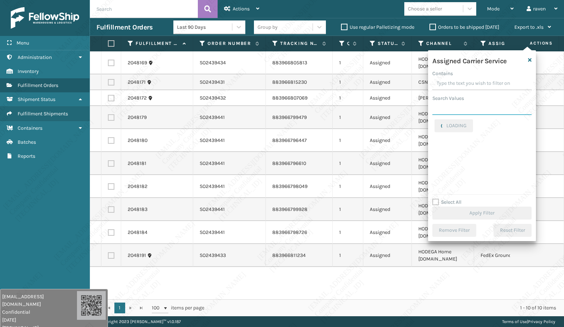
click at [463, 114] on input "Search Values" at bounding box center [481, 108] width 99 height 13
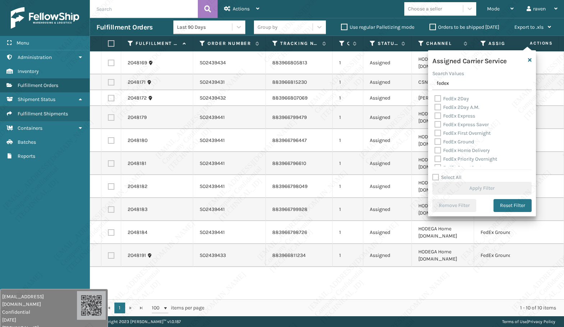
click at [459, 98] on label "FedEx 2Day" at bounding box center [451, 99] width 35 height 6
click at [435, 98] on input "FedEx 2Day" at bounding box center [434, 97] width 0 height 5
click at [436, 98] on label "FedEx 2Day" at bounding box center [451, 99] width 35 height 6
click at [435, 98] on input "FedEx 2Day" at bounding box center [434, 97] width 0 height 5
click at [461, 141] on label "FedEx Ground" at bounding box center [454, 142] width 40 height 6
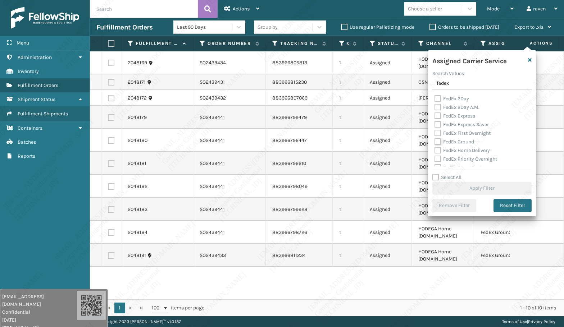
click at [435, 141] on input "FedEx Ground" at bounding box center [434, 140] width 0 height 5
click at [486, 184] on button "Apply Filter" at bounding box center [481, 188] width 99 height 13
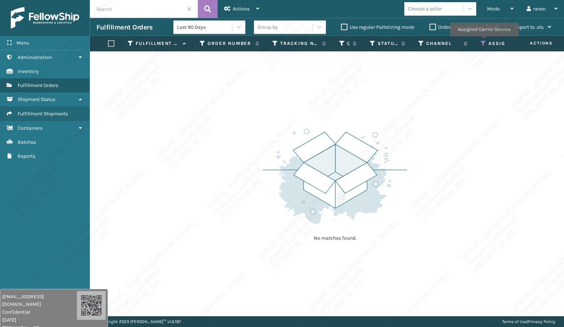
click at [483, 41] on icon at bounding box center [483, 43] width 6 height 6
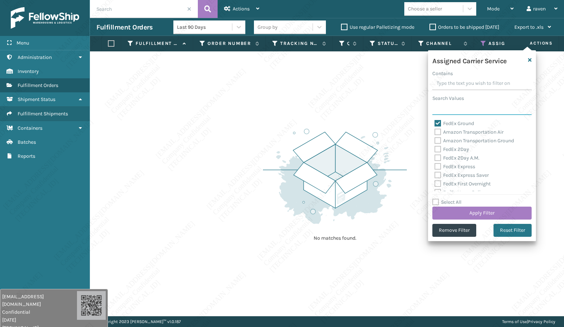
click at [473, 113] on input "Search Values" at bounding box center [481, 108] width 99 height 13
click at [435, 120] on div "FedEx Ground" at bounding box center [481, 123] width 95 height 9
click at [436, 121] on label "FedEx Ground" at bounding box center [454, 123] width 40 height 6
click at [435, 121] on input "FedEx Ground" at bounding box center [434, 121] width 0 height 5
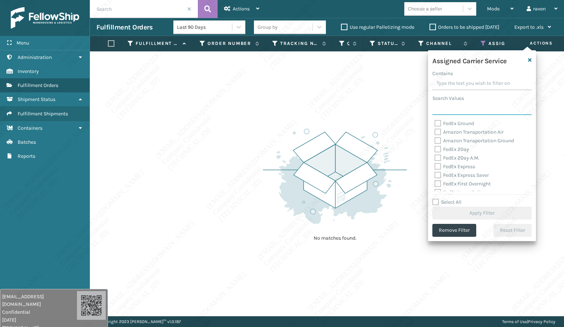
click at [443, 112] on input "Search Values" at bounding box center [481, 108] width 99 height 13
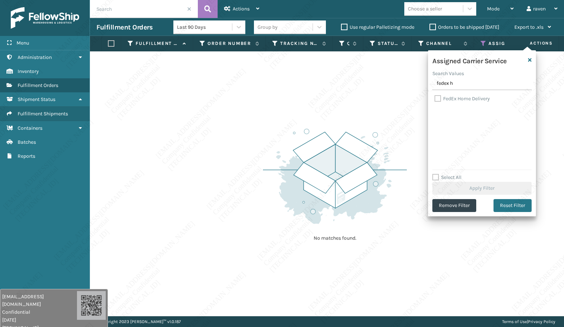
click at [467, 98] on label "FedEx Home Delivery" at bounding box center [461, 99] width 55 height 6
click at [435, 98] on input "FedEx Home Delivery" at bounding box center [434, 97] width 0 height 5
click at [503, 188] on button "Apply Filter" at bounding box center [481, 188] width 99 height 13
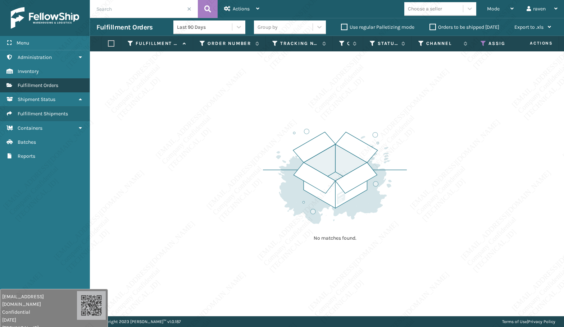
click at [45, 87] on span "Fulfillment Orders" at bounding box center [38, 85] width 41 height 6
click at [496, 11] on span "Mode" at bounding box center [493, 9] width 13 height 6
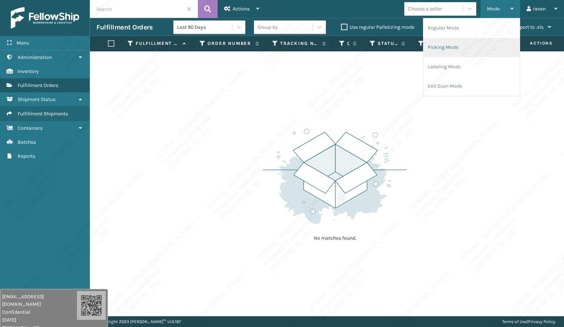
click at [460, 41] on li "Picking Mode" at bounding box center [471, 47] width 96 height 19
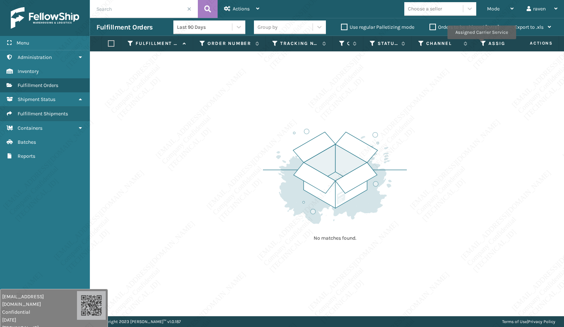
click at [481, 44] on icon at bounding box center [483, 43] width 6 height 6
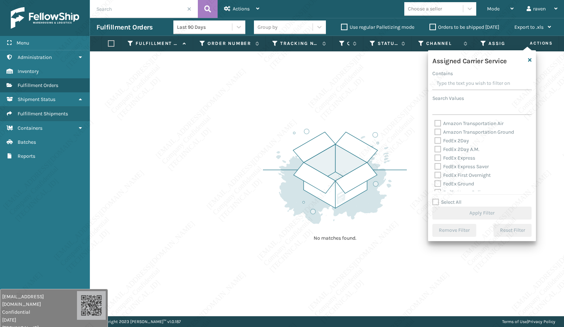
click at [335, 127] on div "No matches found." at bounding box center [335, 184] width 144 height 133
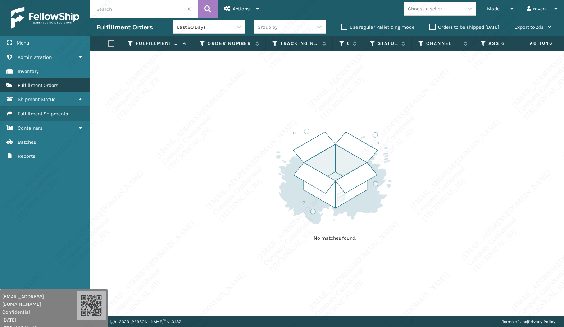
click at [55, 82] on link "Shipment Status Fulfillment Orders" at bounding box center [45, 85] width 90 height 14
click at [507, 9] on div "Mode" at bounding box center [500, 9] width 27 height 18
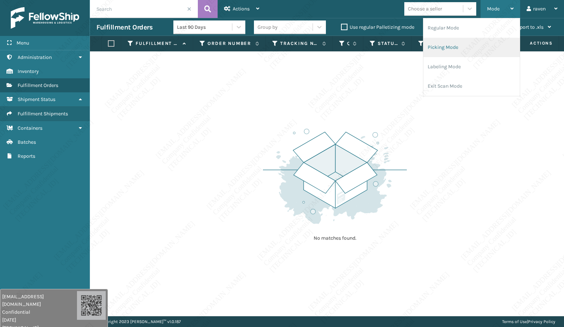
click at [461, 45] on li "Picking Mode" at bounding box center [471, 47] width 96 height 19
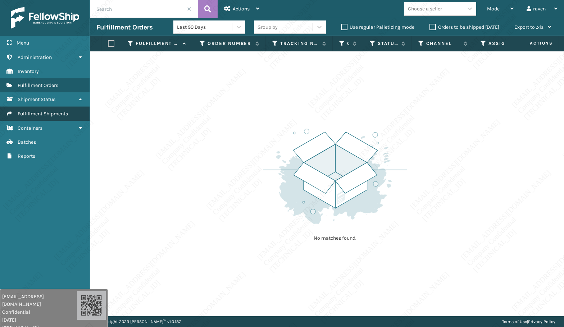
click at [43, 116] on span "Fulfillment Shipments" at bounding box center [43, 114] width 50 height 6
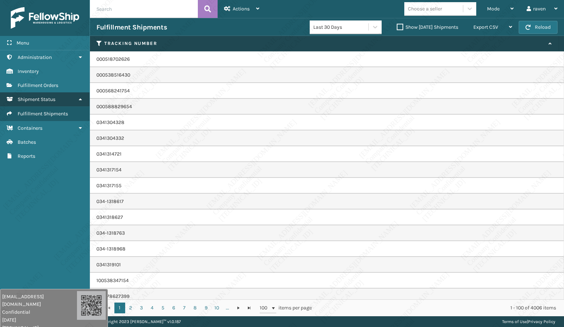
click at [42, 99] on span "Shipment Status" at bounding box center [37, 99] width 38 height 6
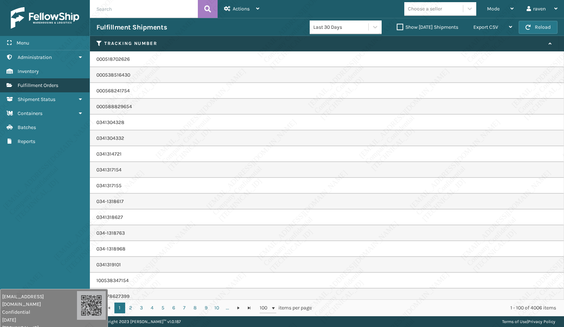
click at [46, 88] on span "Fulfillment Orders" at bounding box center [38, 85] width 41 height 6
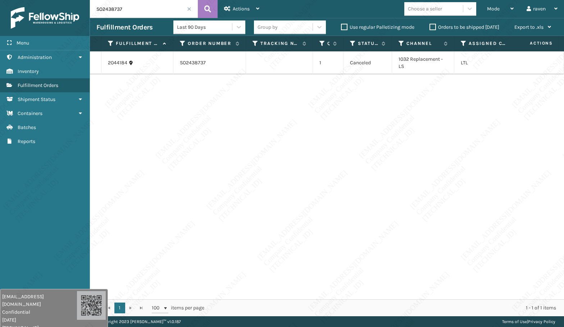
click at [191, 6] on input "SO2438737" at bounding box center [144, 9] width 108 height 18
click at [189, 9] on span at bounding box center [189, 9] width 4 height 4
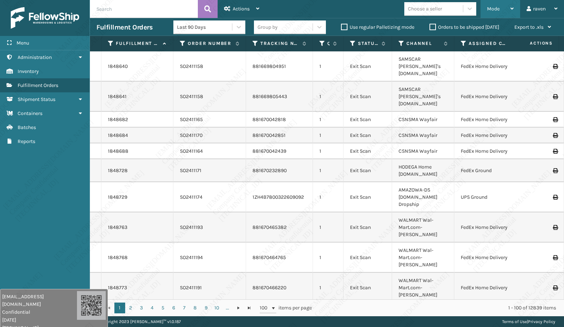
click at [489, 10] on span "Mode" at bounding box center [493, 9] width 13 height 6
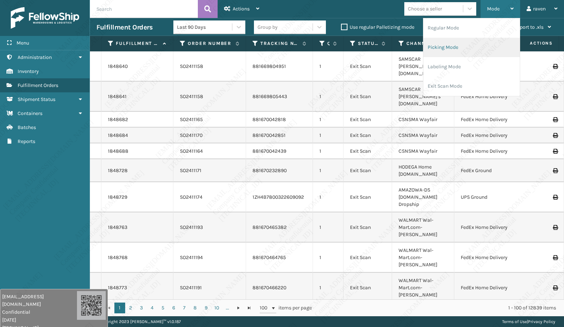
click at [473, 39] on li "Picking Mode" at bounding box center [471, 47] width 96 height 19
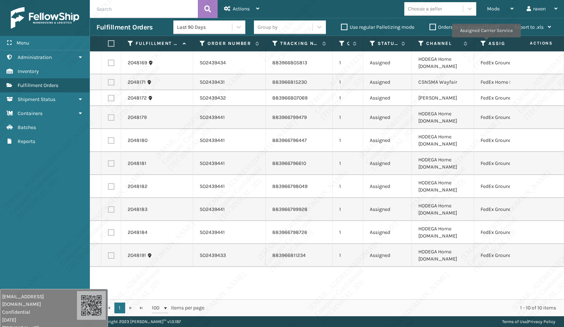
click at [479, 43] on th "Assigned Carrier Service" at bounding box center [508, 43] width 69 height 15
click at [481, 44] on icon at bounding box center [483, 43] width 6 height 6
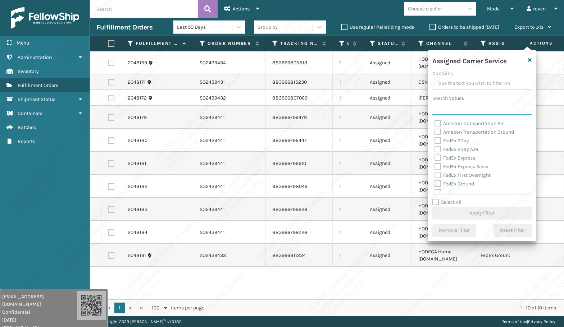
click at [460, 110] on input "Search Values" at bounding box center [481, 108] width 99 height 13
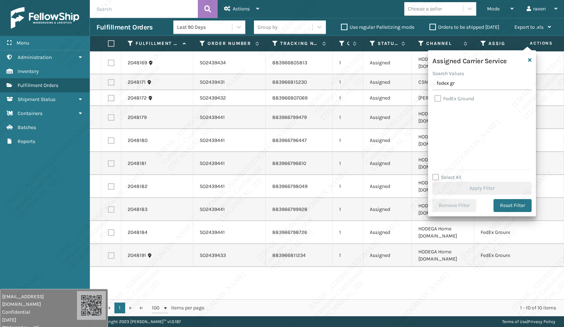
click at [464, 98] on label "FedEx Ground" at bounding box center [454, 99] width 40 height 6
click at [435, 98] on input "FedEx Ground" at bounding box center [434, 97] width 0 height 5
click at [493, 190] on button "Apply Filter" at bounding box center [481, 188] width 99 height 13
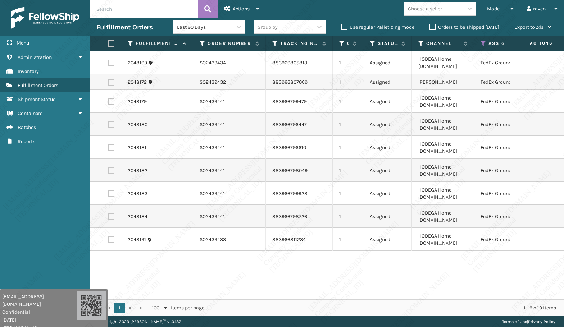
click at [111, 43] on label at bounding box center [110, 43] width 4 height 6
click at [108, 43] on input "checkbox" at bounding box center [108, 43] width 0 height 5
click at [230, 6] on icon at bounding box center [227, 8] width 6 height 5
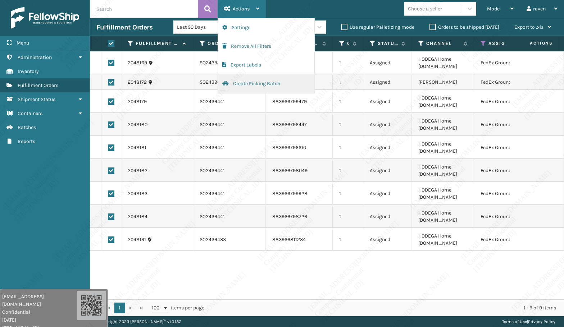
click at [249, 86] on button "Create Picking Batch" at bounding box center [266, 83] width 96 height 19
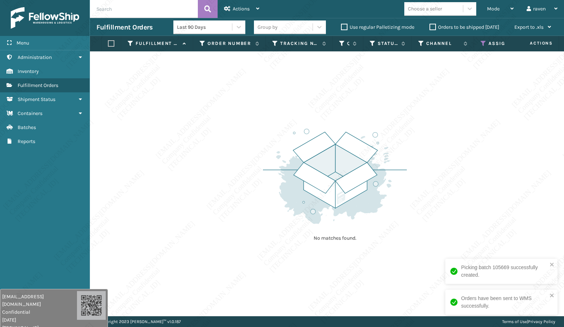
click at [485, 41] on icon at bounding box center [483, 43] width 6 height 6
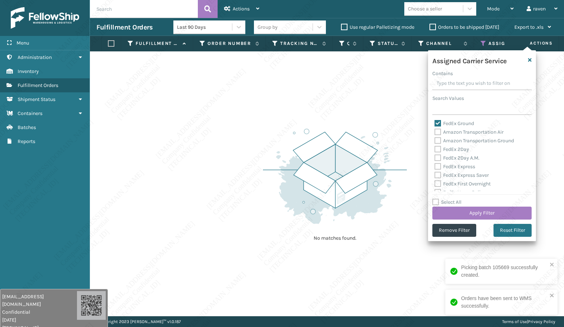
click at [455, 123] on label "FedEx Ground" at bounding box center [454, 123] width 40 height 6
click at [435, 123] on input "FedEx Ground" at bounding box center [434, 121] width 0 height 5
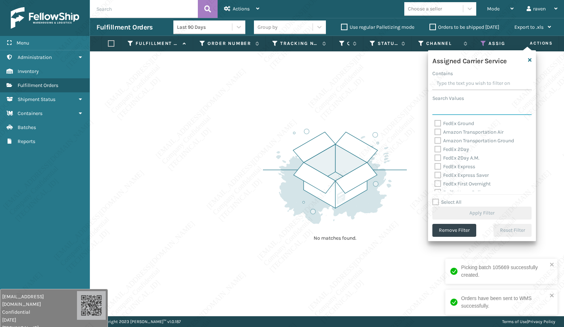
click at [457, 112] on input "Search Values" at bounding box center [481, 108] width 99 height 13
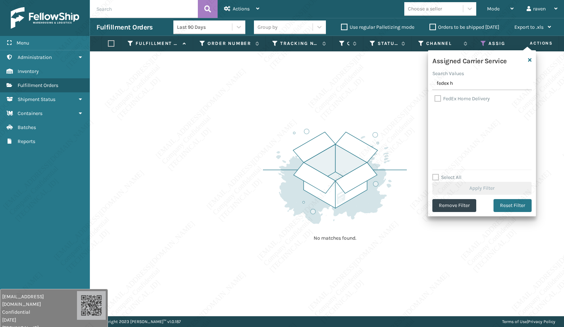
click at [461, 97] on label "FedEx Home Delivery" at bounding box center [461, 99] width 55 height 6
click at [435, 97] on input "FedEx Home Delivery" at bounding box center [434, 97] width 0 height 5
click at [471, 189] on button "Apply Filter" at bounding box center [481, 188] width 99 height 13
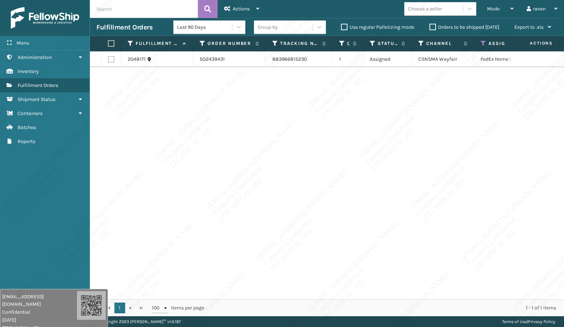
click at [112, 43] on label at bounding box center [110, 43] width 4 height 6
click at [108, 43] on input "checkbox" at bounding box center [108, 43] width 0 height 5
click at [238, 8] on span "Actions" at bounding box center [241, 9] width 17 height 6
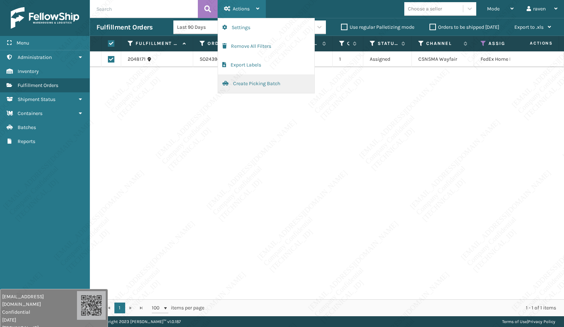
click at [250, 81] on button "Create Picking Batch" at bounding box center [266, 83] width 96 height 19
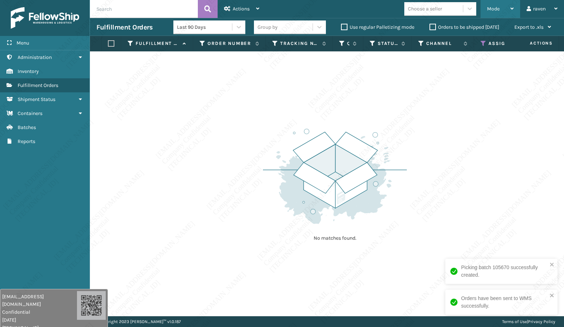
click at [499, 8] on span "Mode" at bounding box center [493, 9] width 13 height 6
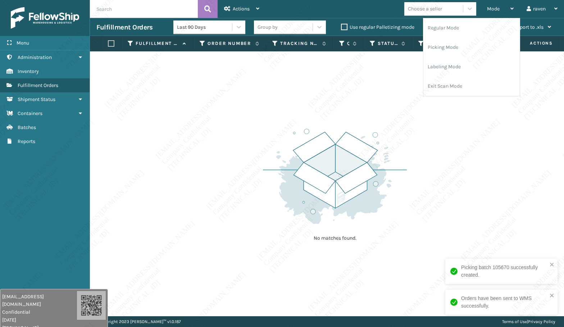
click at [440, 131] on div "No matches found." at bounding box center [327, 183] width 474 height 265
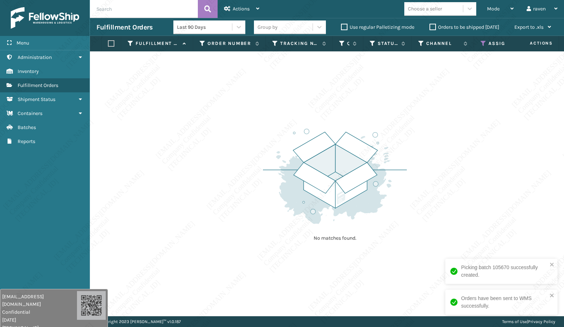
click at [485, 44] on icon at bounding box center [483, 43] width 6 height 6
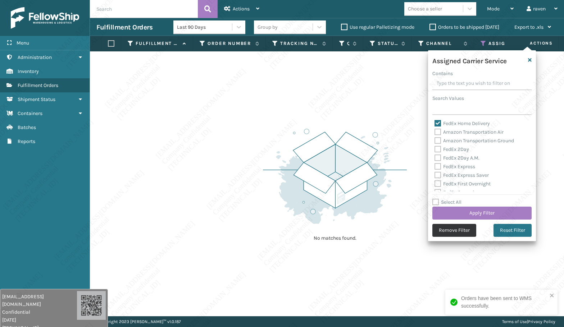
click at [459, 232] on button "Remove Filter" at bounding box center [454, 230] width 44 height 13
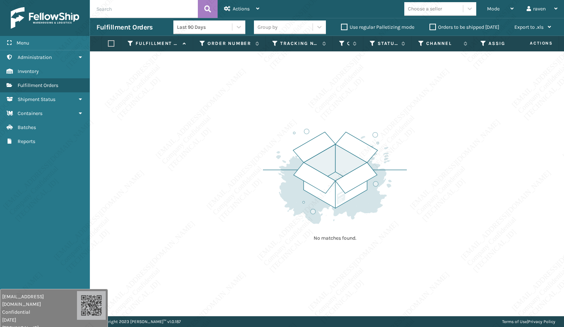
drag, startPoint x: 459, startPoint y: 142, endPoint x: 210, endPoint y: 58, distance: 262.9
click at [457, 141] on div "No matches found." at bounding box center [327, 183] width 474 height 265
drag, startPoint x: 495, startPoint y: 8, endPoint x: 490, endPoint y: 17, distance: 10.5
click at [496, 8] on span "Mode" at bounding box center [493, 9] width 13 height 6
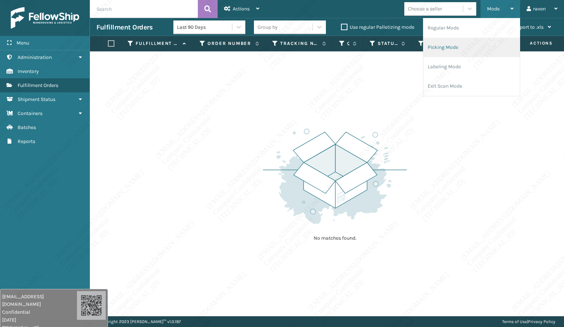
click at [465, 39] on li "Picking Mode" at bounding box center [471, 47] width 96 height 19
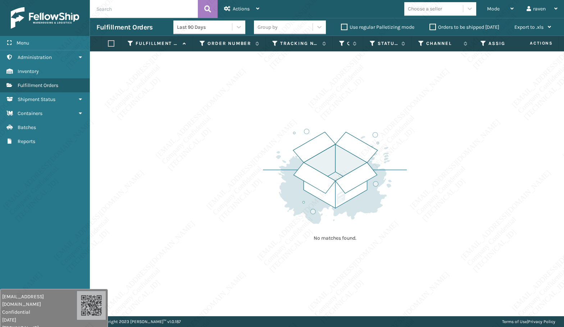
click at [436, 158] on div "No matches found." at bounding box center [327, 183] width 474 height 265
click at [432, 160] on div "No matches found." at bounding box center [327, 183] width 474 height 265
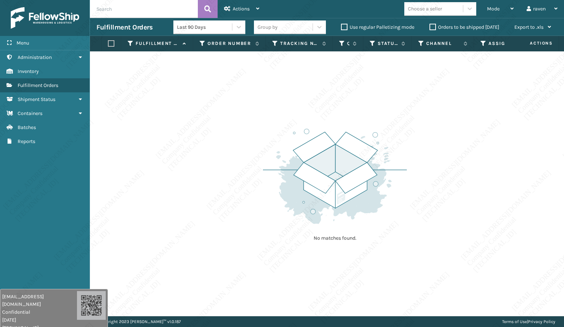
click at [432, 160] on div "No matches found." at bounding box center [327, 183] width 474 height 265
click at [433, 161] on div "No matches found." at bounding box center [327, 183] width 474 height 265
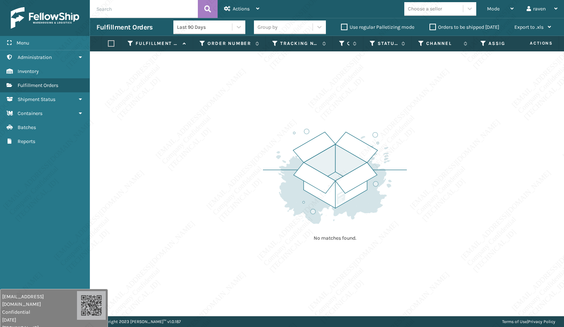
click at [434, 164] on div "No matches found." at bounding box center [327, 183] width 474 height 265
click at [436, 160] on div "No matches found." at bounding box center [327, 183] width 474 height 265
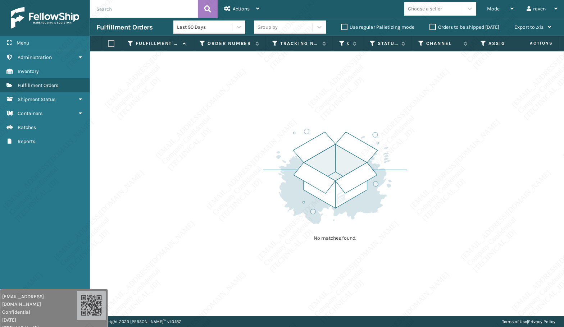
click at [436, 160] on div "No matches found." at bounding box center [327, 183] width 474 height 265
click at [425, 146] on div "No matches found." at bounding box center [327, 183] width 474 height 265
click at [429, 155] on div "No matches found." at bounding box center [327, 183] width 474 height 265
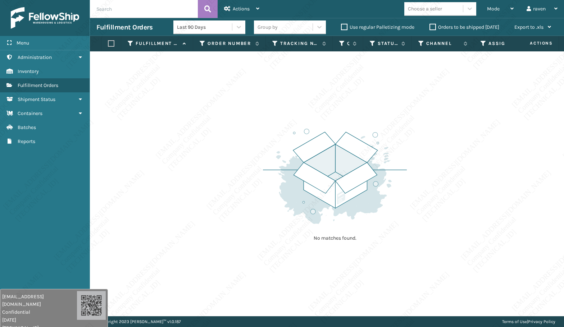
click at [427, 163] on div "No matches found." at bounding box center [327, 183] width 474 height 265
click at [430, 168] on div "No matches found." at bounding box center [327, 183] width 474 height 265
click at [430, 167] on div "No matches found." at bounding box center [327, 183] width 474 height 265
click at [491, 11] on span "Mode" at bounding box center [493, 9] width 13 height 6
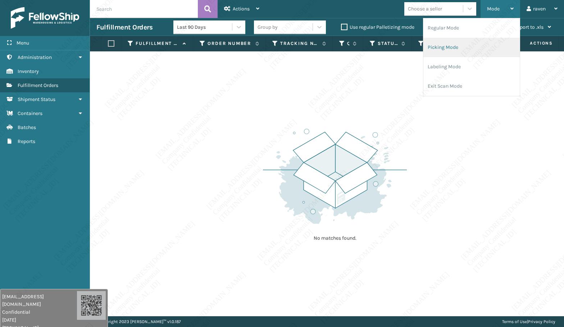
click at [457, 51] on li "Picking Mode" at bounding box center [471, 47] width 96 height 19
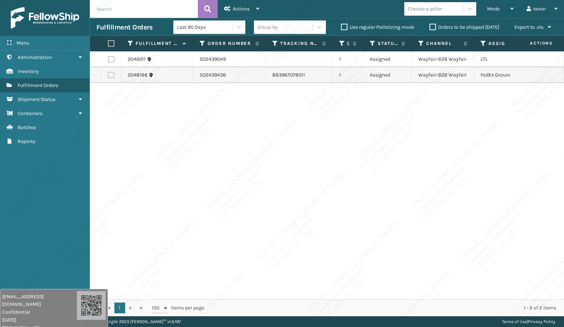
click at [416, 121] on div "2046011 SO2439049 1 Assigned Wayfair-B2B Wayfair LTL 2048186 SO2439436 88396707…" at bounding box center [327, 175] width 474 height 248
click at [499, 4] on div "Mode" at bounding box center [500, 9] width 27 height 18
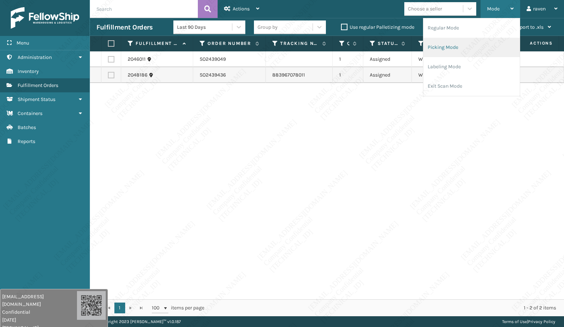
click at [456, 45] on li "Picking Mode" at bounding box center [471, 47] width 96 height 19
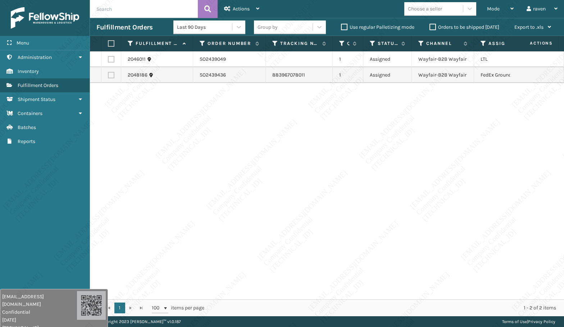
click at [110, 77] on label at bounding box center [111, 75] width 6 height 6
click at [108, 77] on input "checkbox" at bounding box center [108, 74] width 0 height 5
click at [244, 12] on div "Actions" at bounding box center [241, 9] width 35 height 18
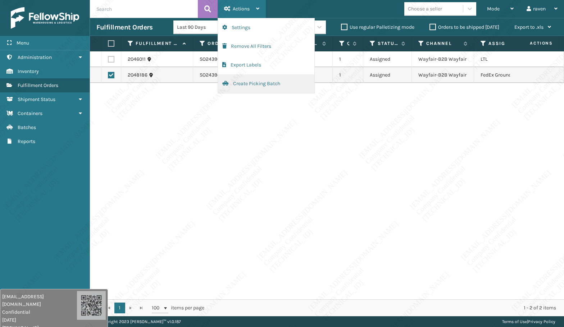
click at [251, 85] on button "Create Picking Batch" at bounding box center [266, 83] width 96 height 19
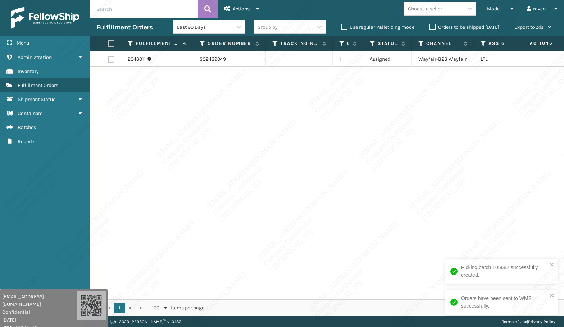
click at [398, 91] on div "2046011 SO2439049 1 Assigned Wayfair-B2B Wayfair LTL" at bounding box center [327, 175] width 474 height 248
click at [112, 44] on label at bounding box center [110, 43] width 4 height 6
click at [108, 44] on input "checkbox" at bounding box center [108, 43] width 0 height 5
click at [236, 9] on span "Actions" at bounding box center [241, 9] width 17 height 6
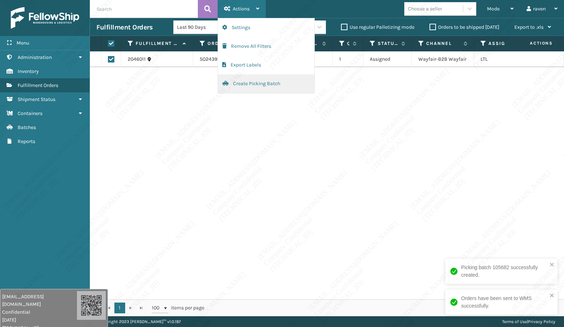
click at [248, 85] on button "Create Picking Batch" at bounding box center [266, 83] width 96 height 19
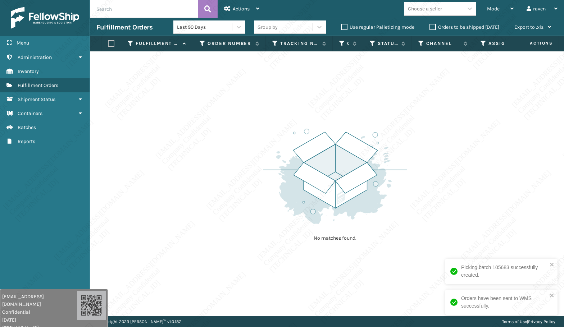
click at [548, 265] on div "Picking batch 105683 successfully created." at bounding box center [498, 271] width 101 height 19
click at [550, 296] on icon "close" at bounding box center [551, 296] width 5 height 6
click at [501, 9] on div "Mode" at bounding box center [500, 9] width 27 height 18
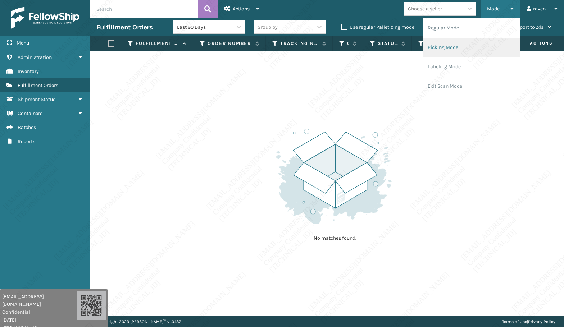
click at [472, 50] on li "Picking Mode" at bounding box center [471, 47] width 96 height 19
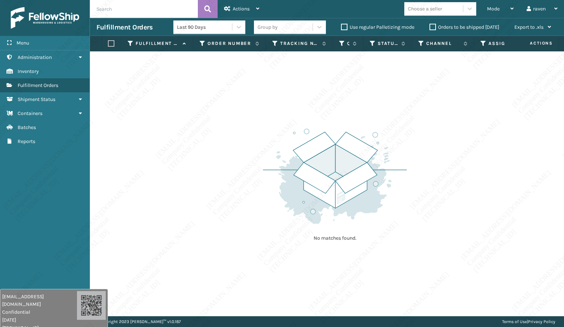
click at [466, 121] on div "No matches found." at bounding box center [327, 183] width 474 height 265
click at [121, 11] on input "text" at bounding box center [144, 9] width 108 height 18
paste input "300015334"
click at [492, 4] on div "Mode" at bounding box center [500, 9] width 27 height 18
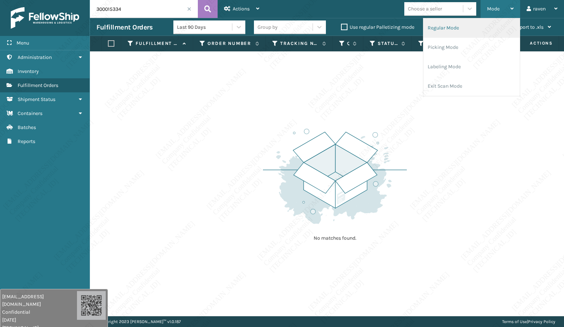
click at [464, 32] on li "Regular Mode" at bounding box center [471, 27] width 96 height 19
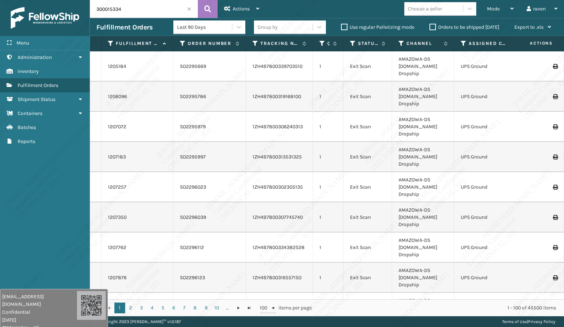
click at [136, 6] on input "300015334" at bounding box center [144, 9] width 108 height 18
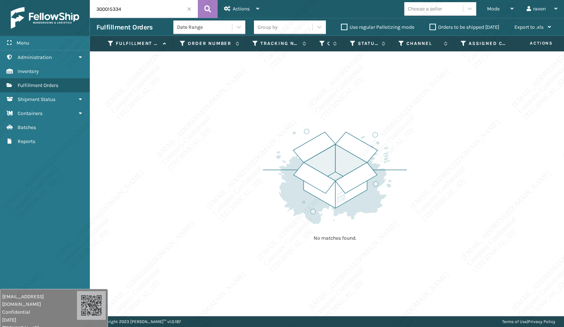
click at [275, 120] on div "No matches found." at bounding box center [335, 184] width 144 height 133
click at [190, 8] on span at bounding box center [189, 9] width 4 height 4
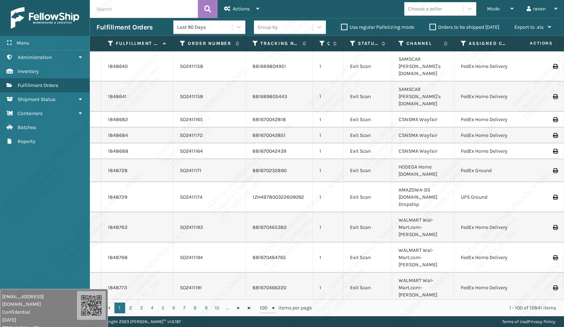
click at [499, 10] on span "Mode" at bounding box center [493, 9] width 13 height 6
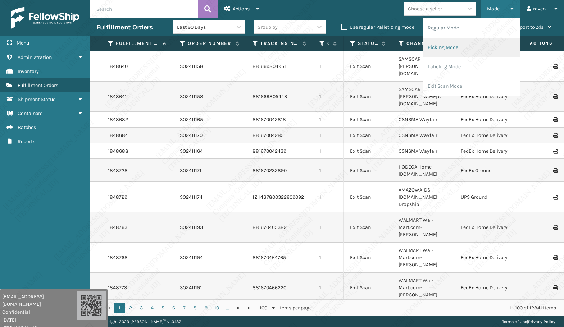
click at [471, 47] on li "Picking Mode" at bounding box center [471, 47] width 96 height 19
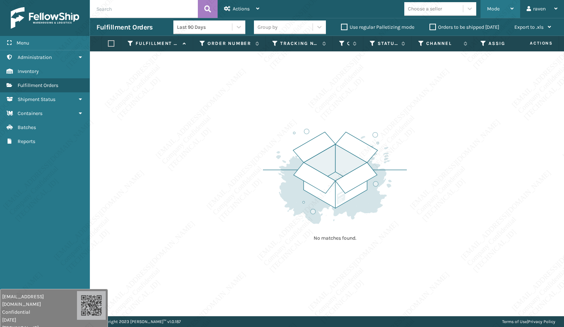
click at [489, 7] on span "Mode" at bounding box center [493, 9] width 13 height 6
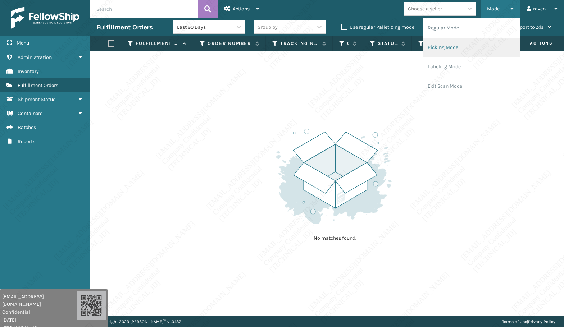
click at [452, 48] on li "Picking Mode" at bounding box center [471, 47] width 96 height 19
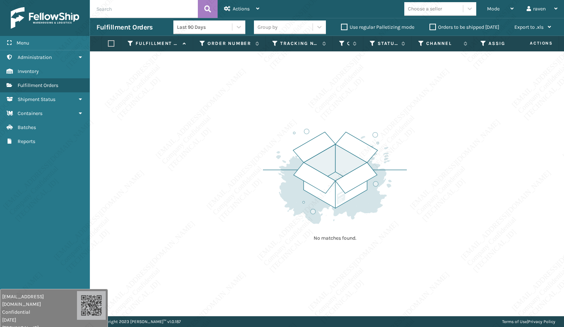
click at [422, 280] on div "No matches found." at bounding box center [327, 183] width 474 height 265
click at [495, 3] on div "Mode" at bounding box center [500, 9] width 27 height 18
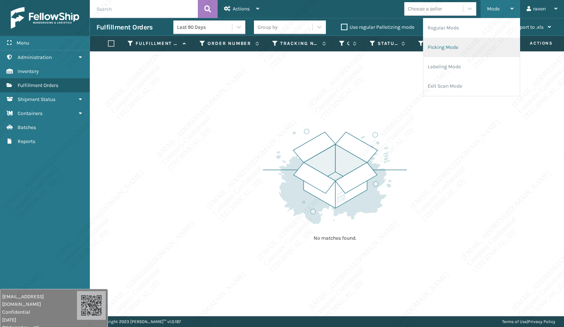
click at [461, 41] on li "Picking Mode" at bounding box center [471, 47] width 96 height 19
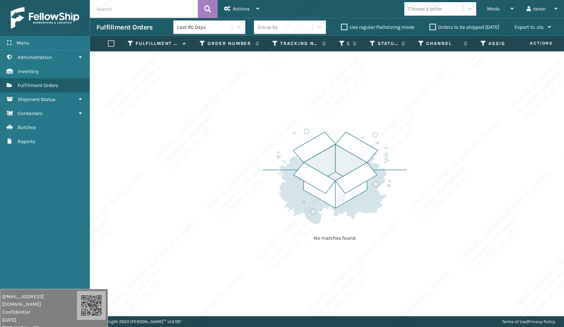
click at [457, 160] on div "No matches found." at bounding box center [327, 183] width 474 height 265
drag, startPoint x: 489, startPoint y: 163, endPoint x: 493, endPoint y: 164, distance: 3.9
click at [489, 163] on div "No matches found." at bounding box center [327, 183] width 474 height 265
click at [490, 14] on div "Mode" at bounding box center [500, 9] width 27 height 18
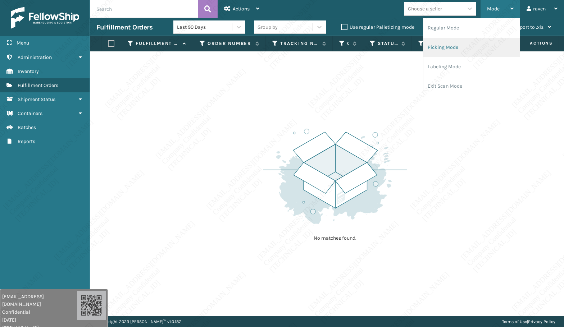
click at [459, 50] on li "Picking Mode" at bounding box center [471, 47] width 96 height 19
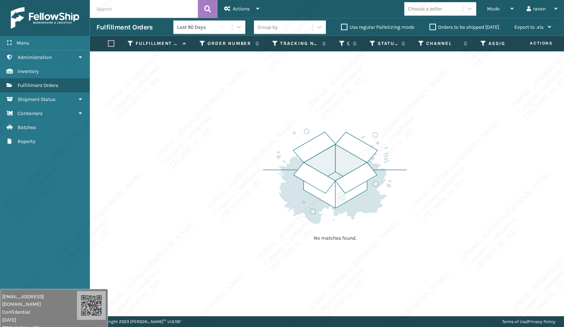
click at [501, 157] on div "No matches found." at bounding box center [327, 183] width 474 height 265
click at [477, 150] on div "No matches found." at bounding box center [327, 183] width 474 height 265
